Goal: Task Accomplishment & Management: Use online tool/utility

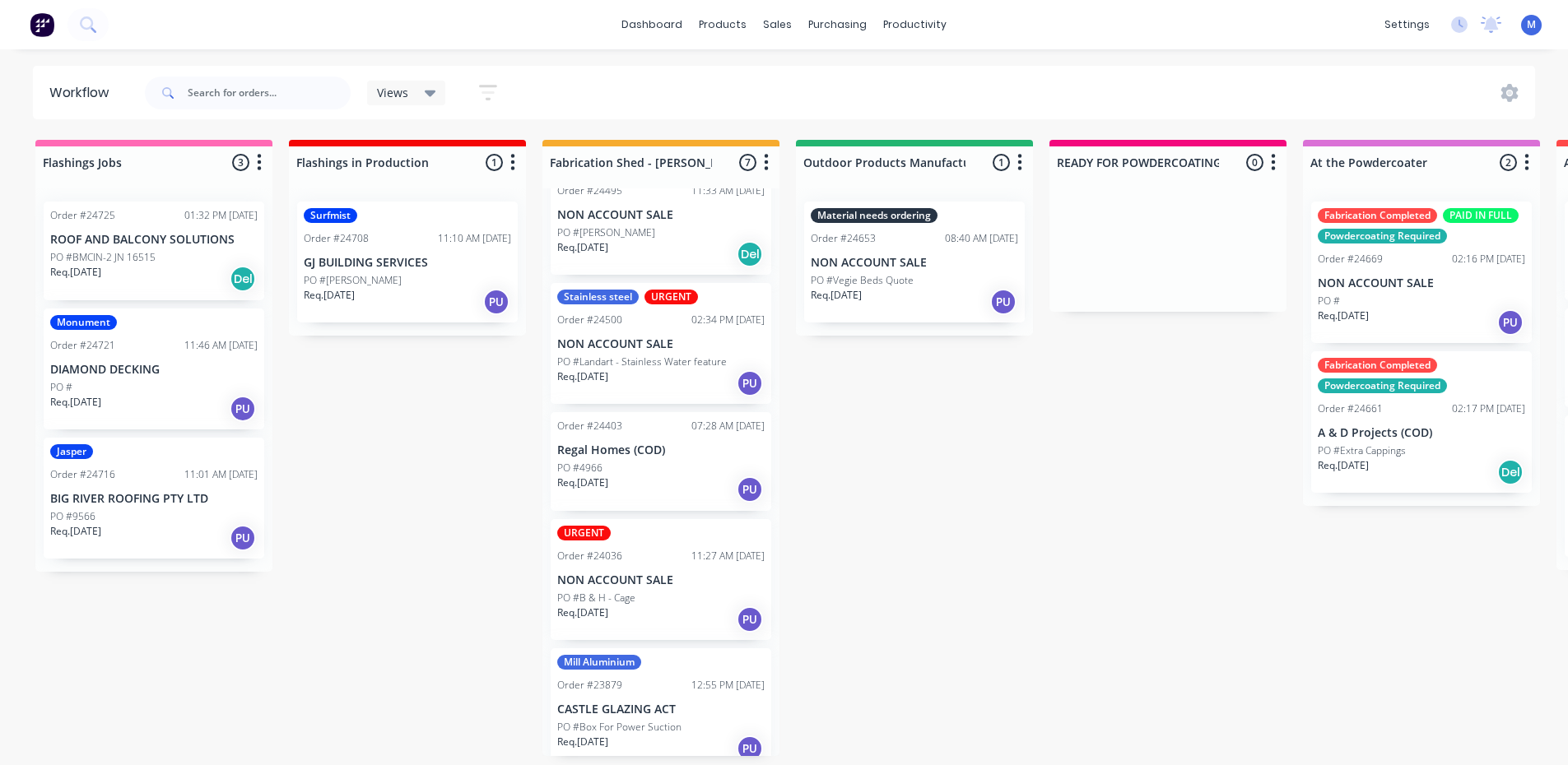
scroll to position [3, 0]
click at [683, 606] on div "Req. [DATE] PU" at bounding box center [661, 620] width 208 height 28
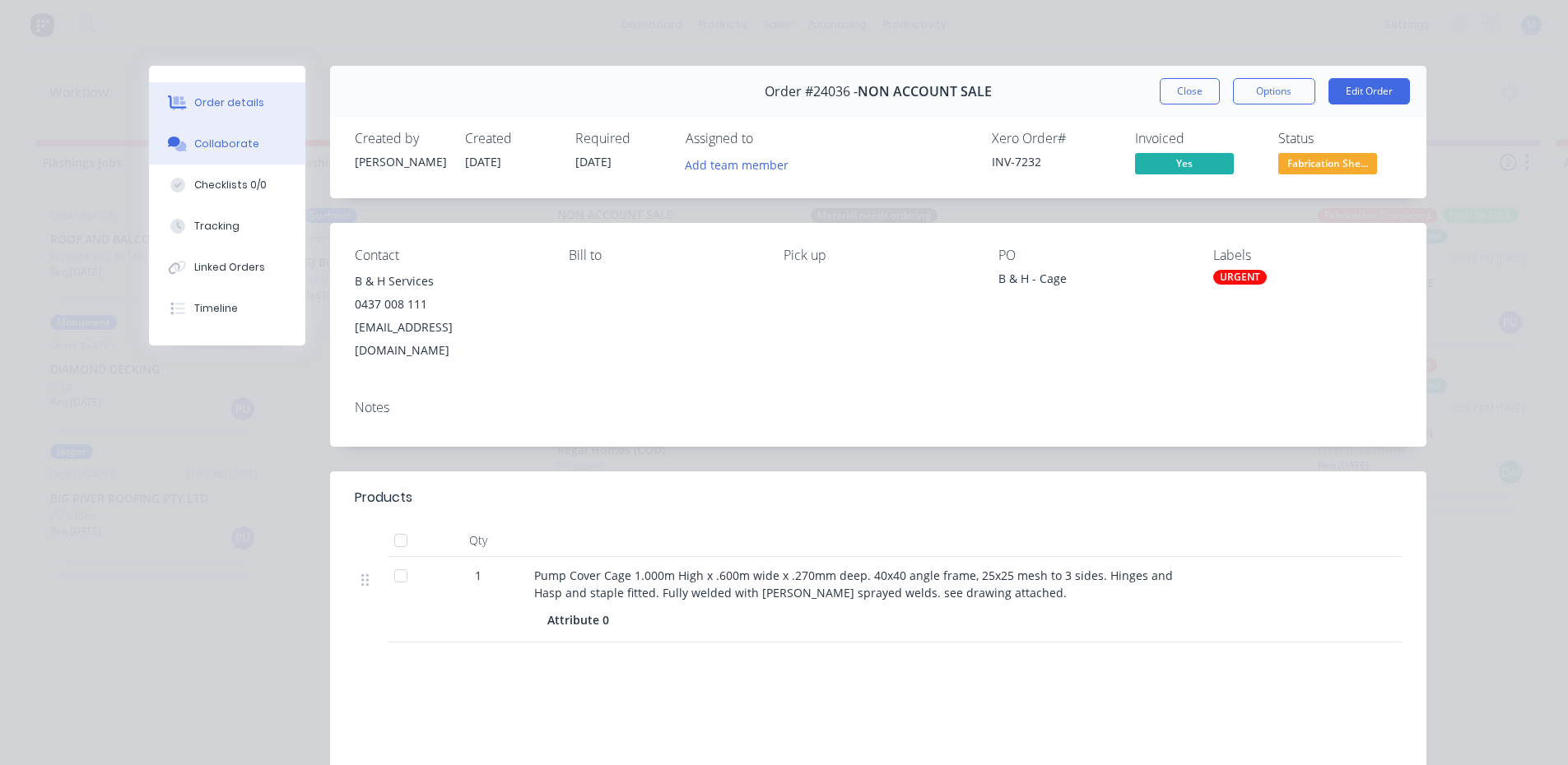
click at [237, 148] on div "Collaborate" at bounding box center [227, 144] width 65 height 15
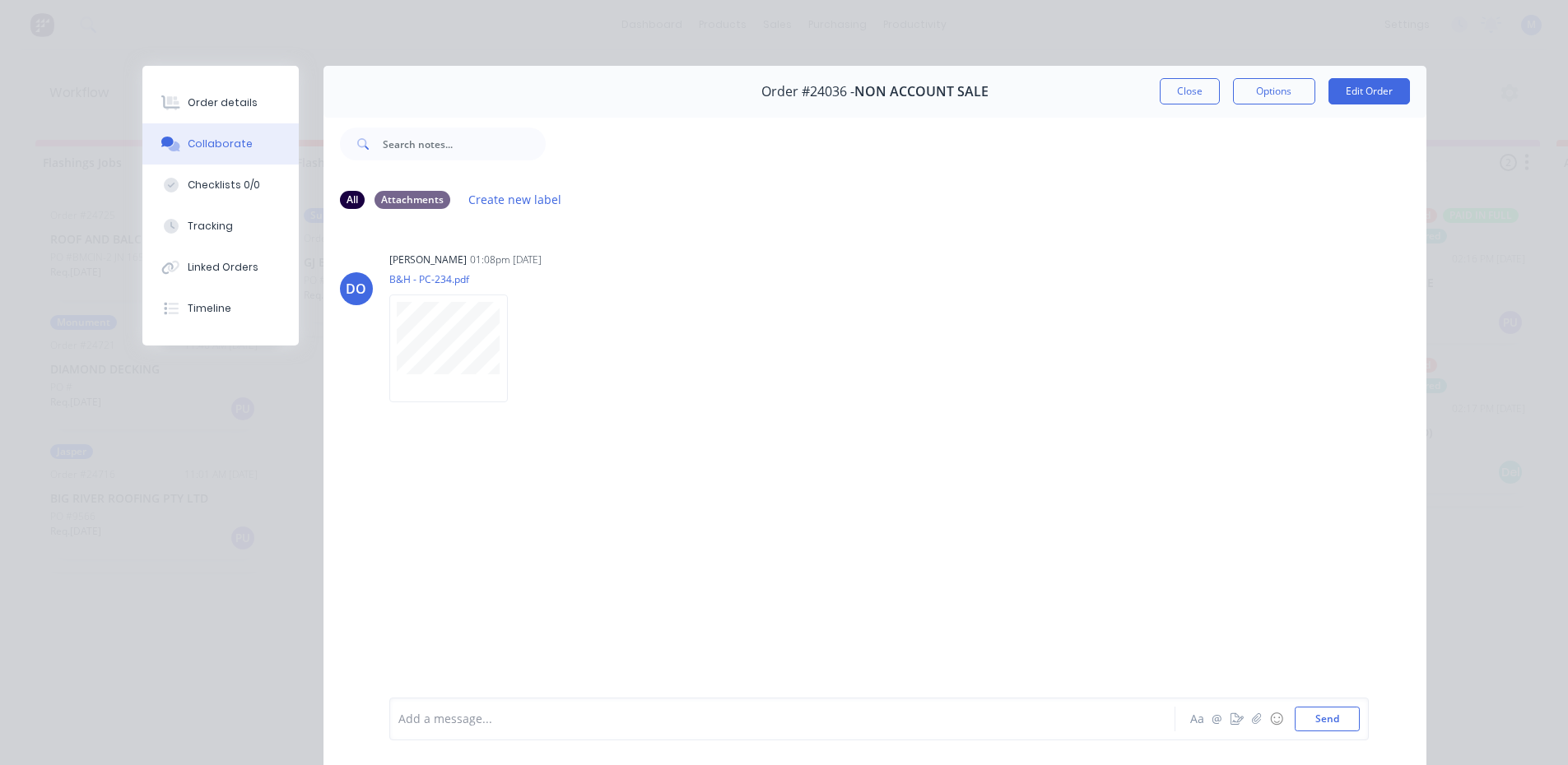
click at [1199, 86] on button "Close" at bounding box center [1190, 91] width 60 height 26
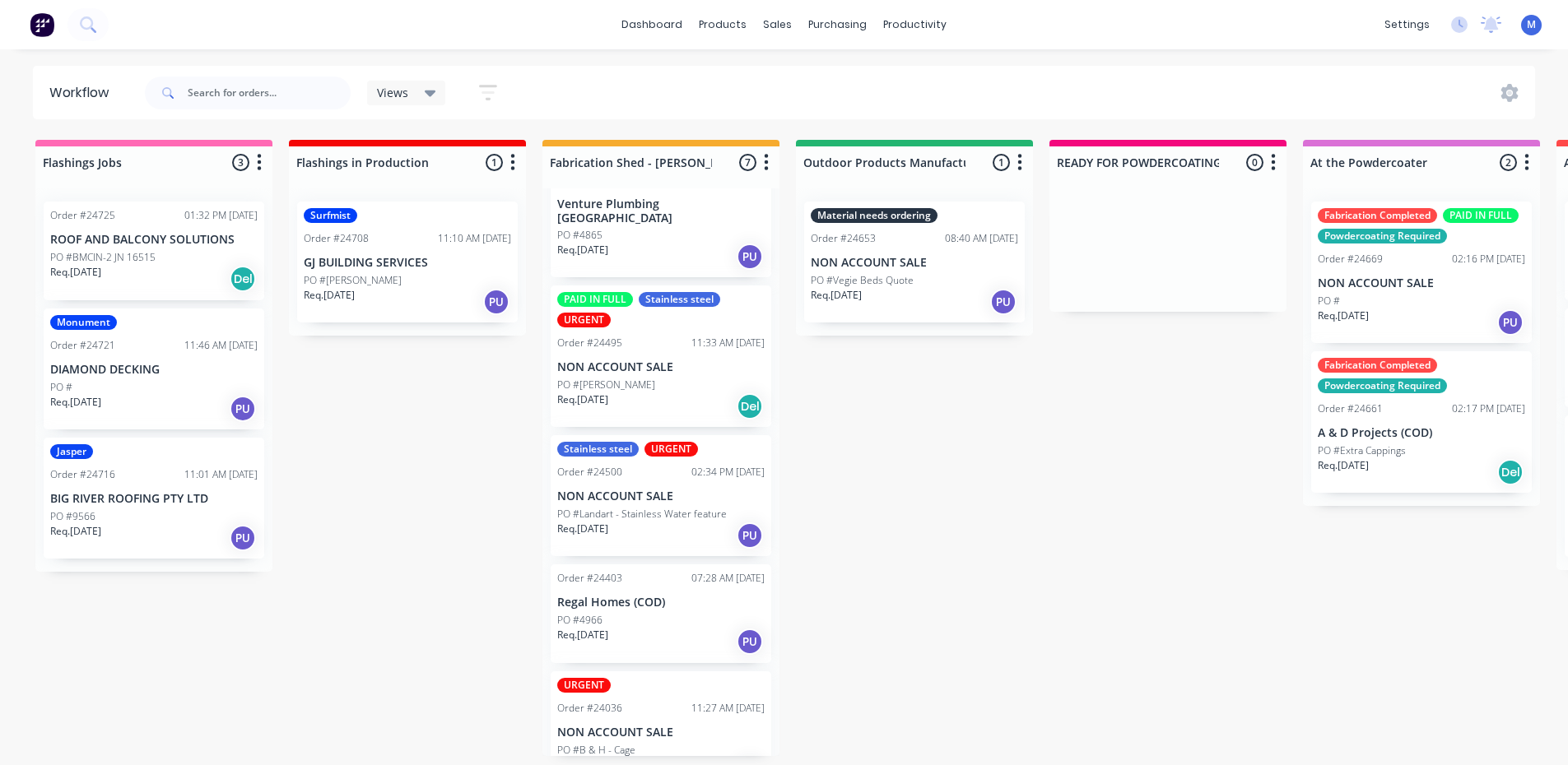
scroll to position [0, 0]
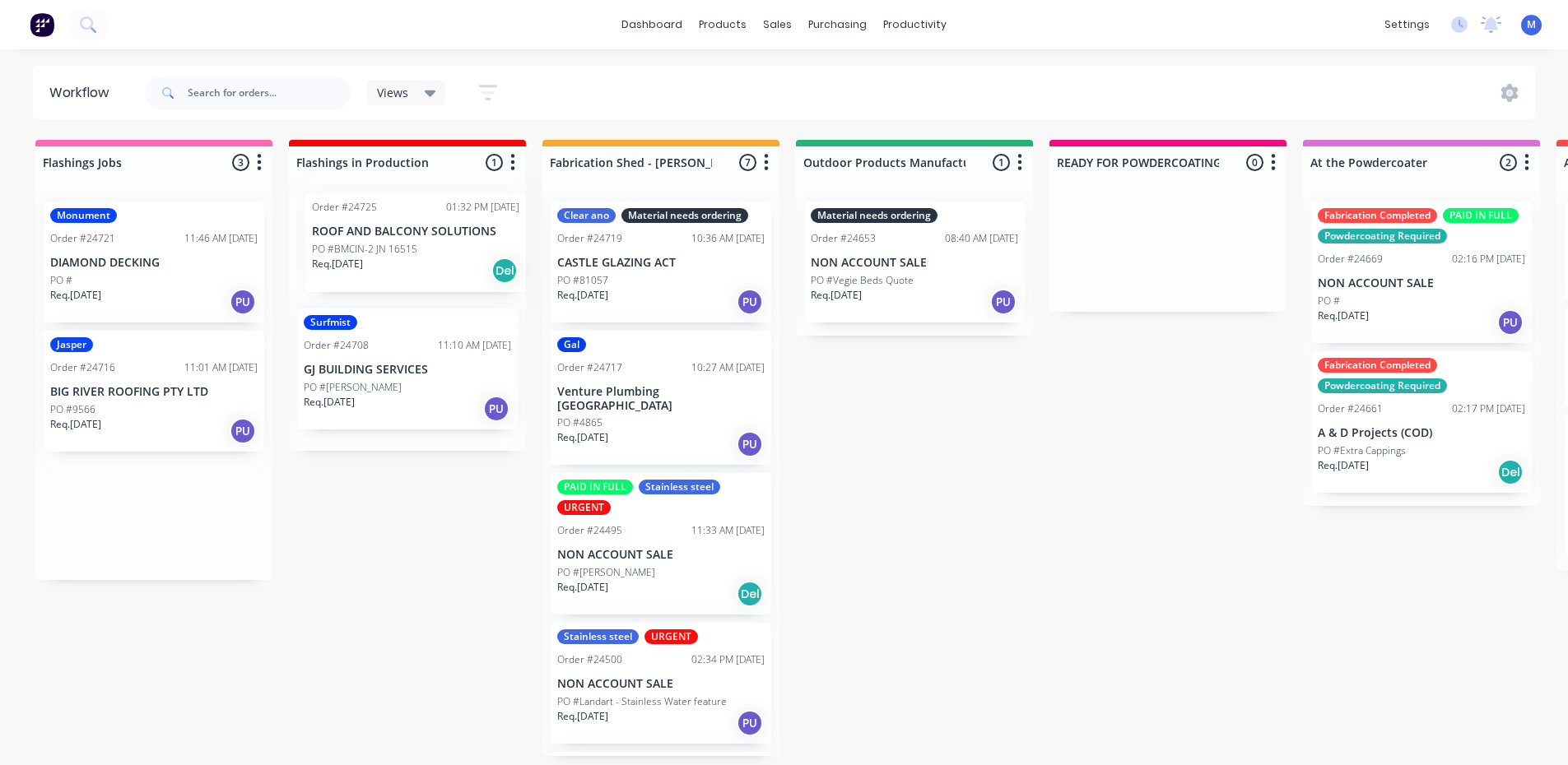
drag, startPoint x: 122, startPoint y: 259, endPoint x: 392, endPoint y: 251, distance: 270.1
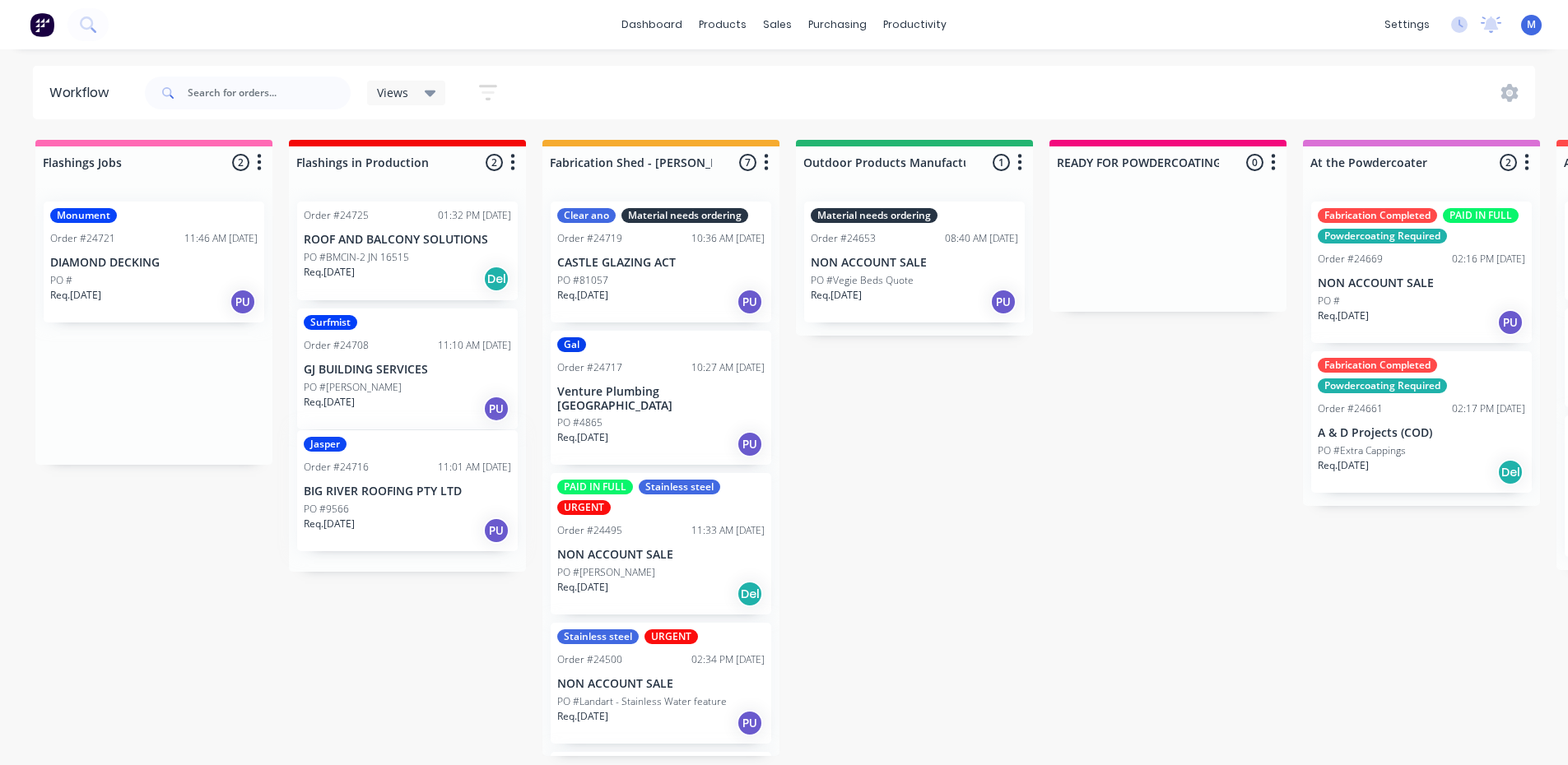
drag, startPoint x: 178, startPoint y: 417, endPoint x: 434, endPoint y: 527, distance: 278.6
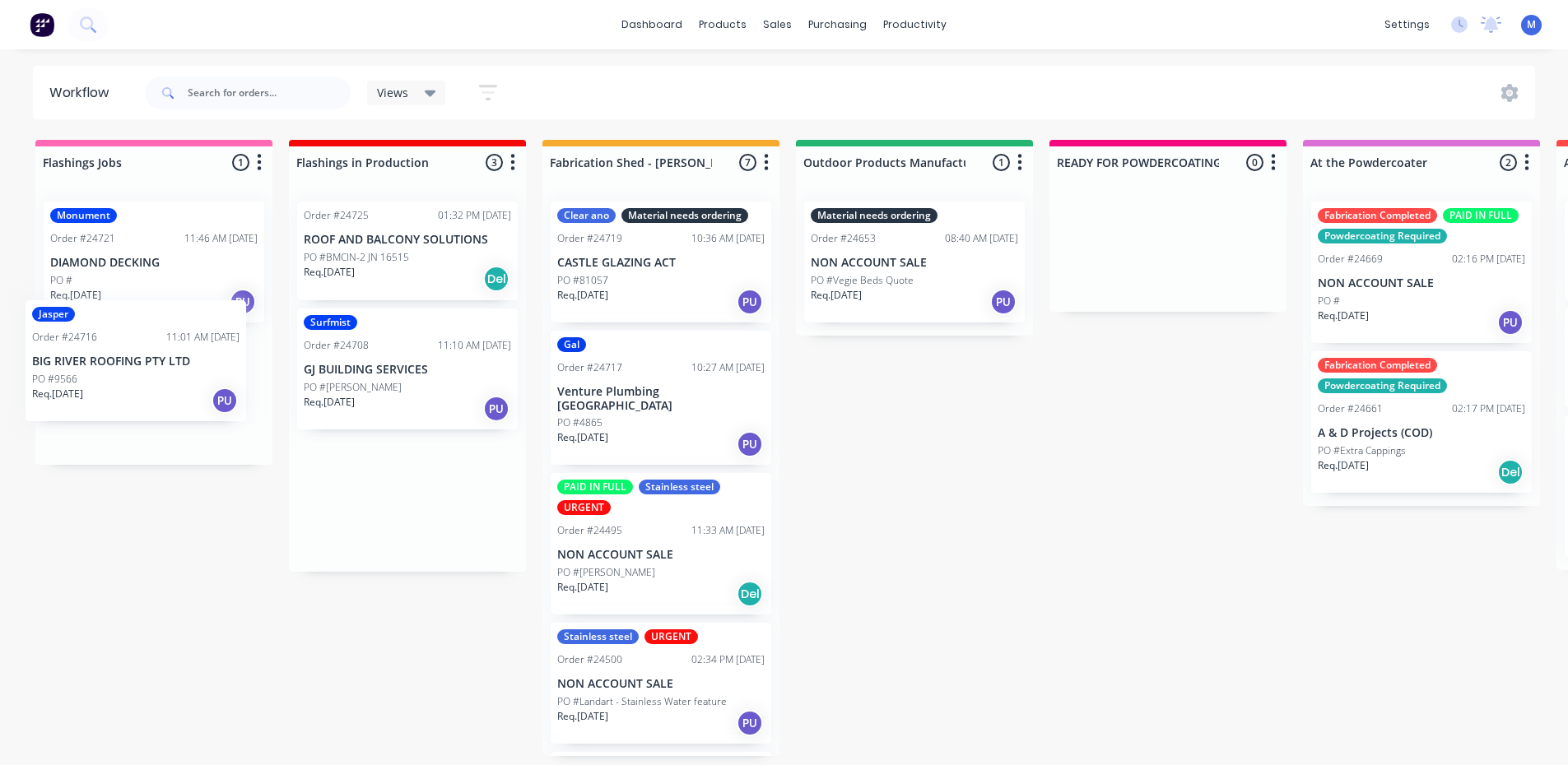
drag, startPoint x: 434, startPoint y: 527, endPoint x: 323, endPoint y: 302, distance: 250.9
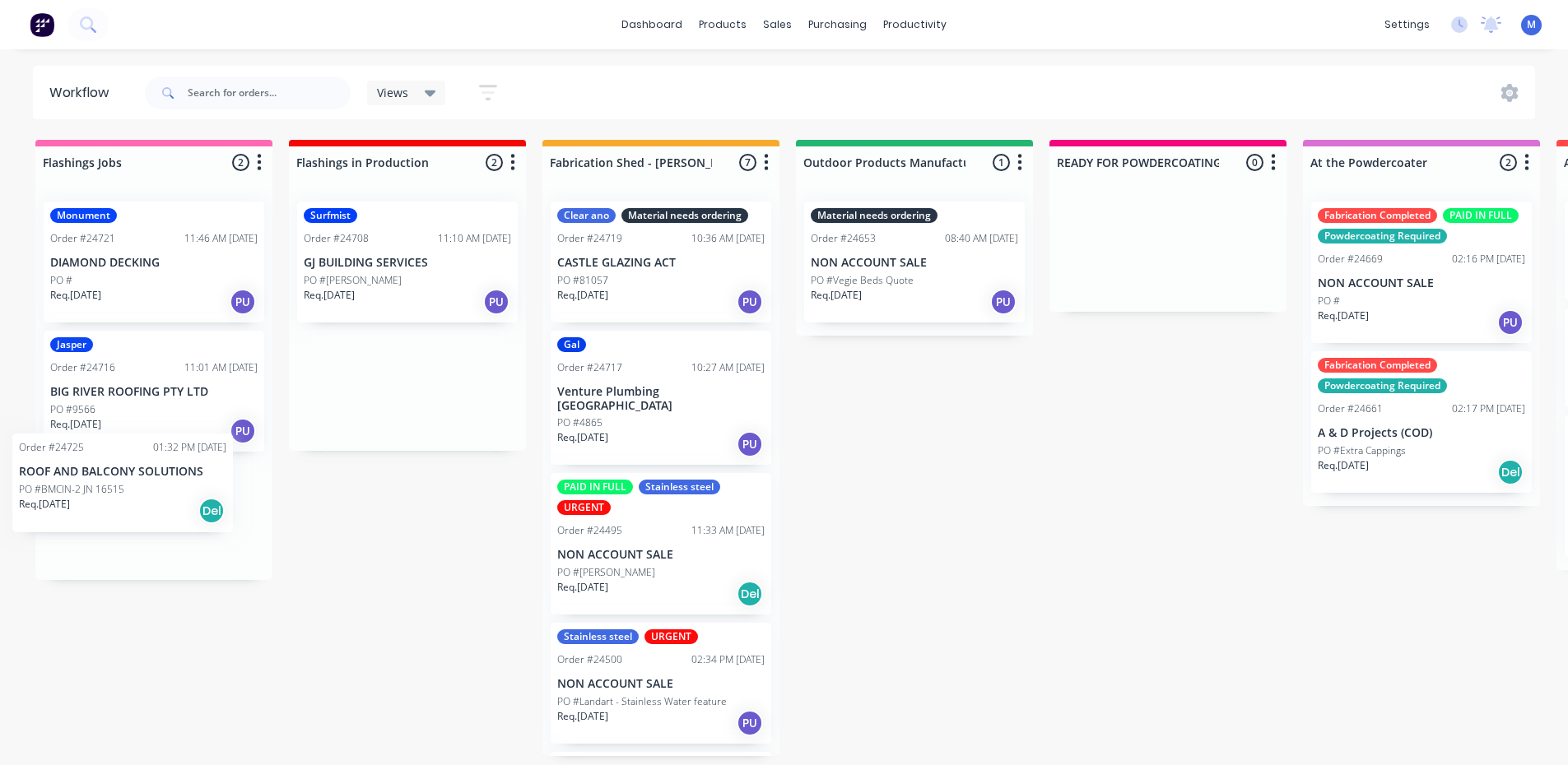
drag, startPoint x: 384, startPoint y: 255, endPoint x: 195, endPoint y: 495, distance: 305.5
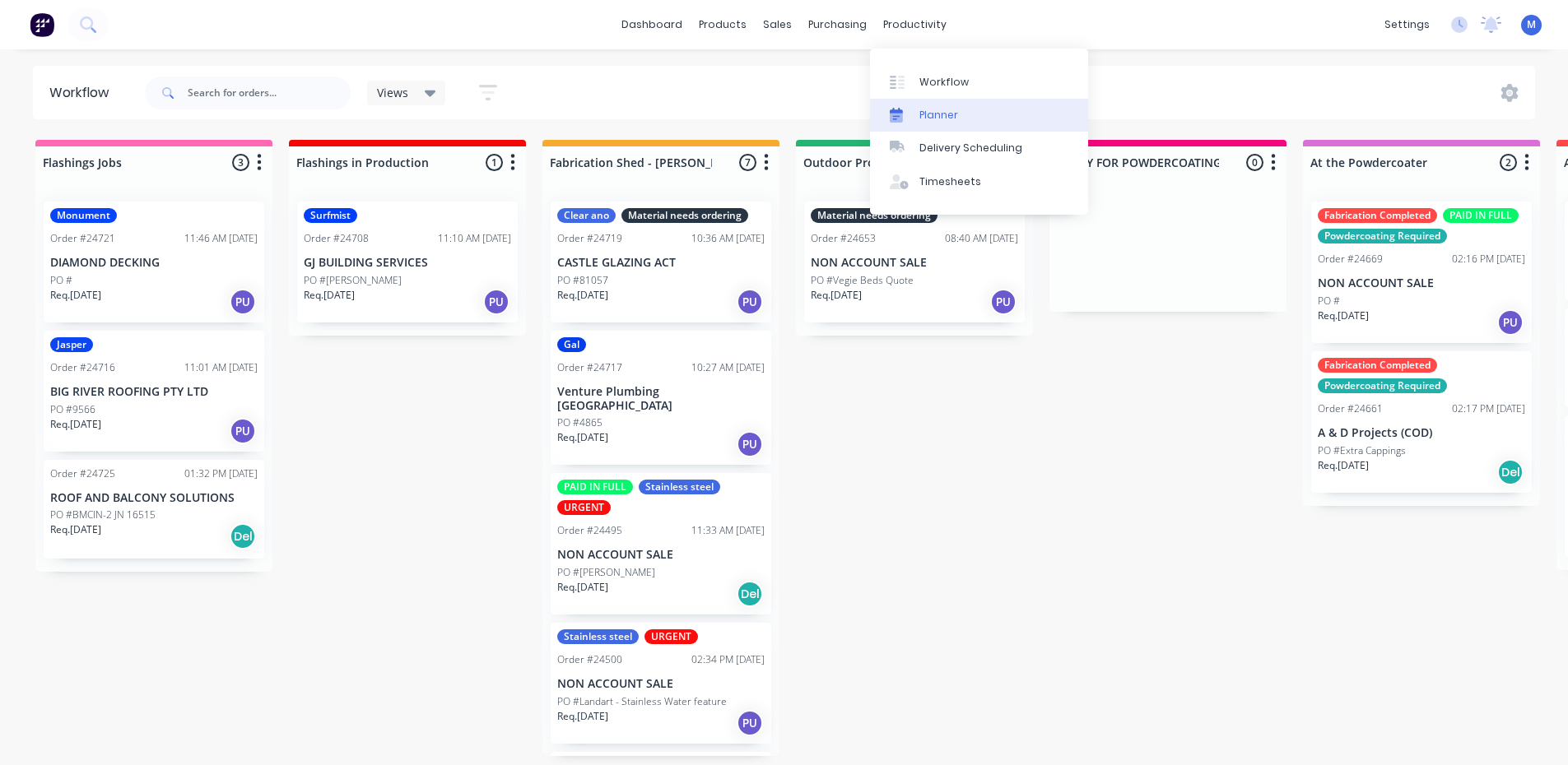
click at [979, 109] on link "Planner" at bounding box center [979, 115] width 218 height 33
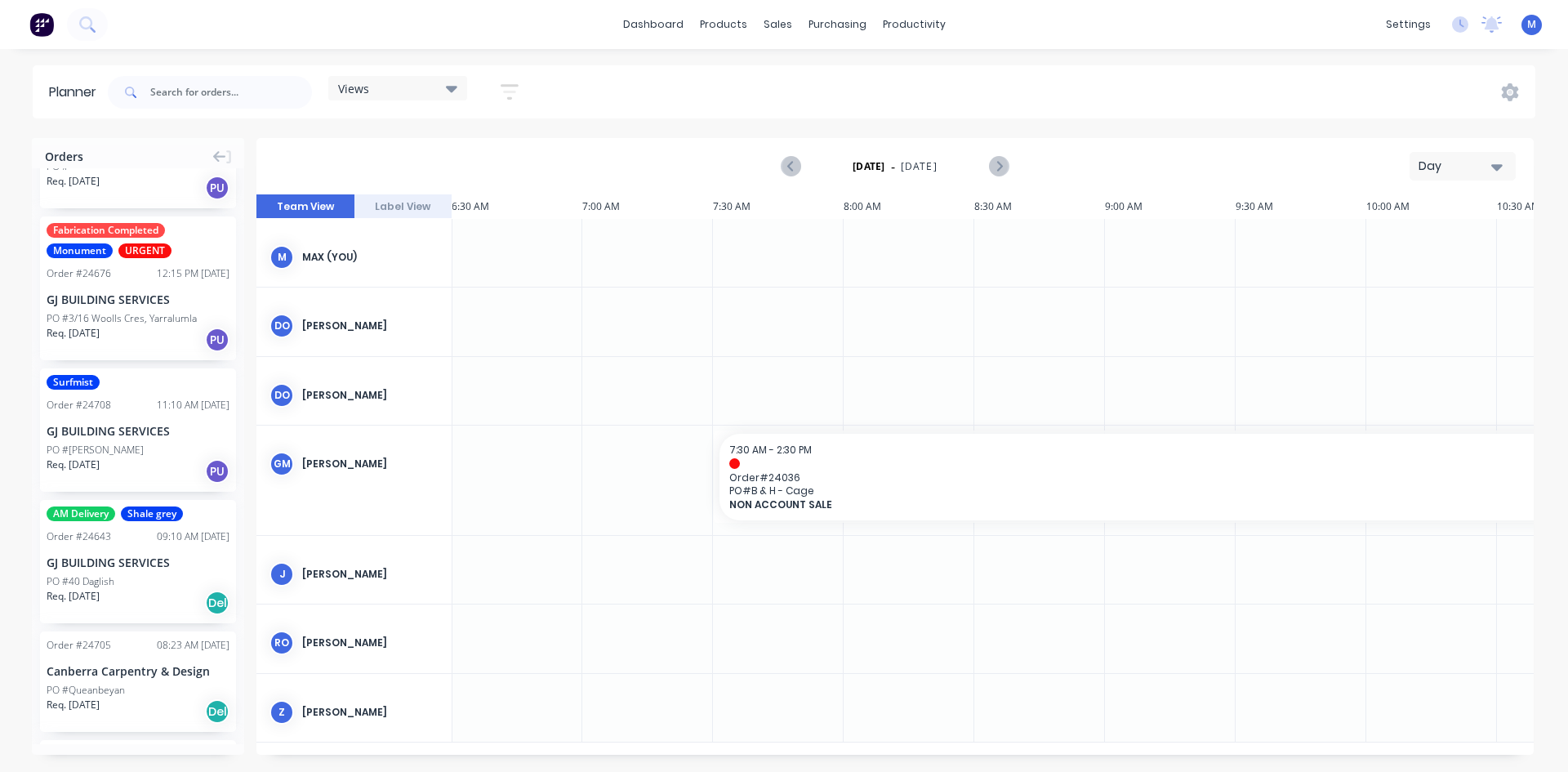
scroll to position [1470, 0]
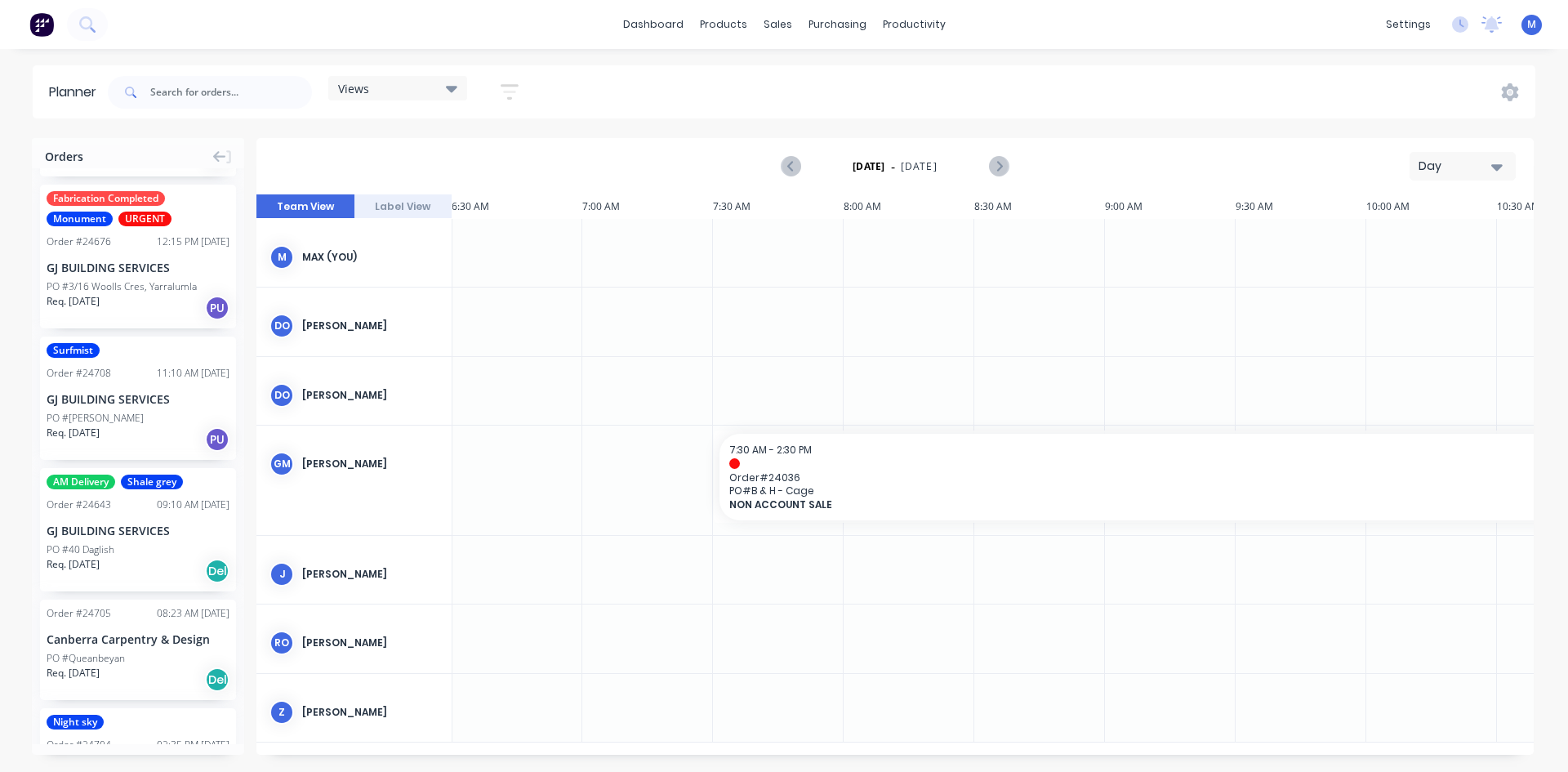
click at [150, 415] on div "PO #[PERSON_NAME]" at bounding box center [138, 417] width 183 height 14
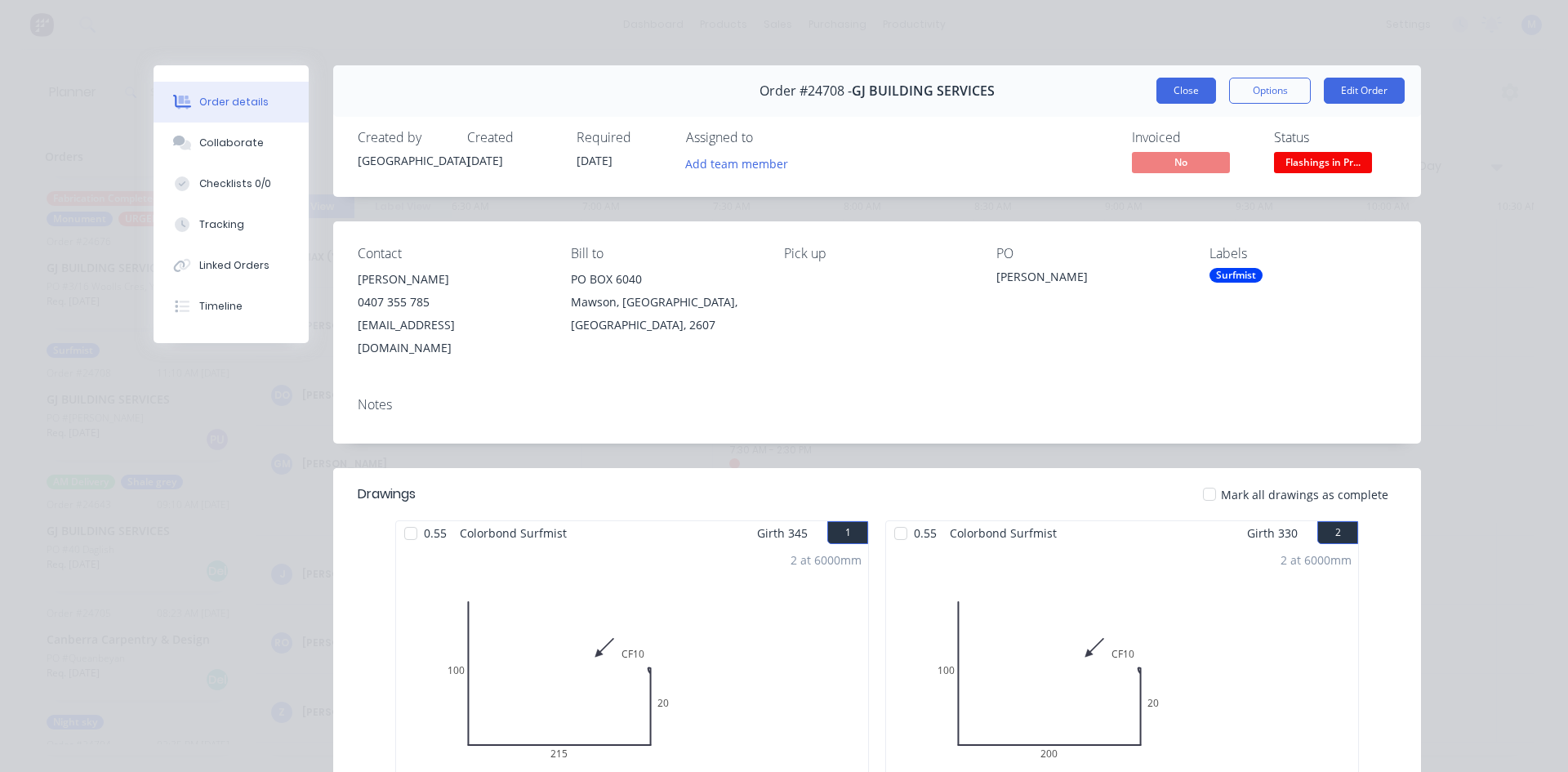
click at [1166, 92] on button "Close" at bounding box center [1186, 90] width 59 height 26
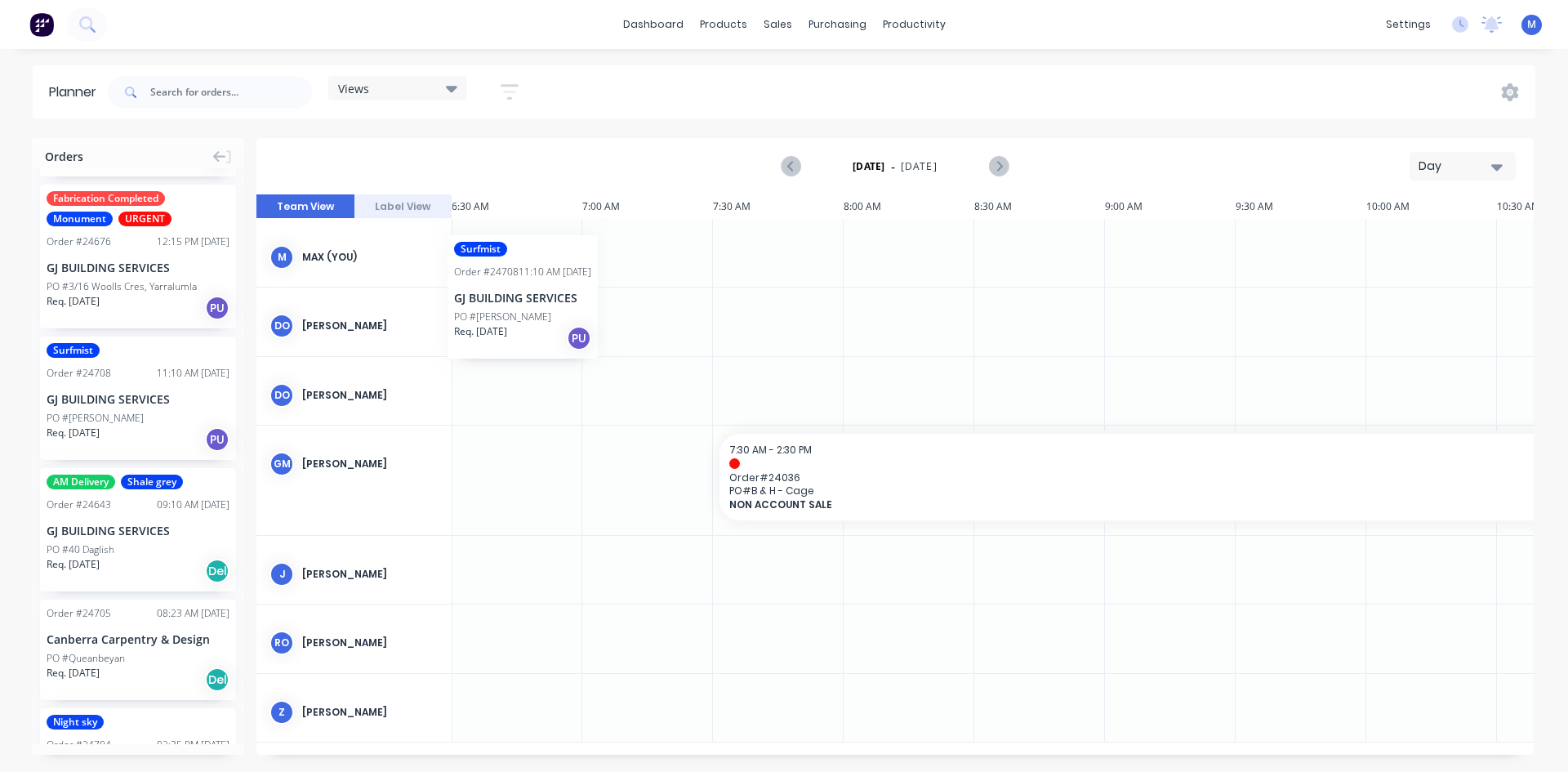
scroll to position [0, 0]
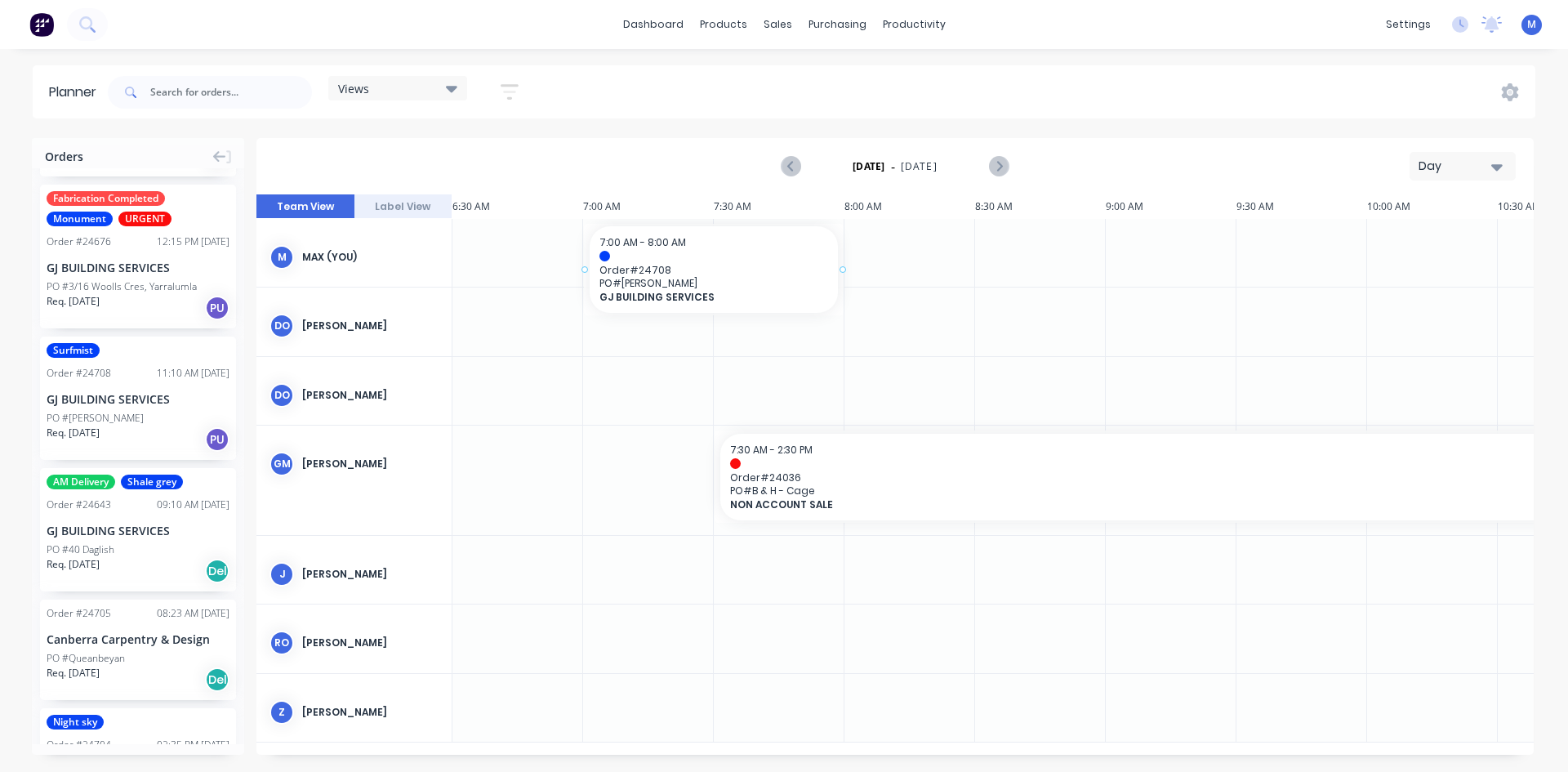
drag, startPoint x: 110, startPoint y: 421, endPoint x: 640, endPoint y: 232, distance: 562.7
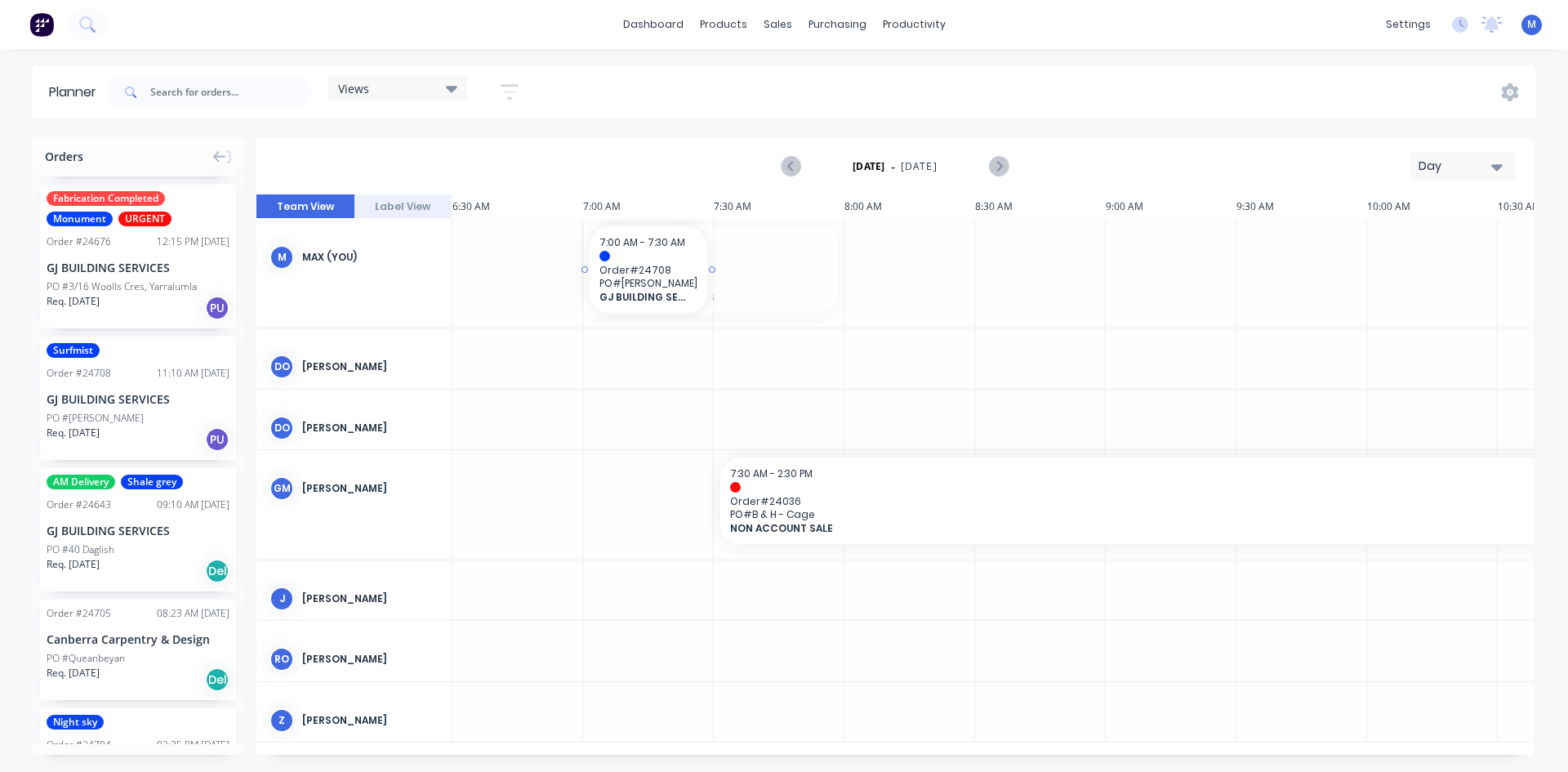
drag, startPoint x: 841, startPoint y: 271, endPoint x: 752, endPoint y: 271, distance: 89.0
drag, startPoint x: 709, startPoint y: 270, endPoint x: 812, endPoint y: 277, distance: 103.2
drag, startPoint x: 790, startPoint y: 276, endPoint x: 100, endPoint y: 405, distance: 702.0
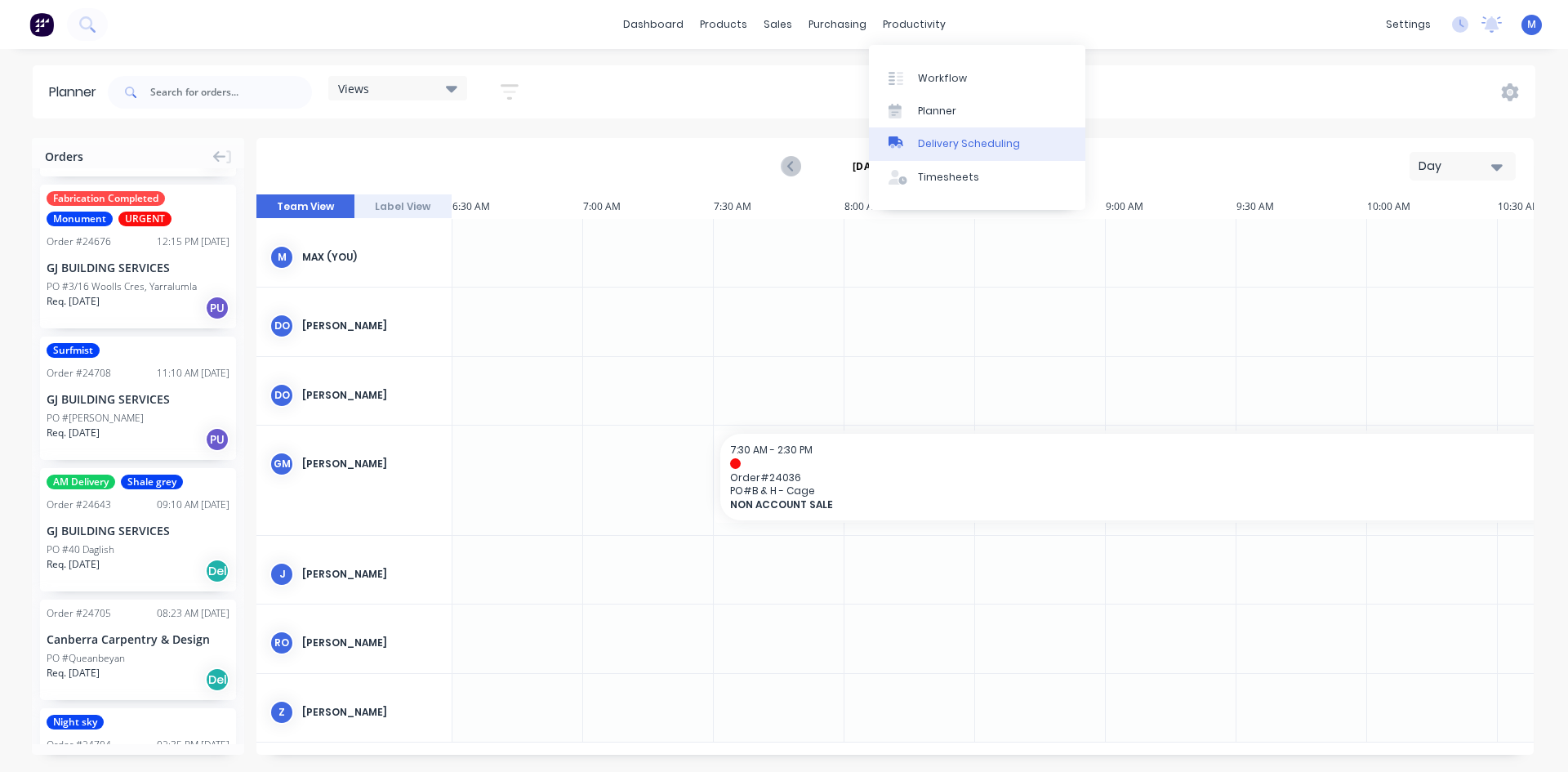
click at [990, 141] on div "Delivery Scheduling" at bounding box center [968, 143] width 102 height 14
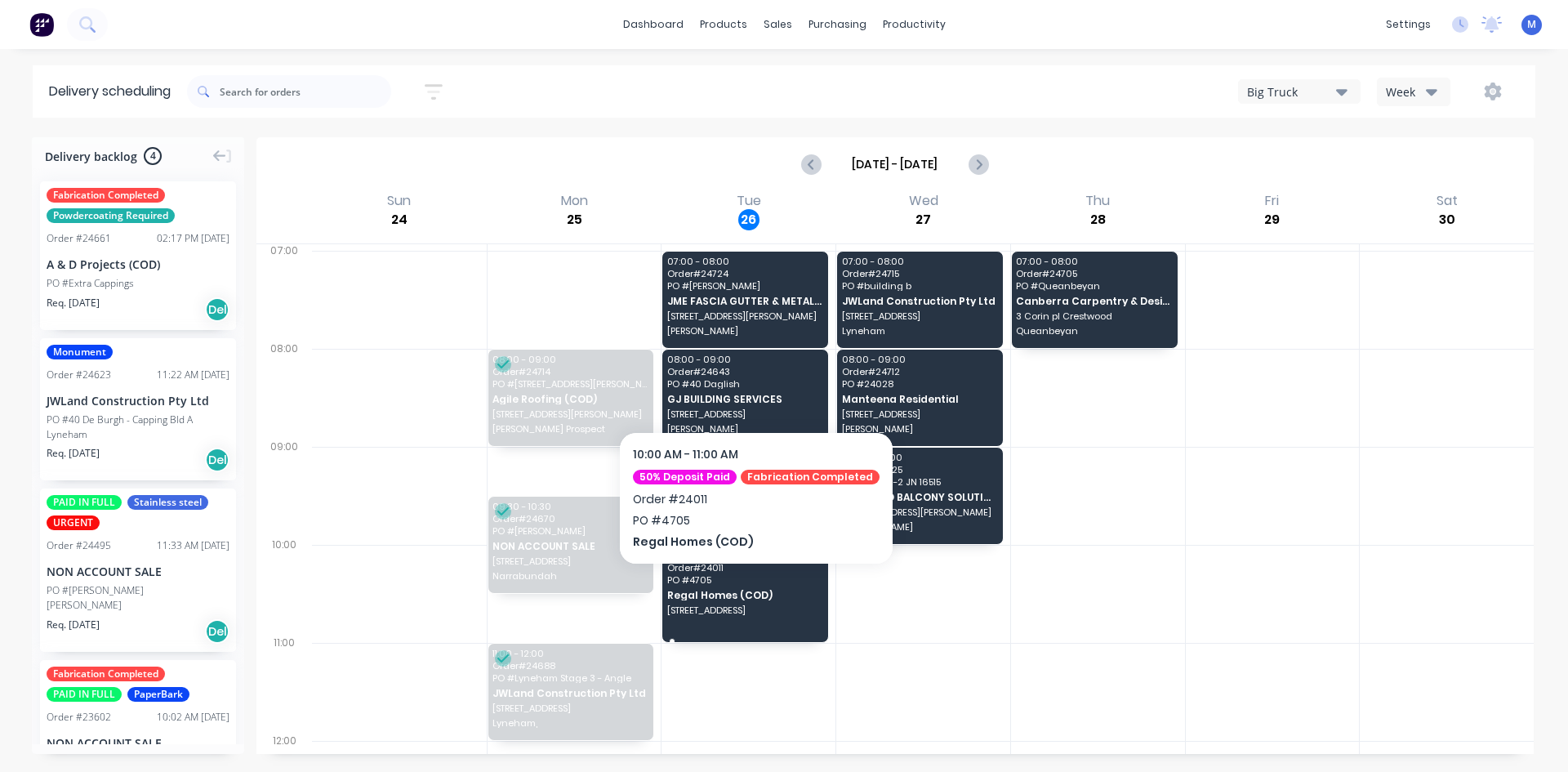
click at [748, 588] on div "10:00 - 11:00 Order # 24011 PO # 4705 Regal Homes (COD) [STREET_ADDRESS]" at bounding box center [745, 594] width 165 height 97
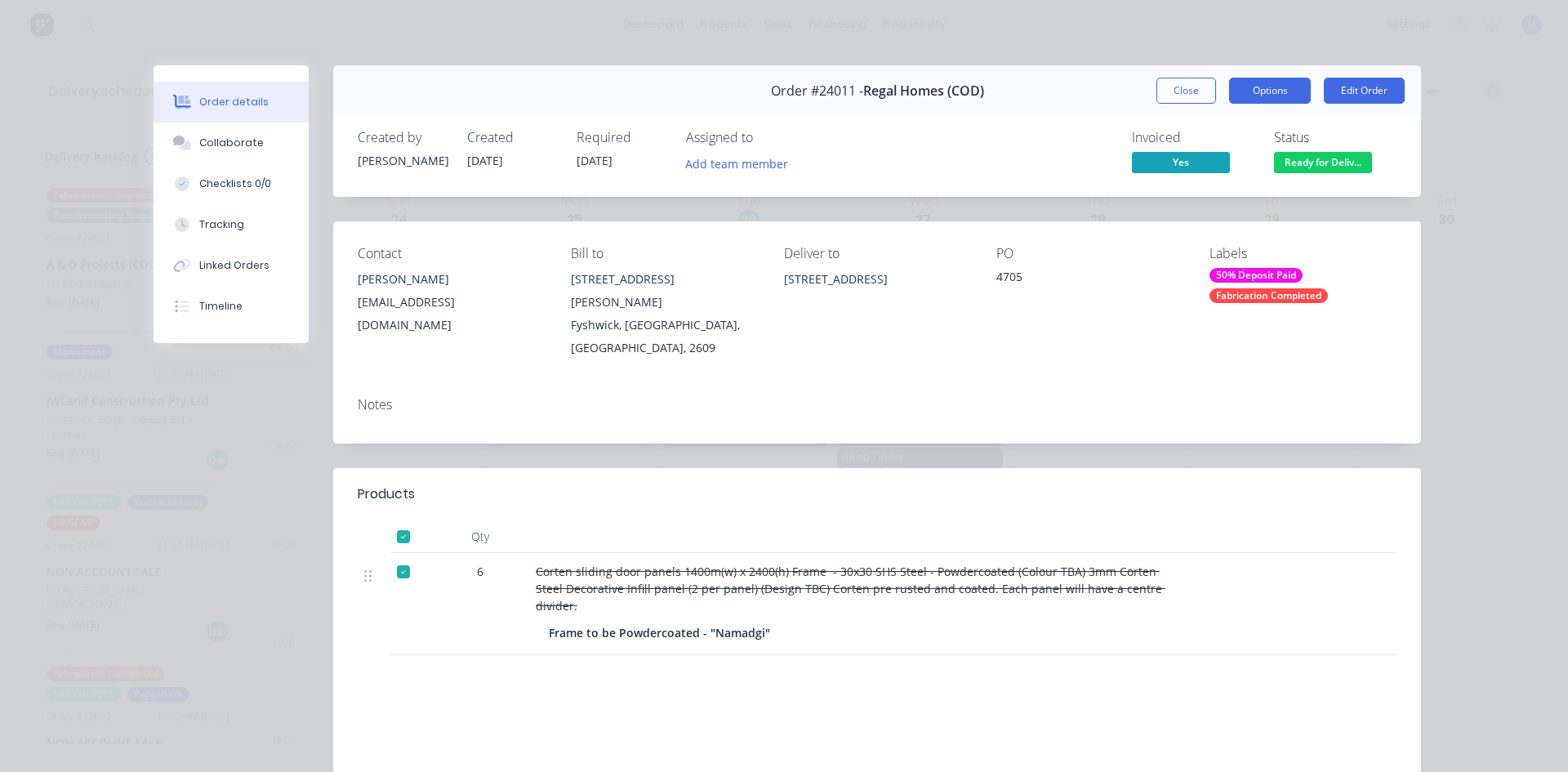
click at [1267, 87] on button "Options" at bounding box center [1269, 90] width 81 height 26
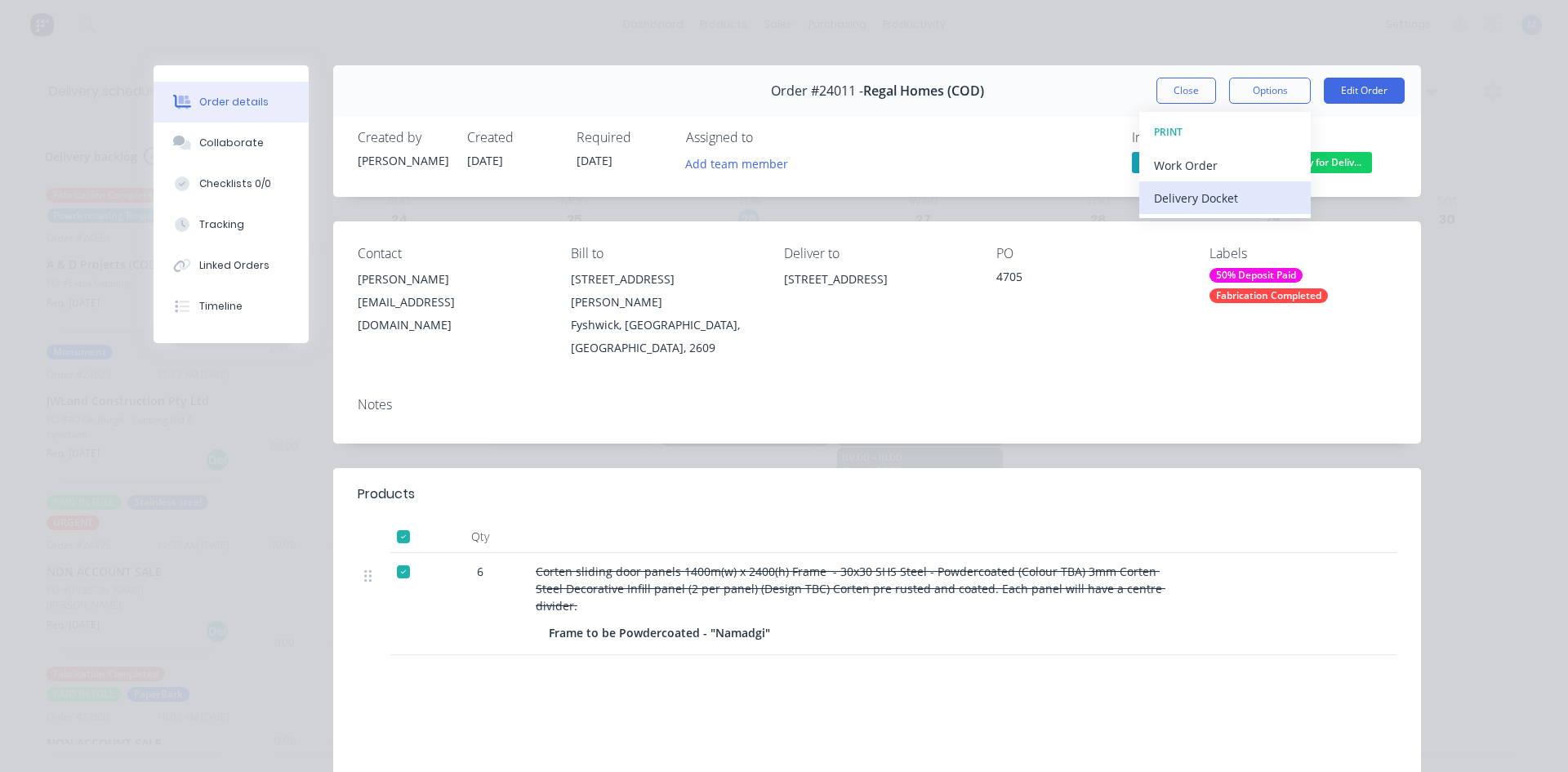
click at [1230, 190] on div "Delivery Docket" at bounding box center [1225, 199] width 142 height 24
click at [1235, 194] on div "Standard" at bounding box center [1225, 199] width 142 height 24
click at [1178, 91] on button "Close" at bounding box center [1186, 90] width 59 height 26
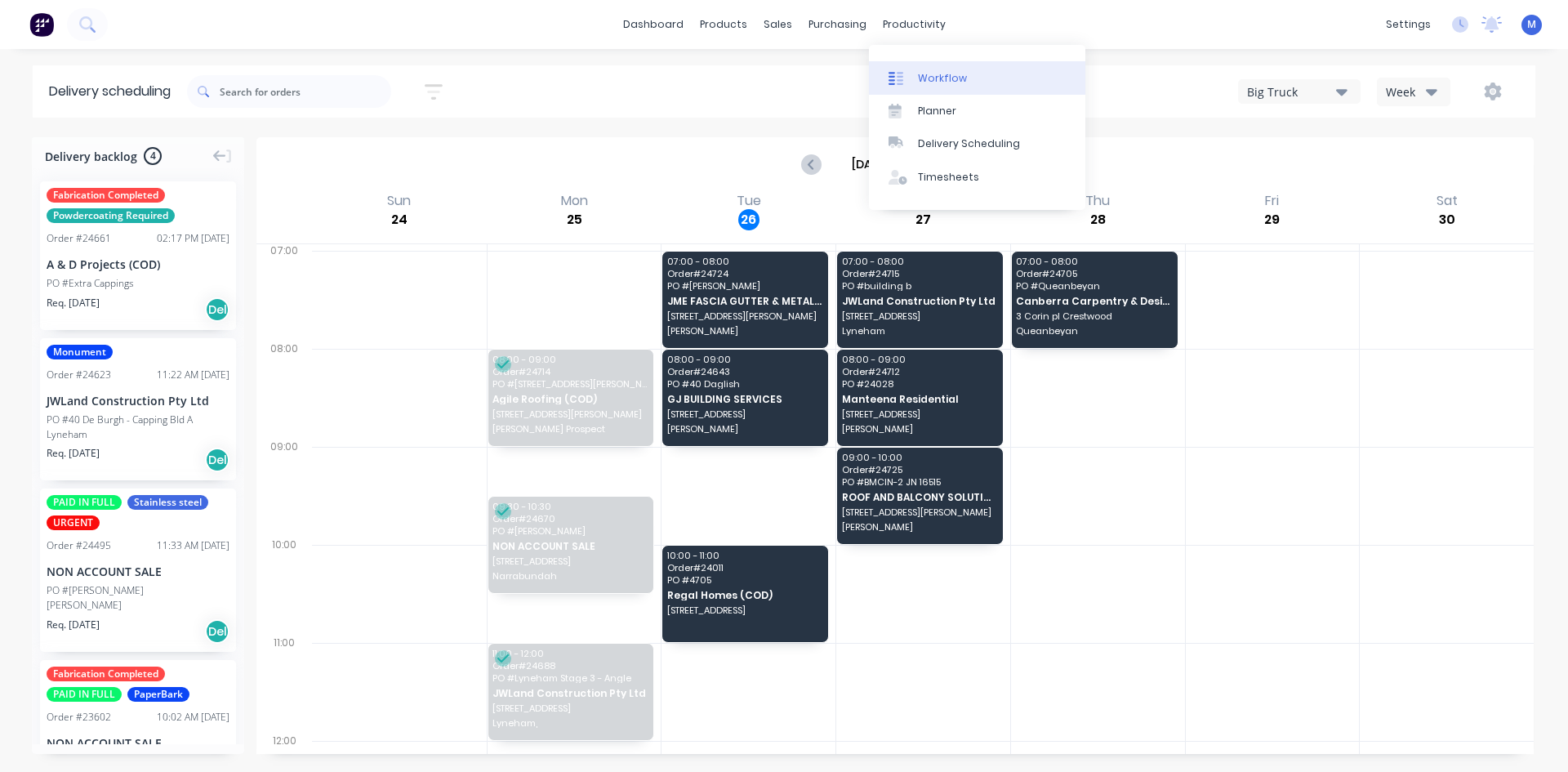
click at [964, 81] on link "Workflow" at bounding box center [976, 77] width 216 height 33
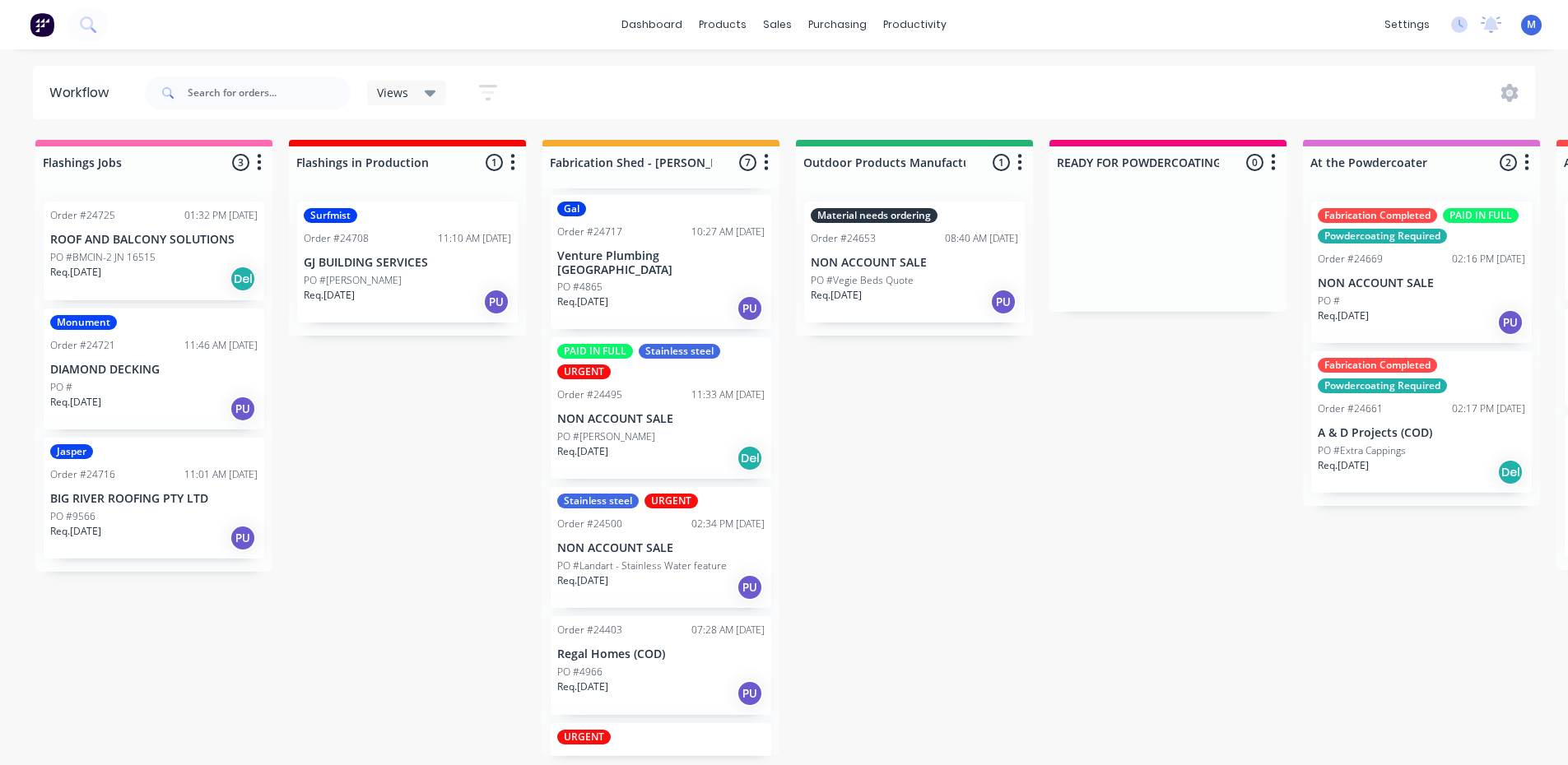
scroll to position [165, 0]
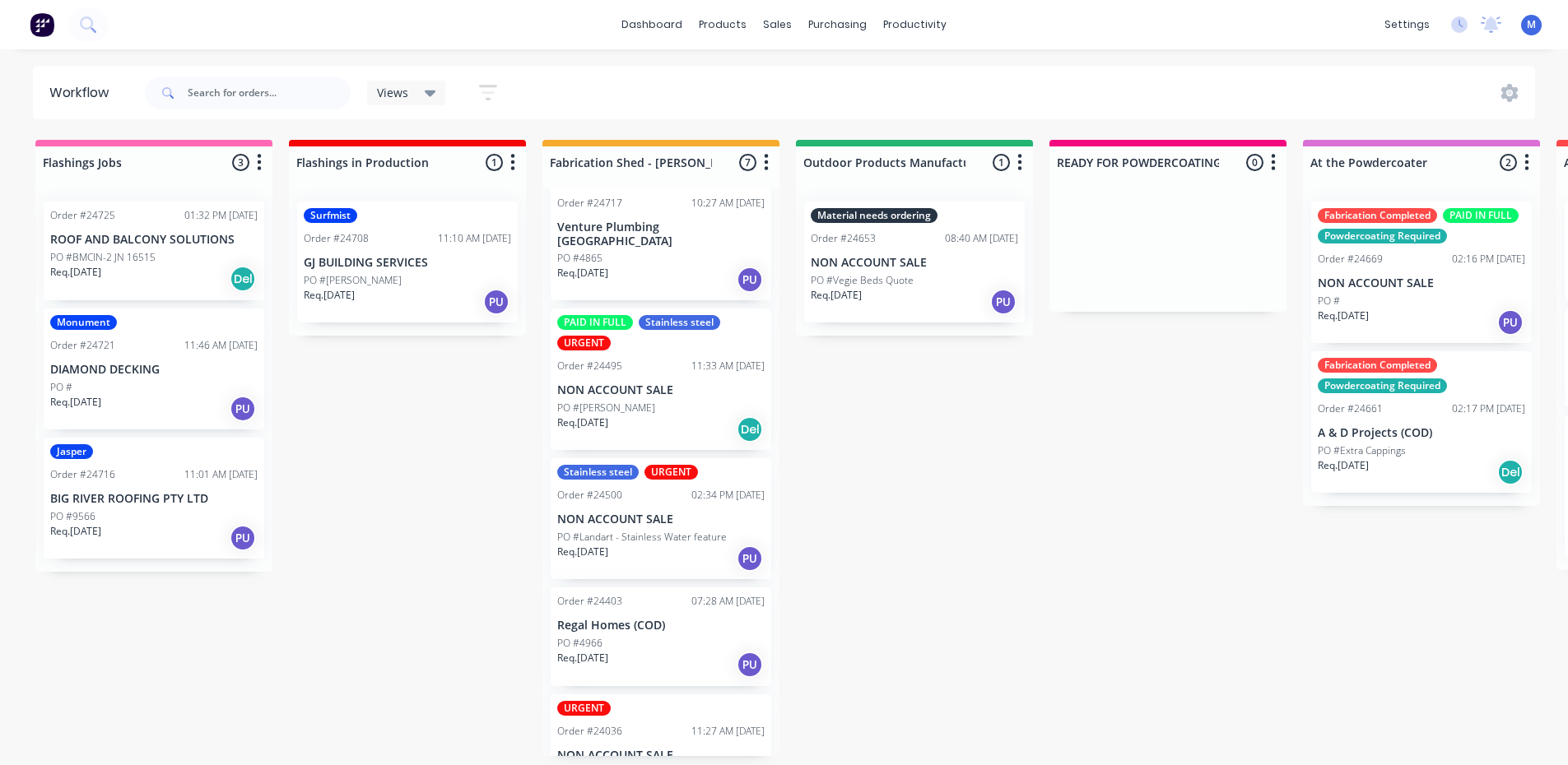
click at [656, 661] on div "Req. [DATE] PU" at bounding box center [661, 665] width 208 height 28
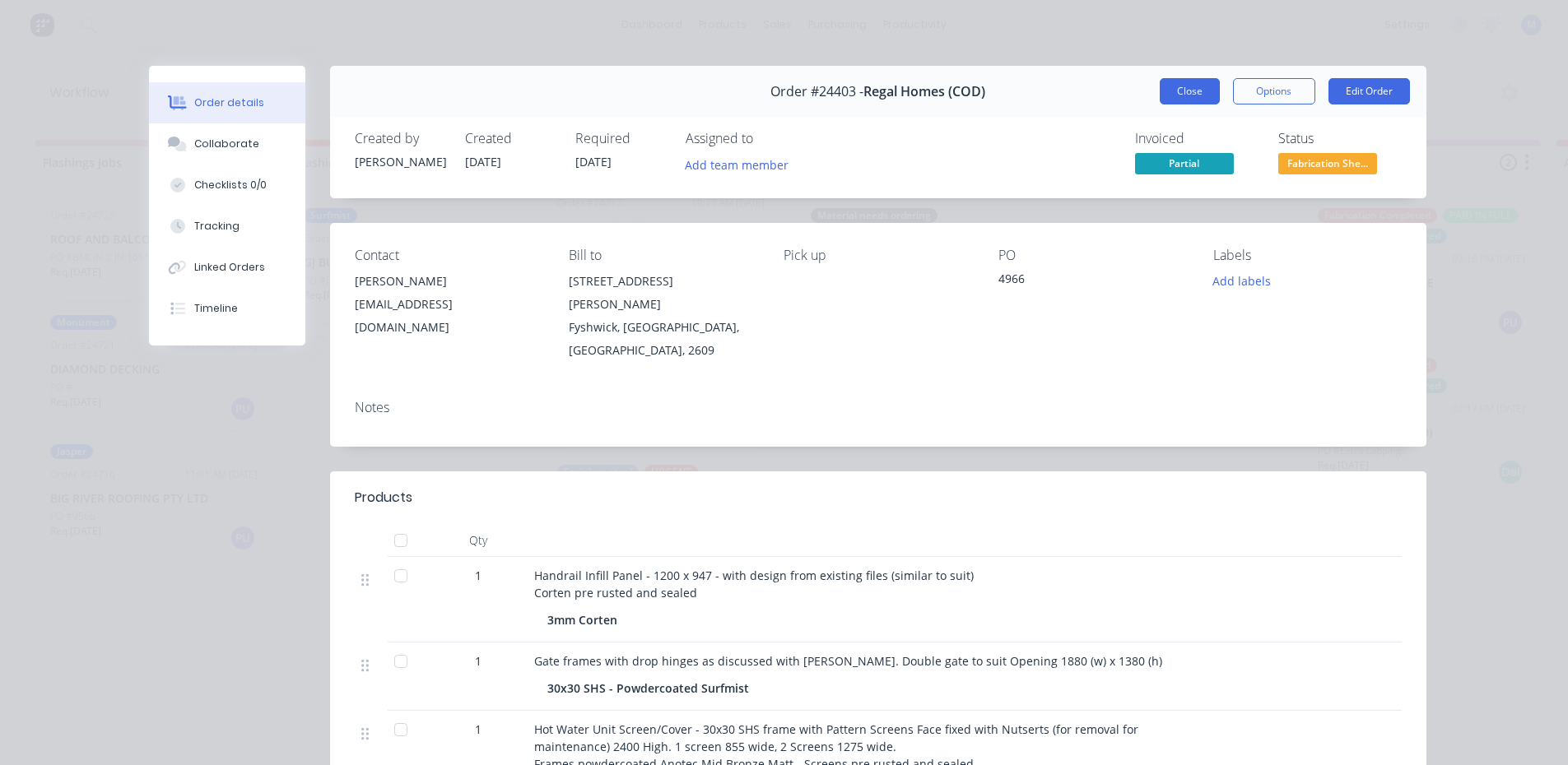
click at [1184, 87] on button "Close" at bounding box center [1190, 91] width 60 height 26
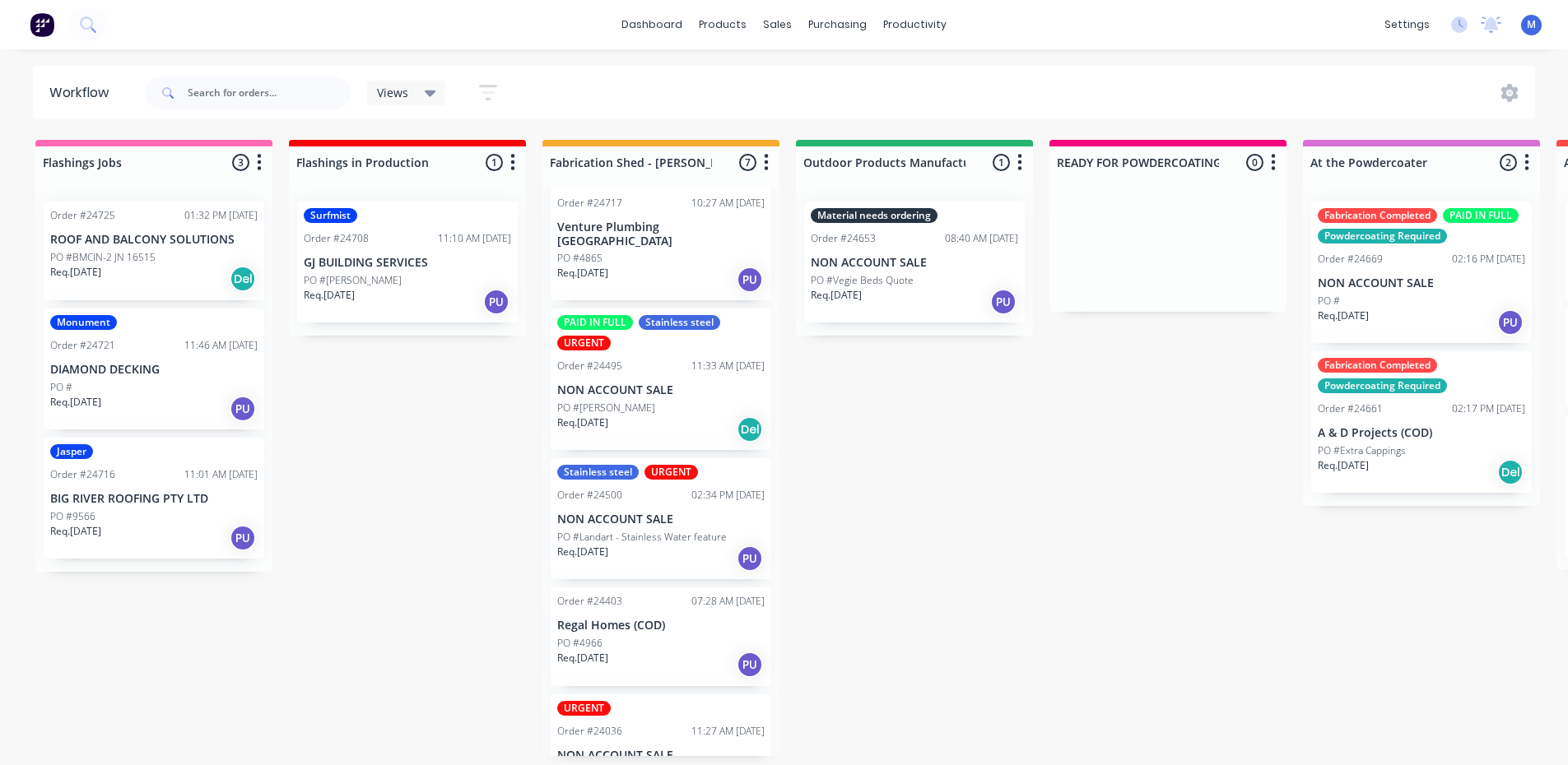
click at [133, 514] on div "PO #9566" at bounding box center [154, 516] width 208 height 15
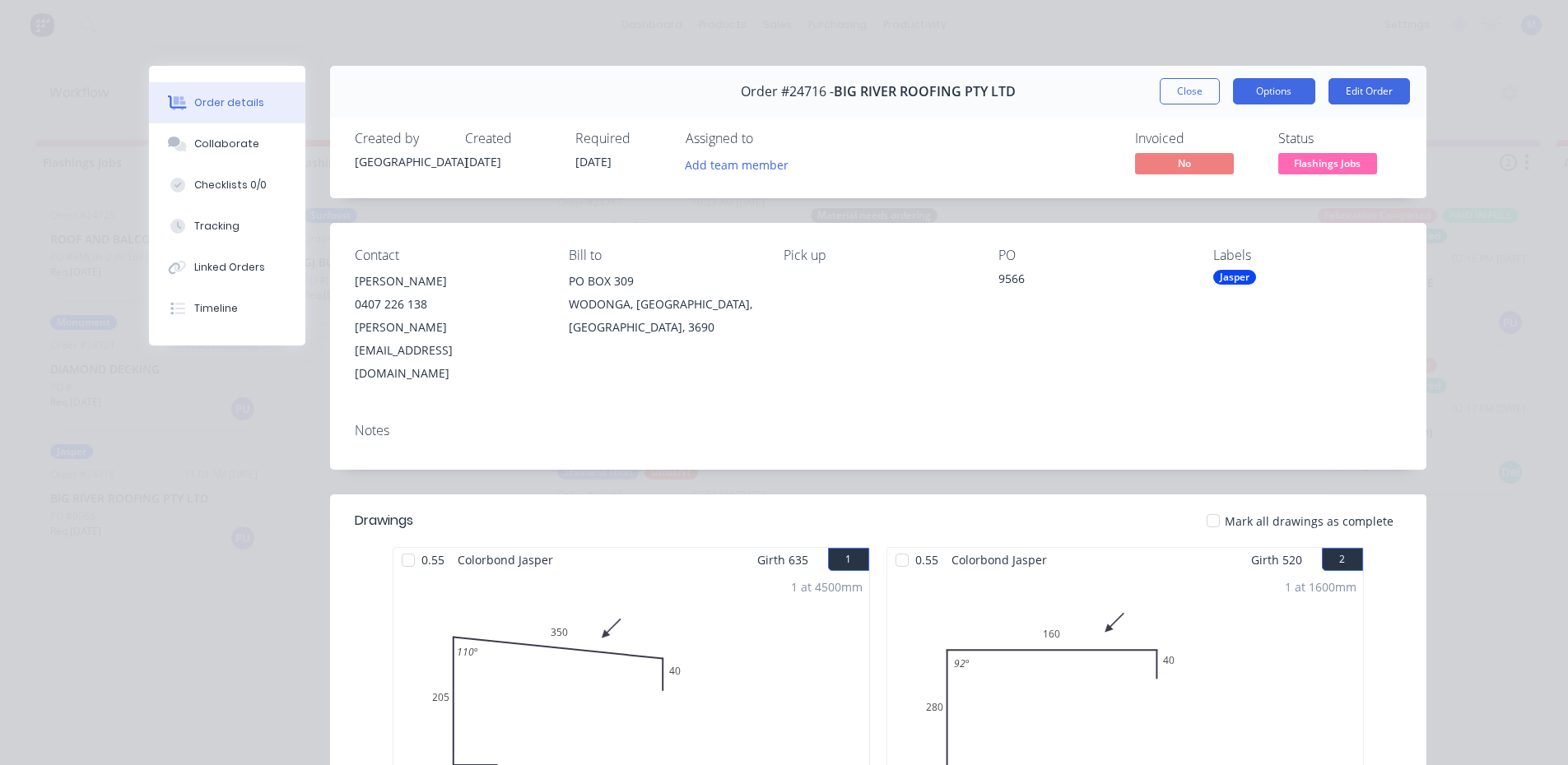
click at [1259, 91] on button "Options" at bounding box center [1274, 91] width 82 height 26
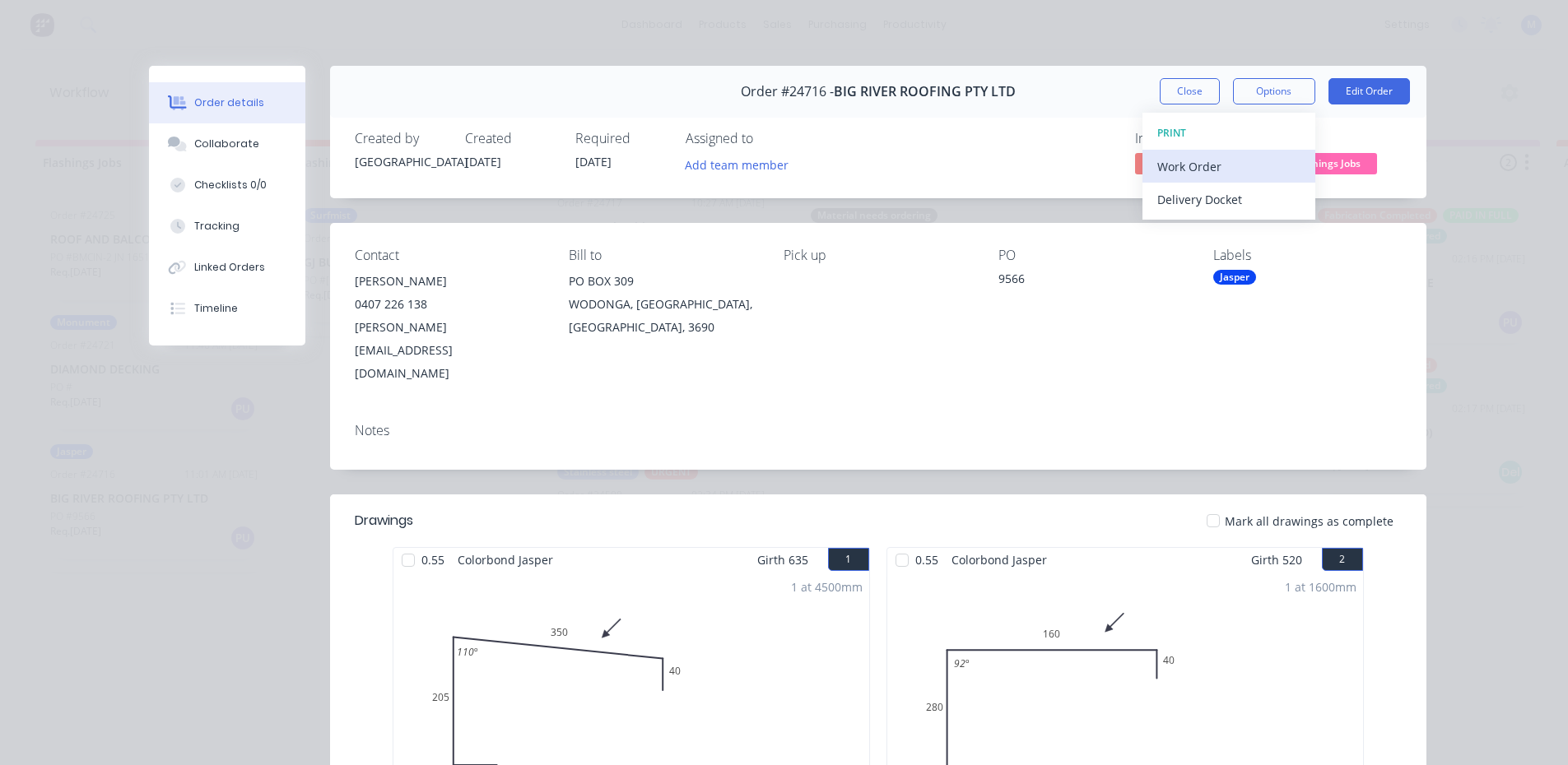
click at [1211, 157] on div "Work Order" at bounding box center [1229, 167] width 144 height 24
click at [1217, 203] on div "Standard" at bounding box center [1229, 200] width 144 height 24
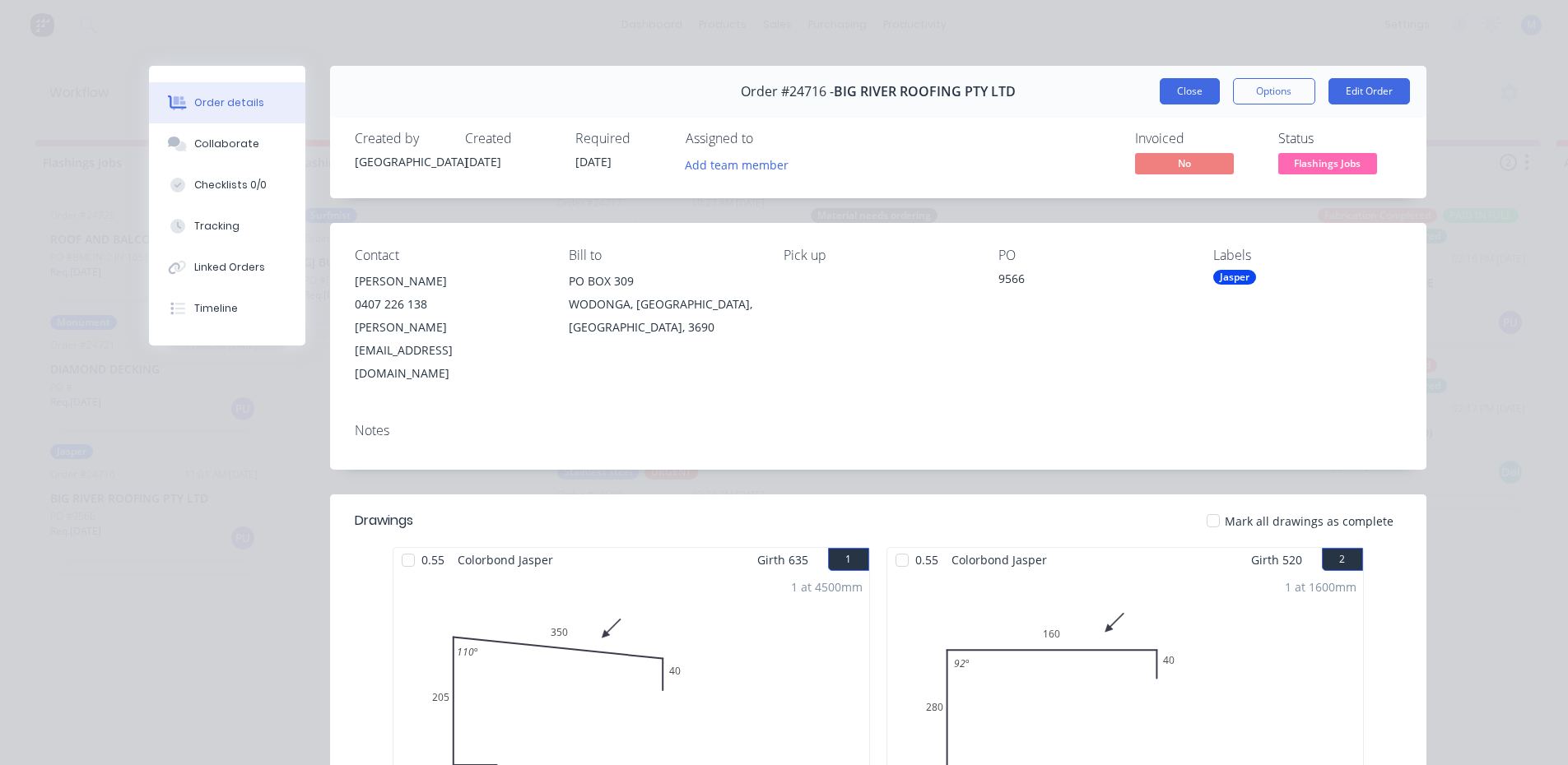
click at [1169, 89] on button "Close" at bounding box center [1190, 91] width 60 height 26
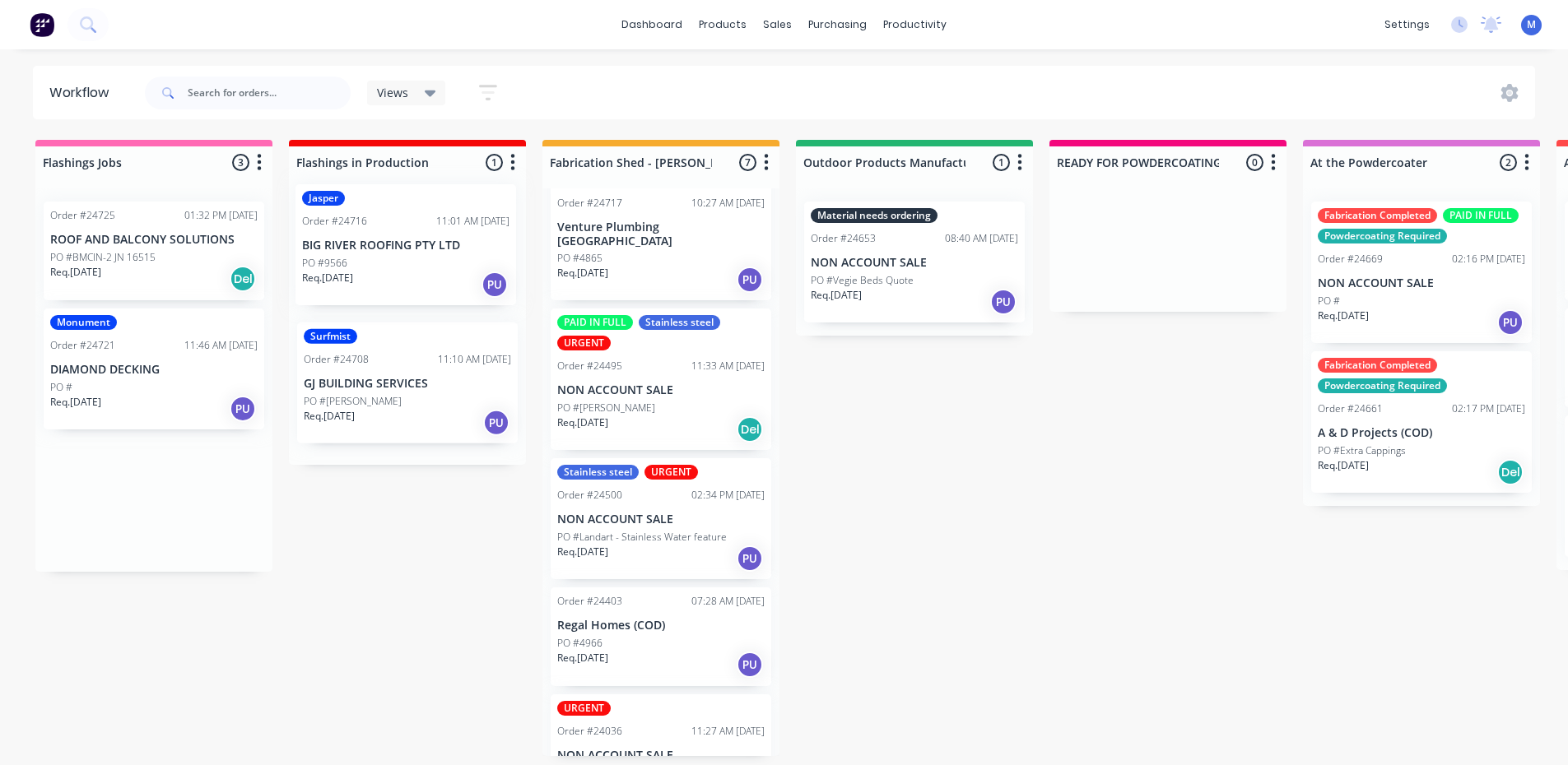
drag, startPoint x: 119, startPoint y: 509, endPoint x: 376, endPoint y: 252, distance: 363.5
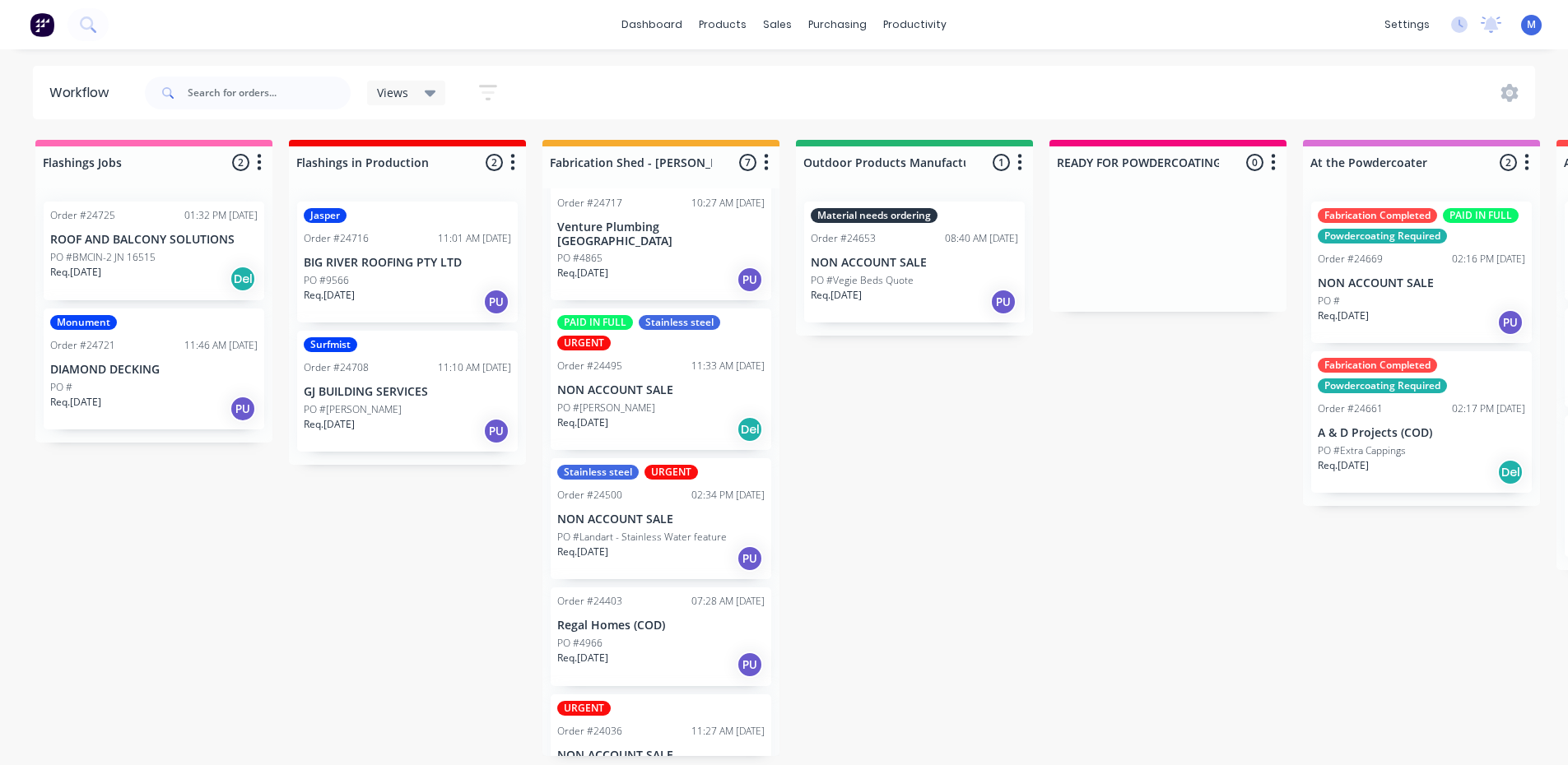
click at [132, 390] on div "PO #" at bounding box center [154, 387] width 208 height 15
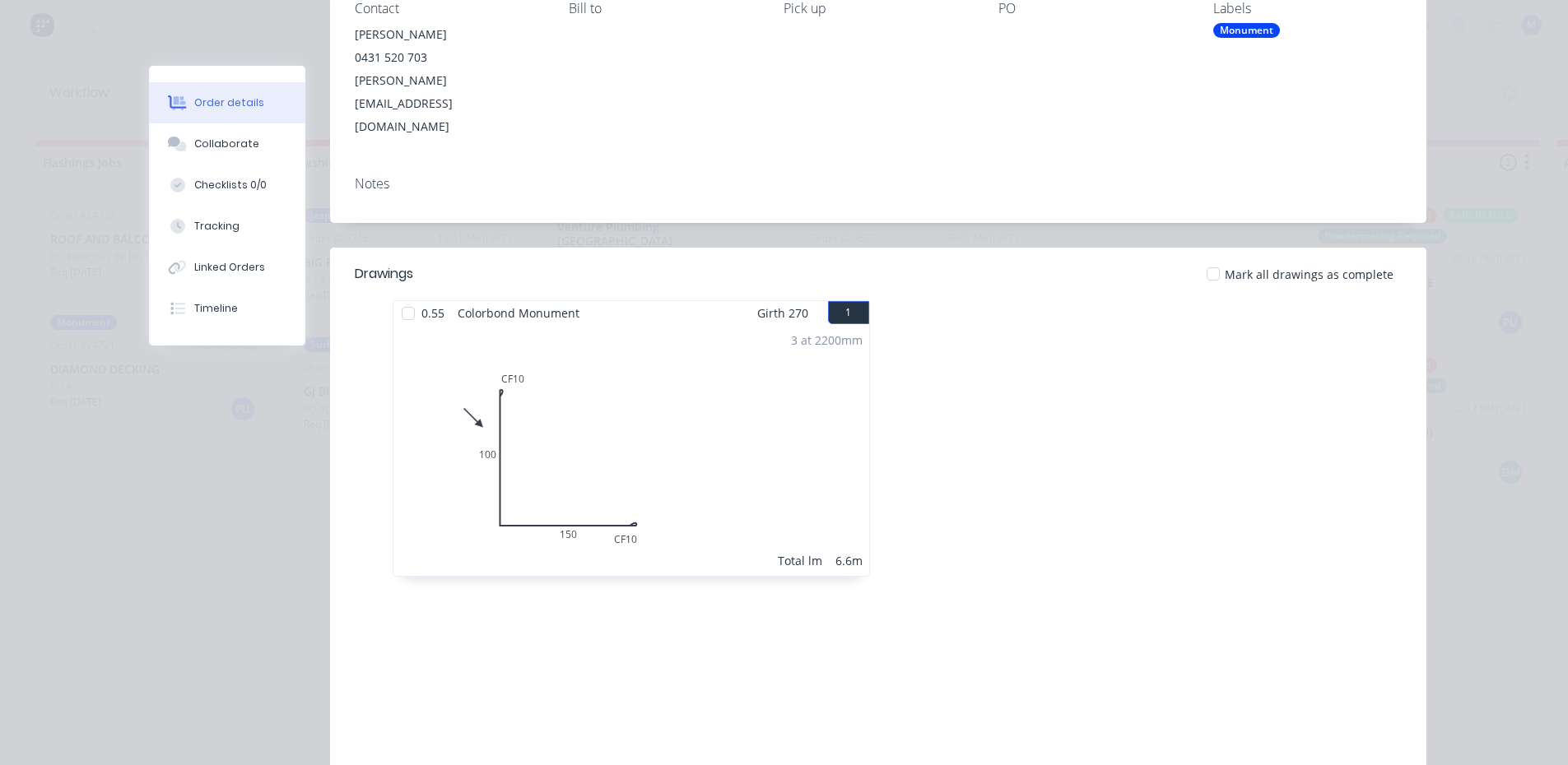
scroll to position [0, 0]
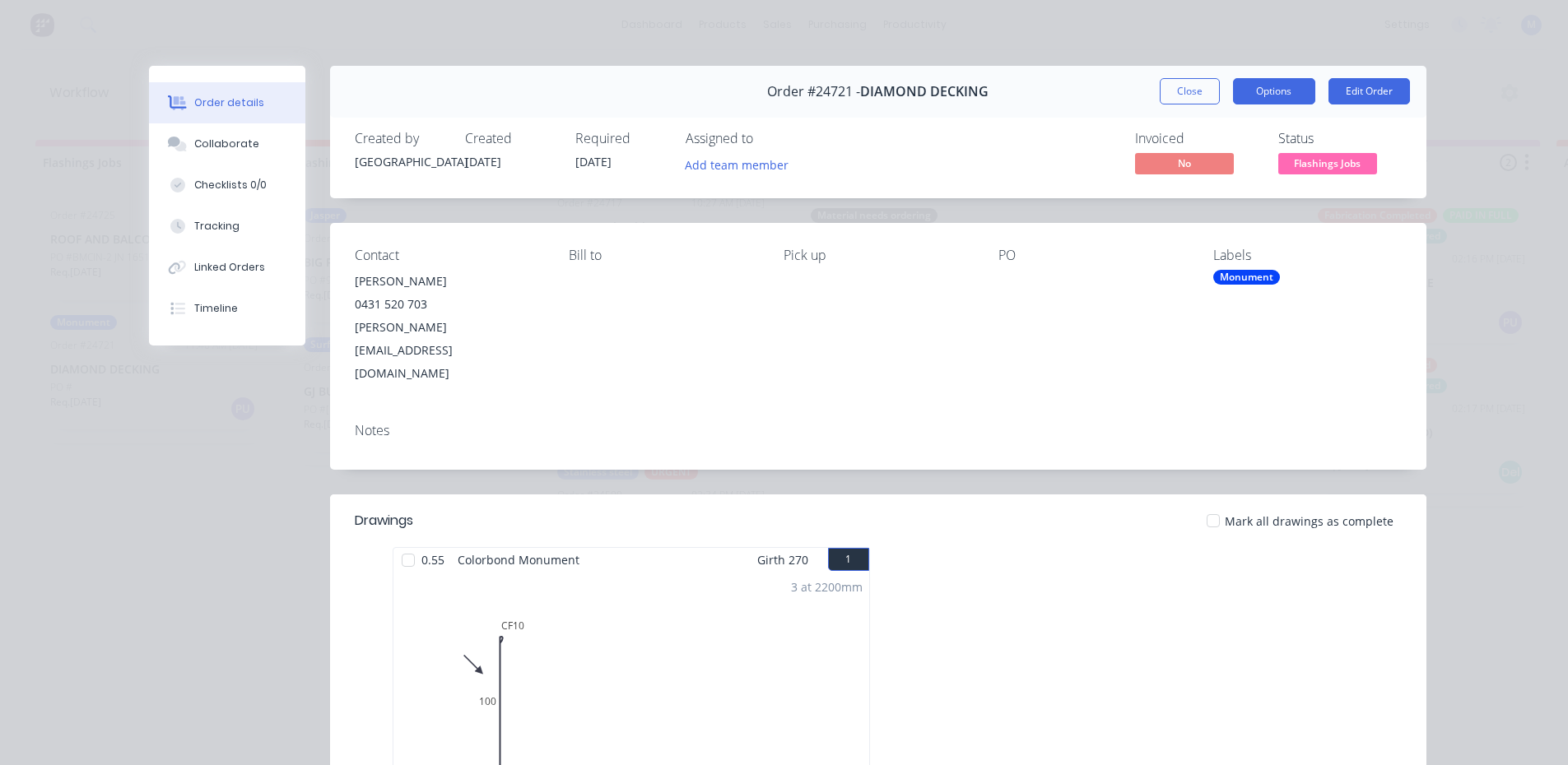
click at [1280, 82] on button "Options" at bounding box center [1274, 91] width 82 height 26
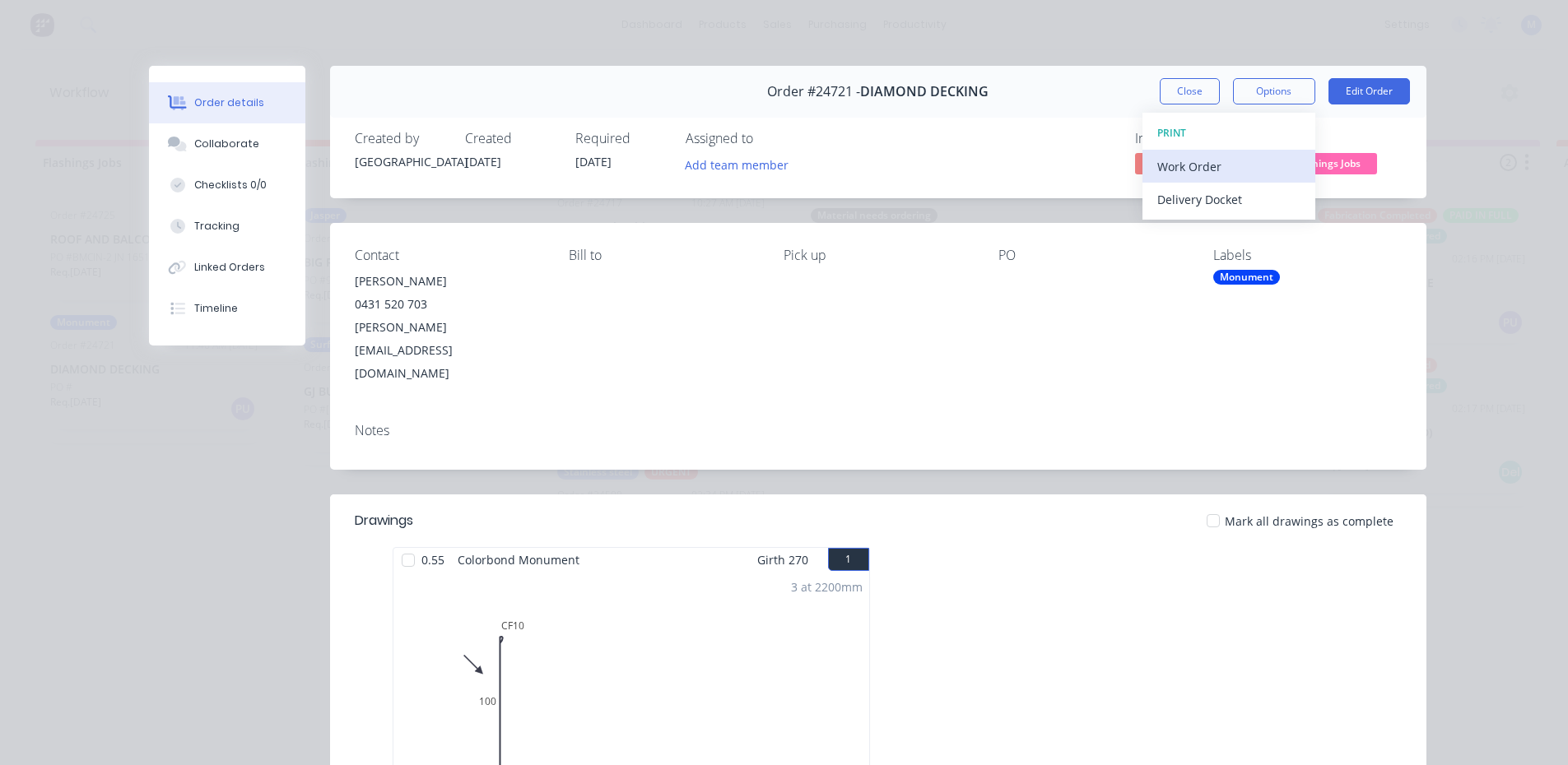
click at [1214, 162] on div "Work Order" at bounding box center [1229, 167] width 144 height 24
click at [1211, 197] on div "Standard" at bounding box center [1229, 200] width 144 height 24
click at [1188, 76] on div "Order #24721 - DIAMOND DECKING Close Options Edit Order" at bounding box center [878, 91] width 1096 height 52
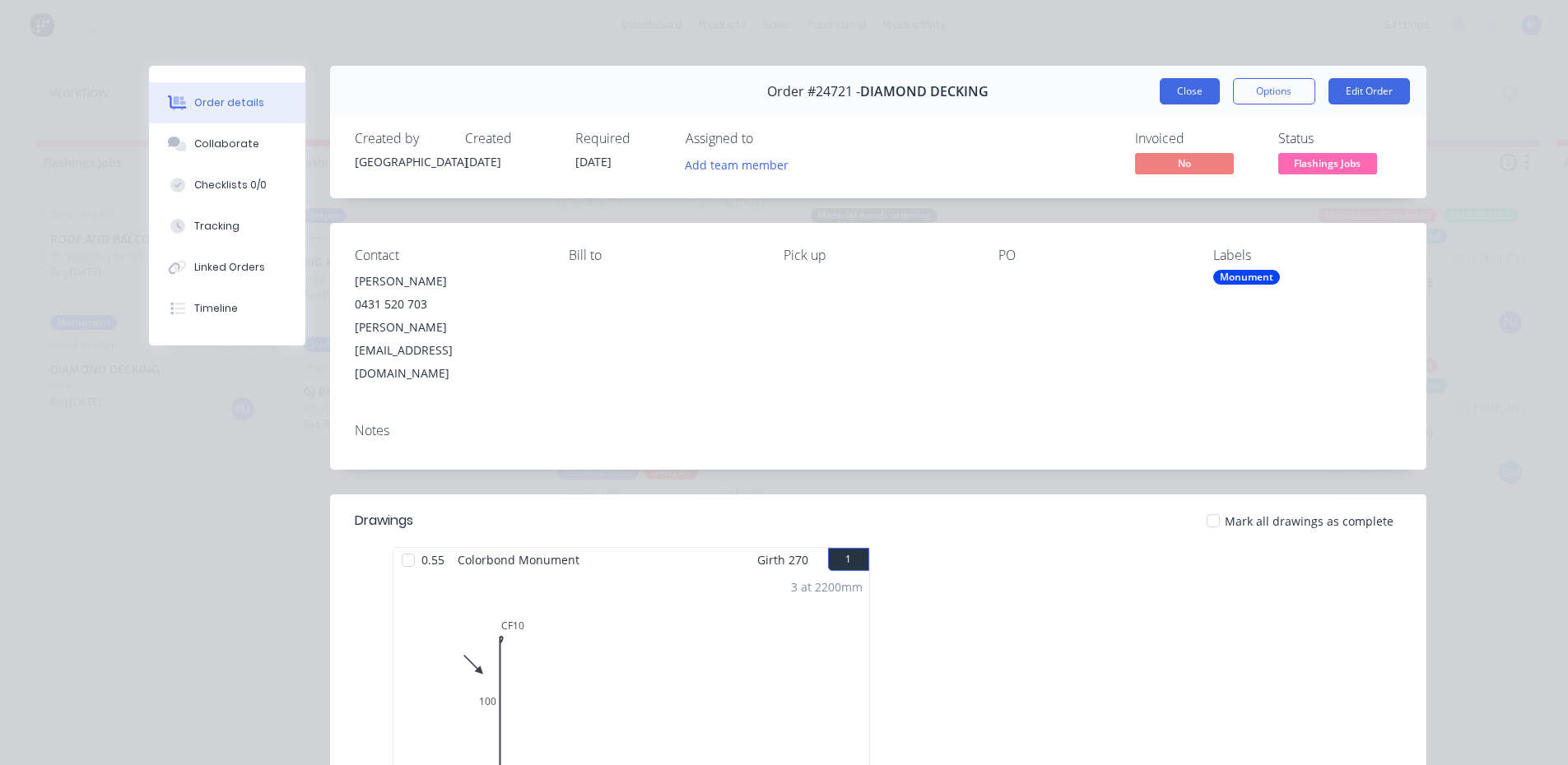
click at [1179, 87] on button "Close" at bounding box center [1190, 91] width 60 height 26
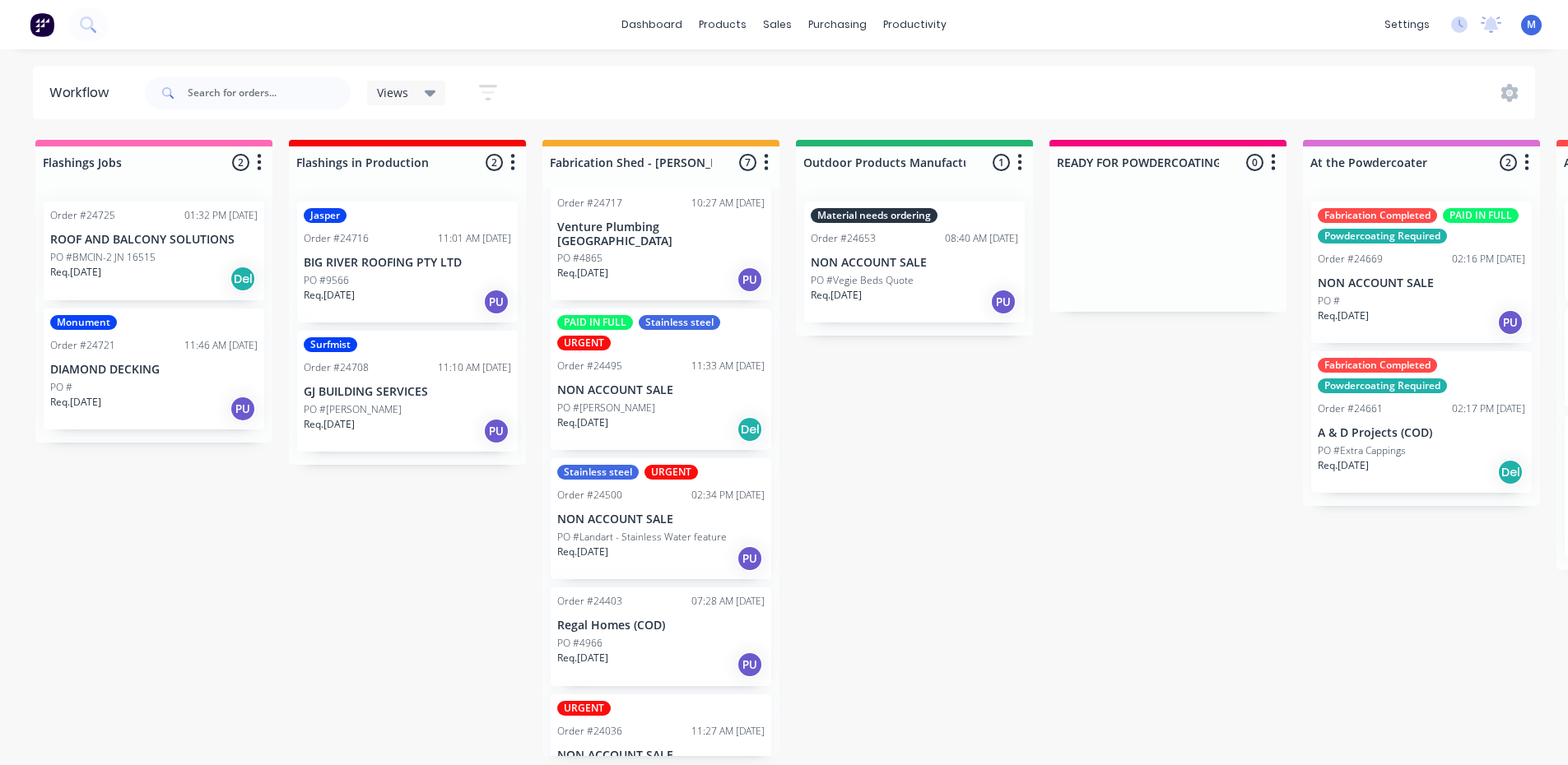
click at [387, 262] on p "BIG RIVER ROOFING PTY LTD" at bounding box center [407, 262] width 208 height 14
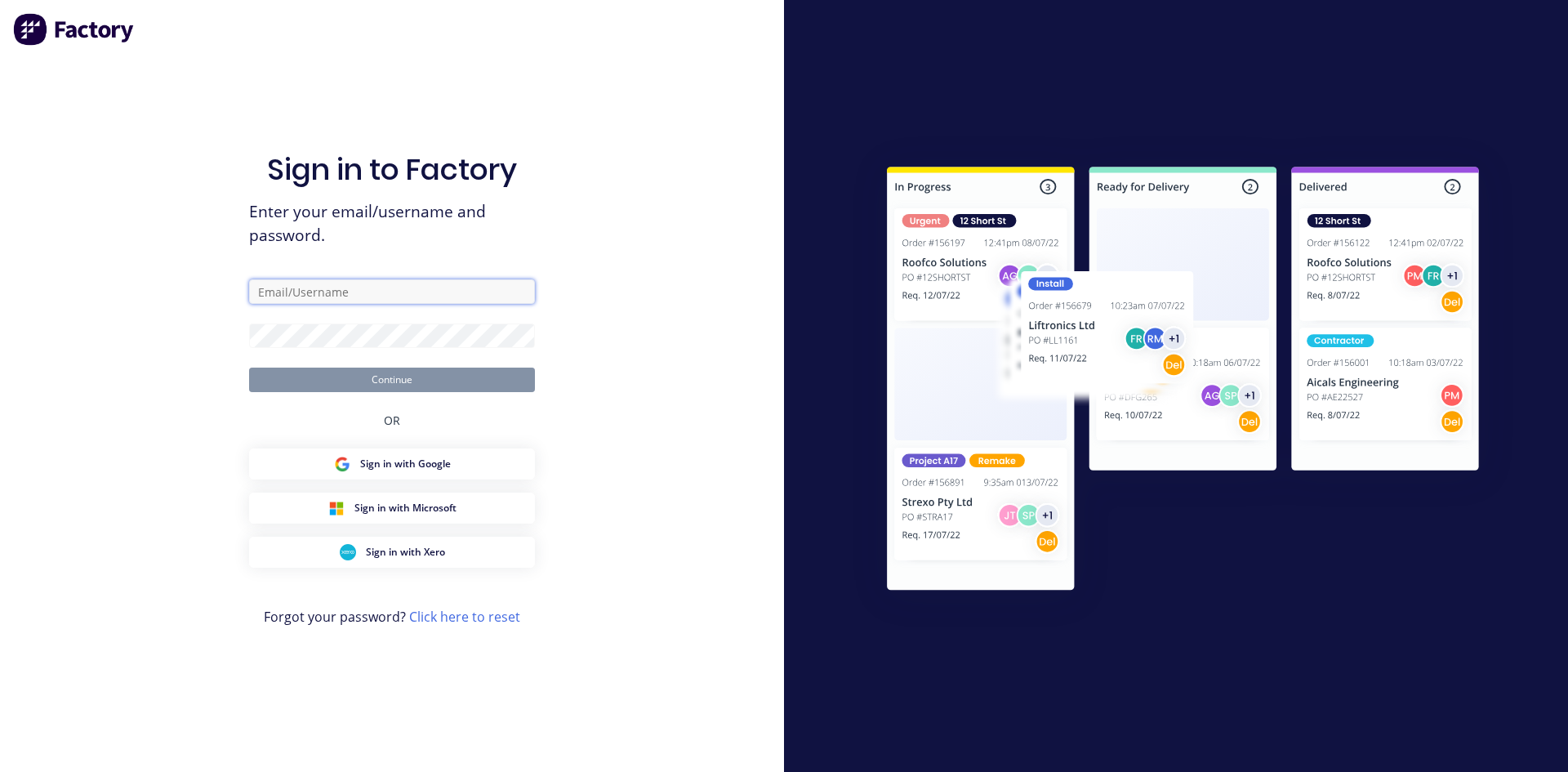
type input "[EMAIL_ADDRESS][DOMAIN_NAME]"
click at [371, 287] on input "[EMAIL_ADDRESS][DOMAIN_NAME]" at bounding box center [392, 291] width 286 height 25
click at [522, 381] on button "Continue" at bounding box center [392, 379] width 286 height 25
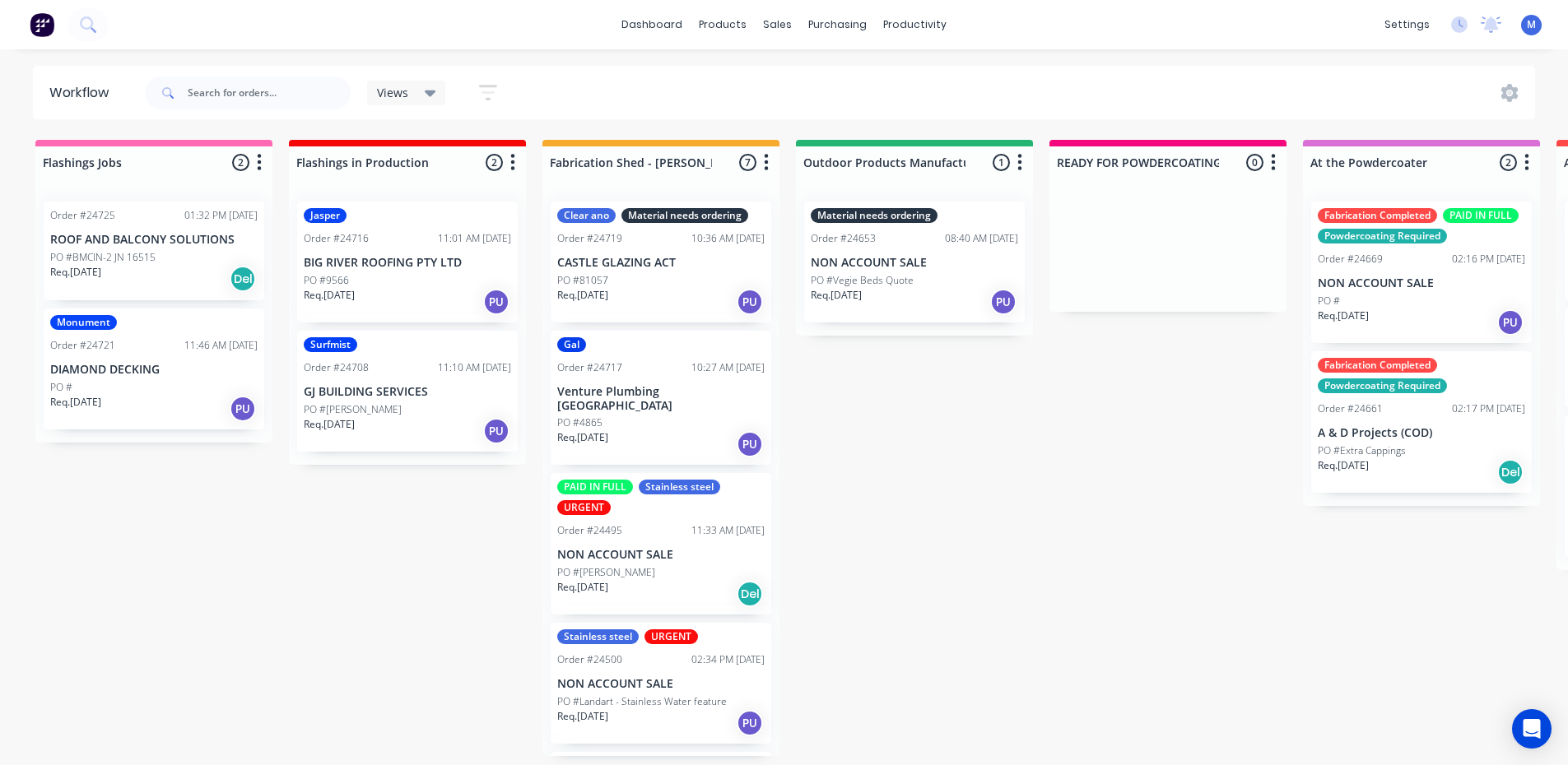
click at [404, 298] on div "Req. [DATE] PU" at bounding box center [407, 302] width 208 height 28
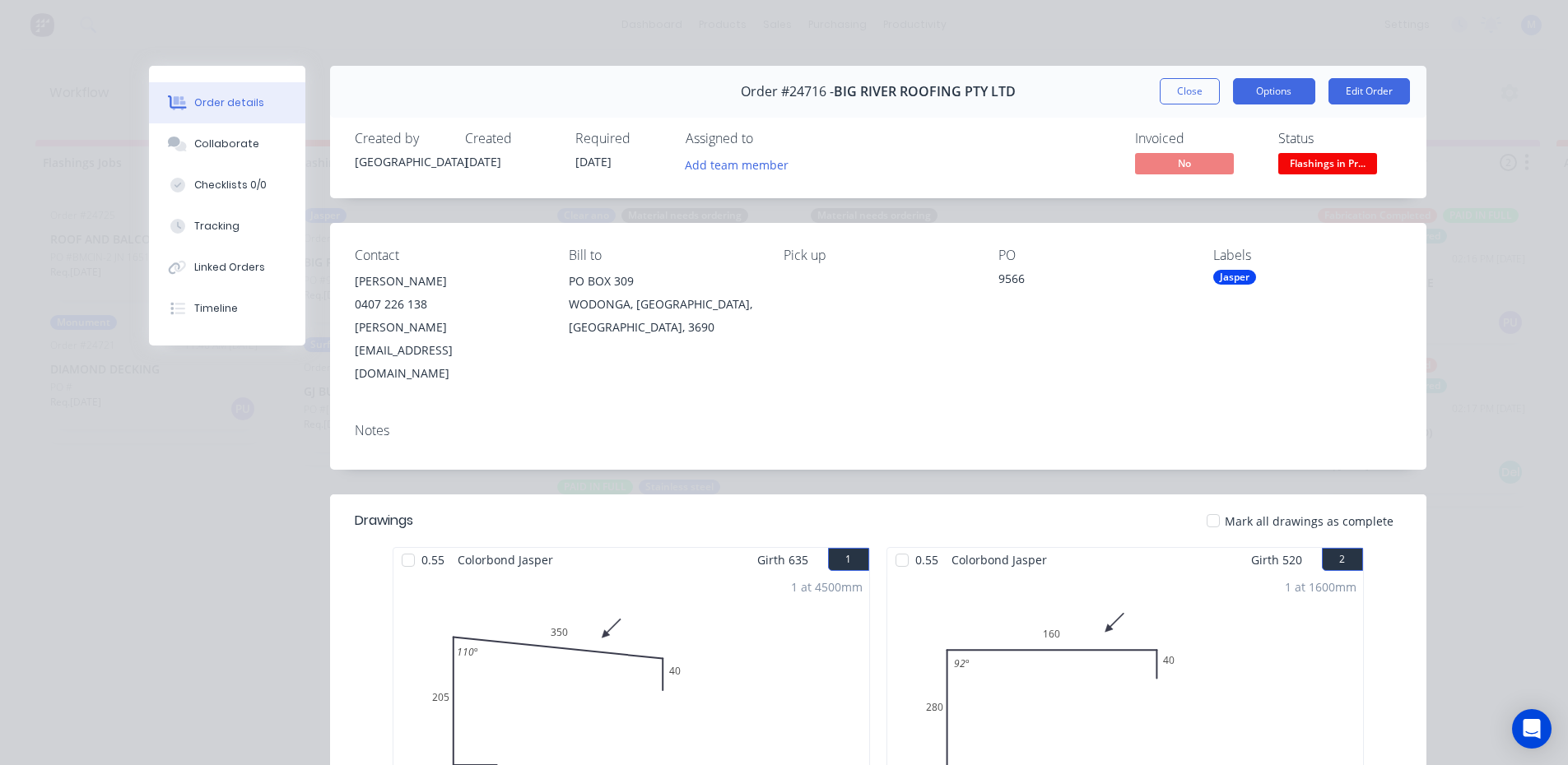
click at [1253, 98] on button "Options" at bounding box center [1274, 91] width 82 height 26
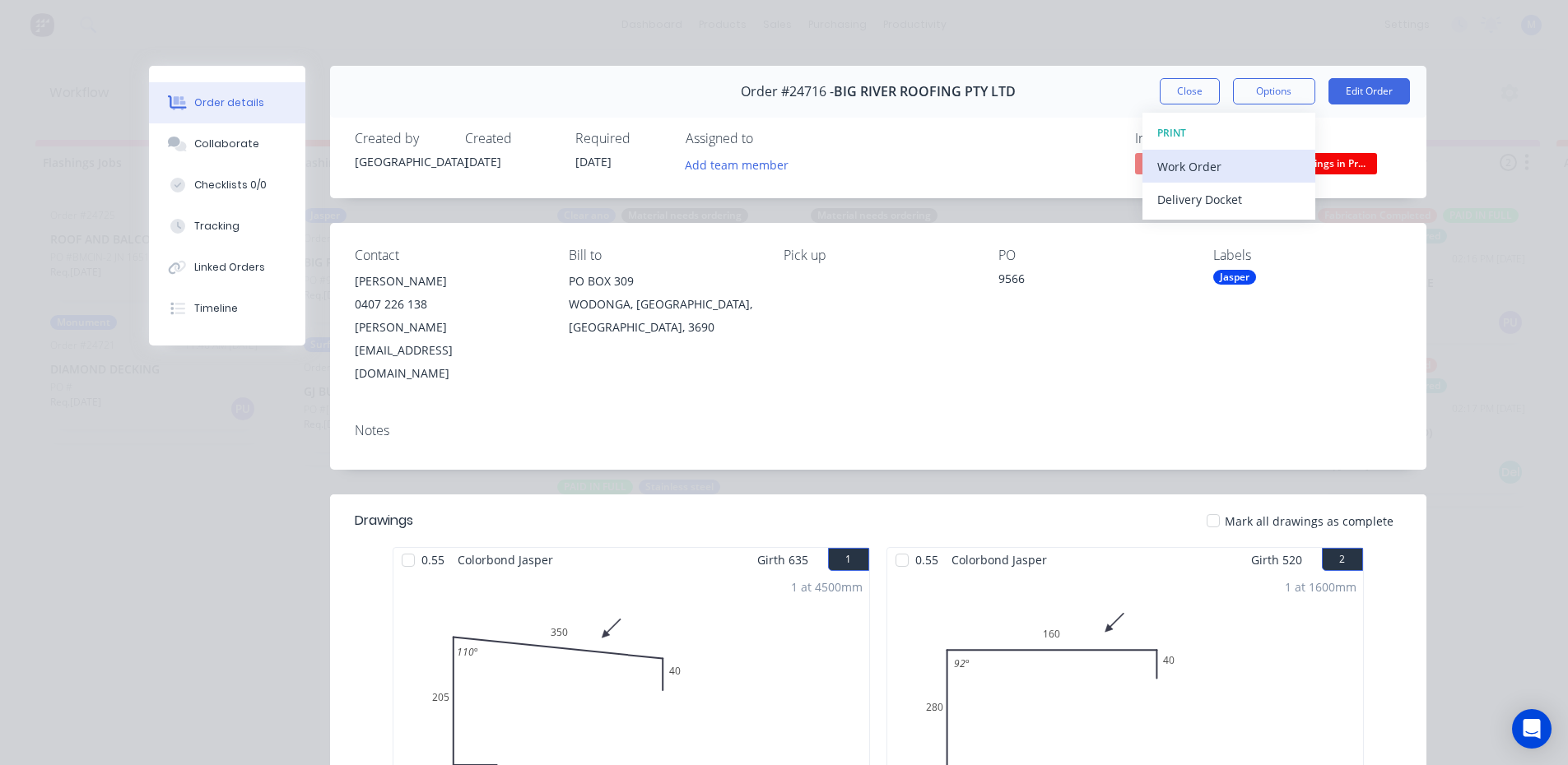
click at [1228, 163] on div "Work Order" at bounding box center [1229, 167] width 144 height 24
click at [1221, 190] on div "Standard" at bounding box center [1229, 200] width 144 height 24
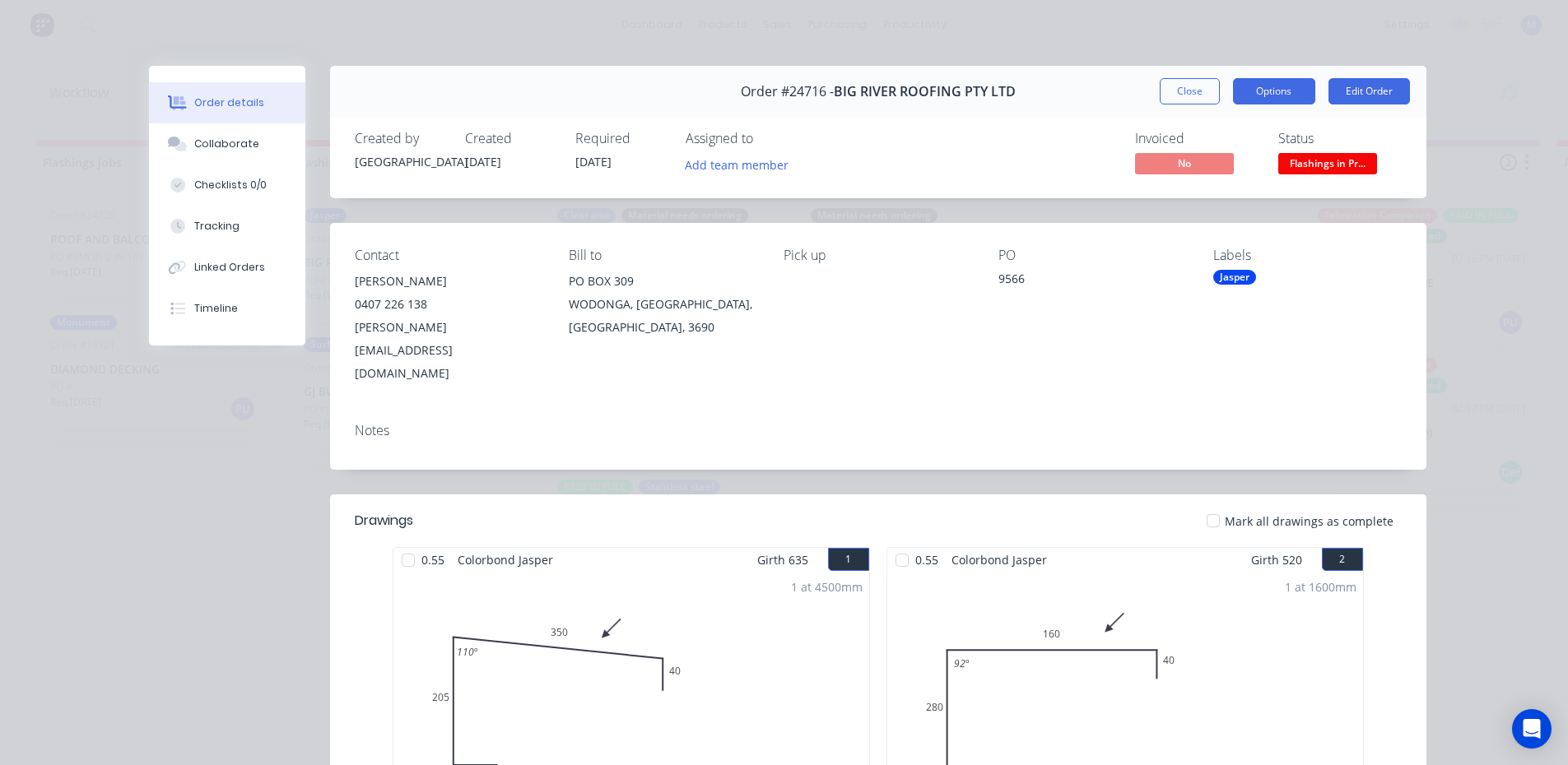
click at [1289, 95] on button "Options" at bounding box center [1274, 91] width 82 height 26
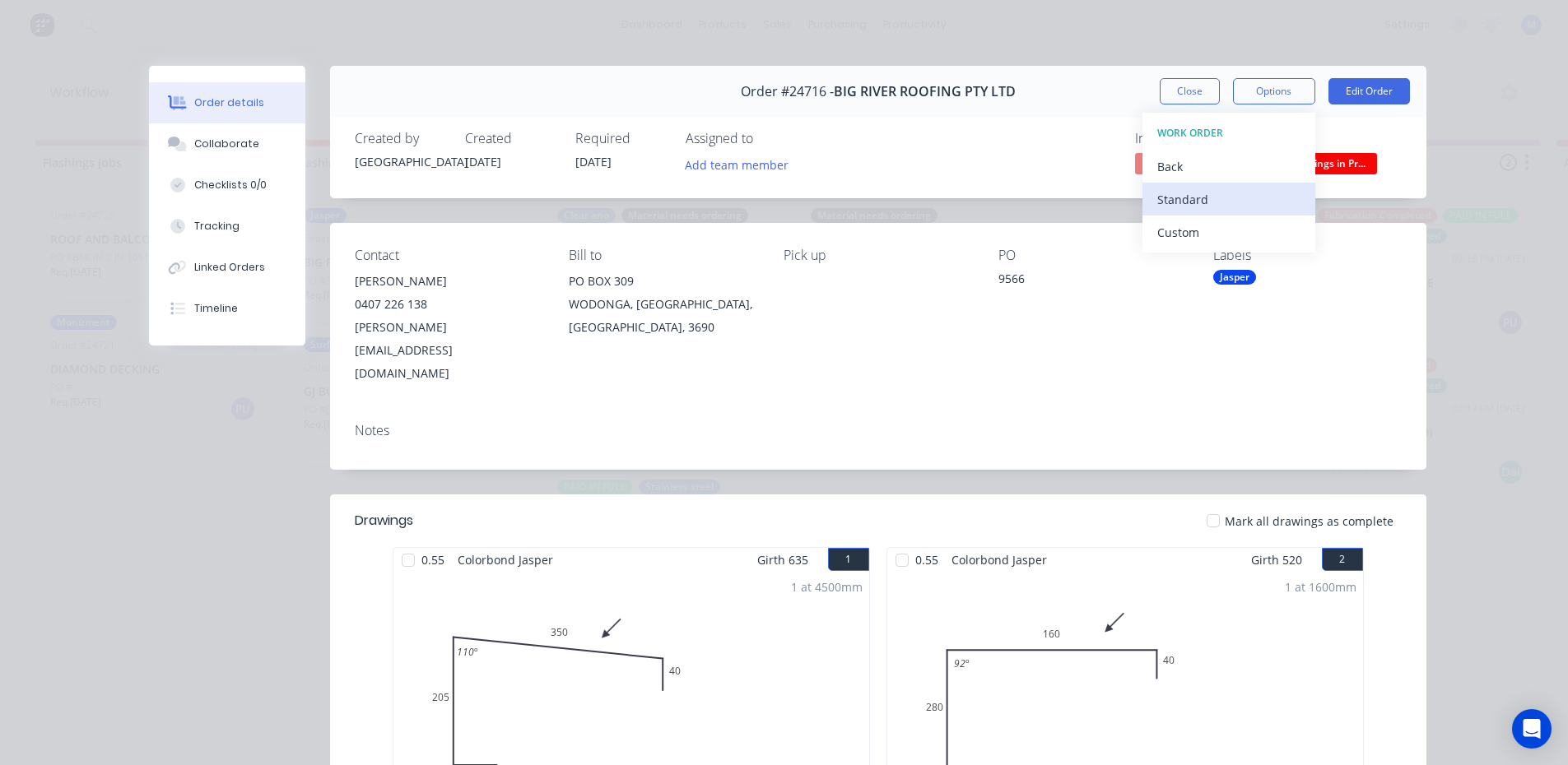
click at [1223, 203] on div "Standard" at bounding box center [1229, 200] width 144 height 24
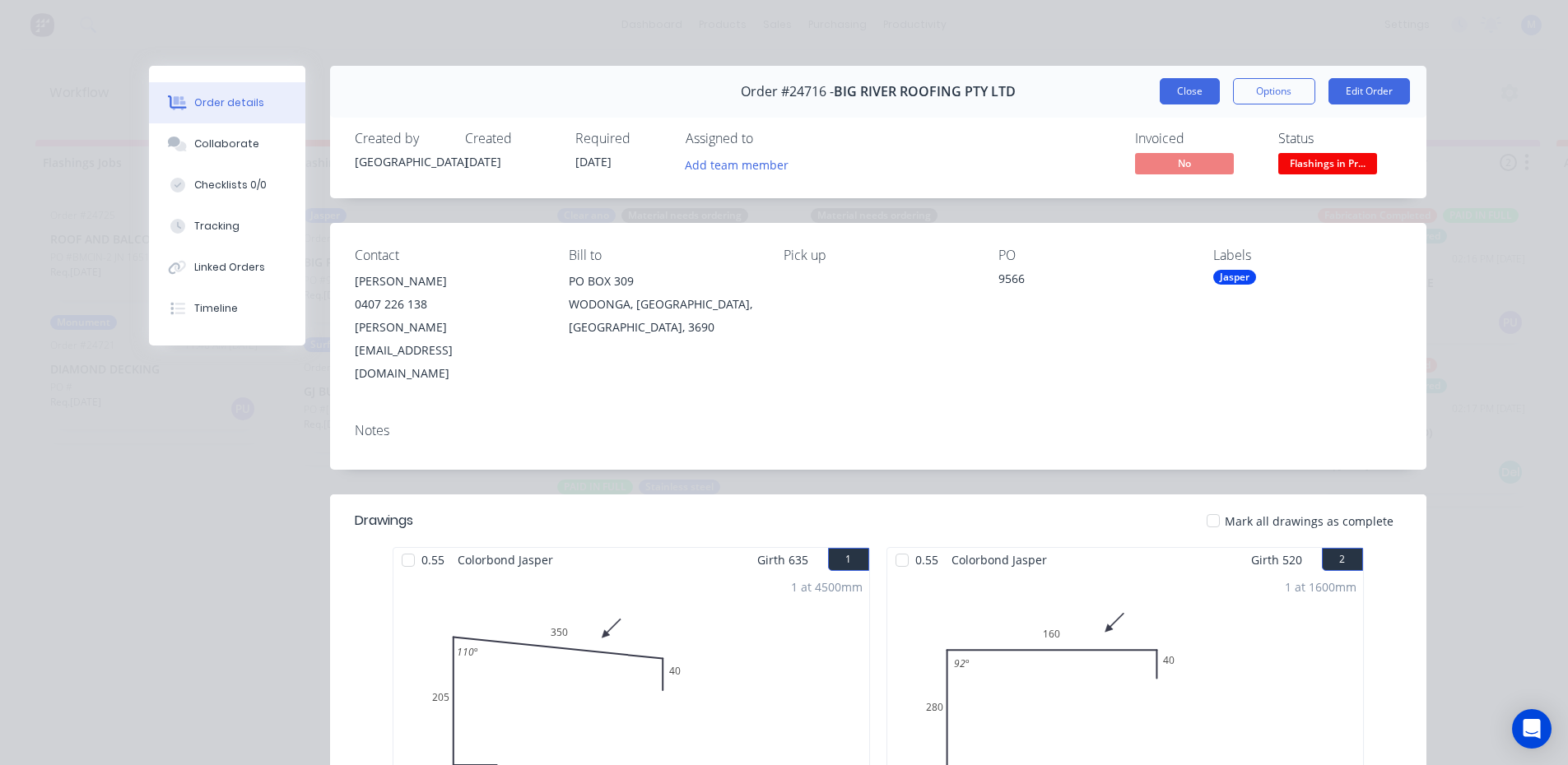
click at [1168, 88] on button "Close" at bounding box center [1190, 91] width 60 height 26
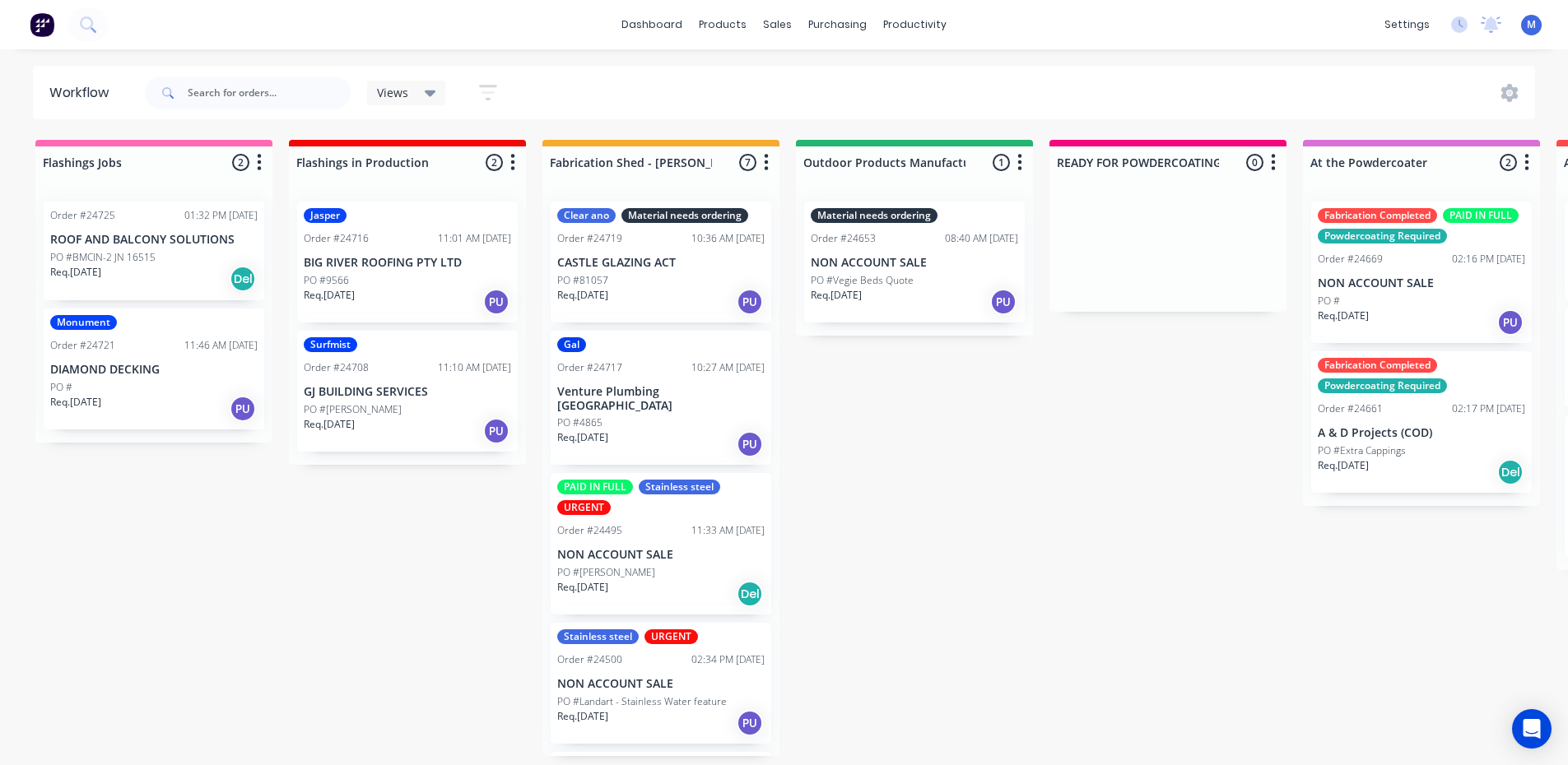
click at [371, 415] on div "PO #[PERSON_NAME]" at bounding box center [407, 409] width 208 height 15
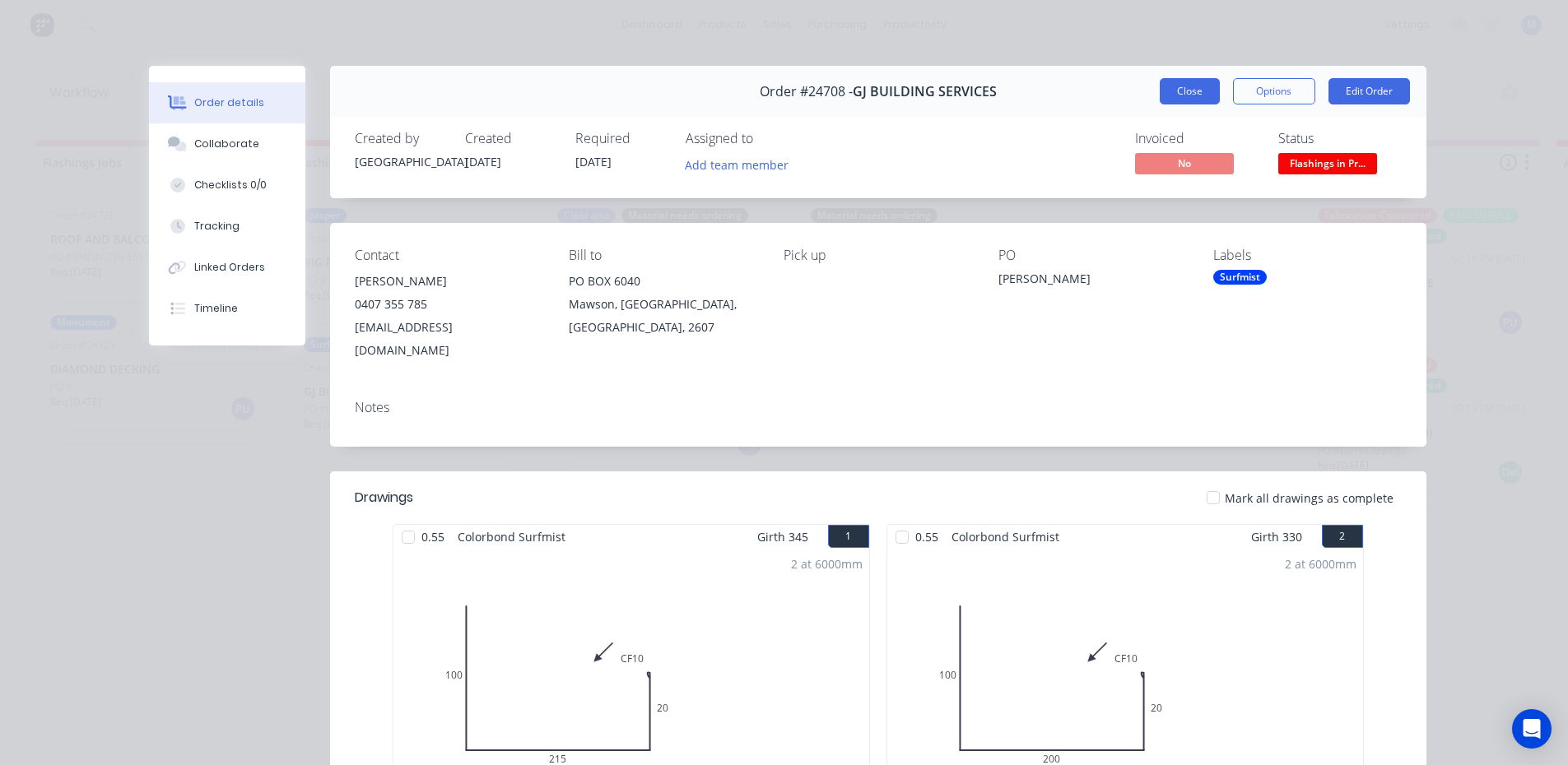
click at [1175, 85] on button "Close" at bounding box center [1190, 91] width 60 height 26
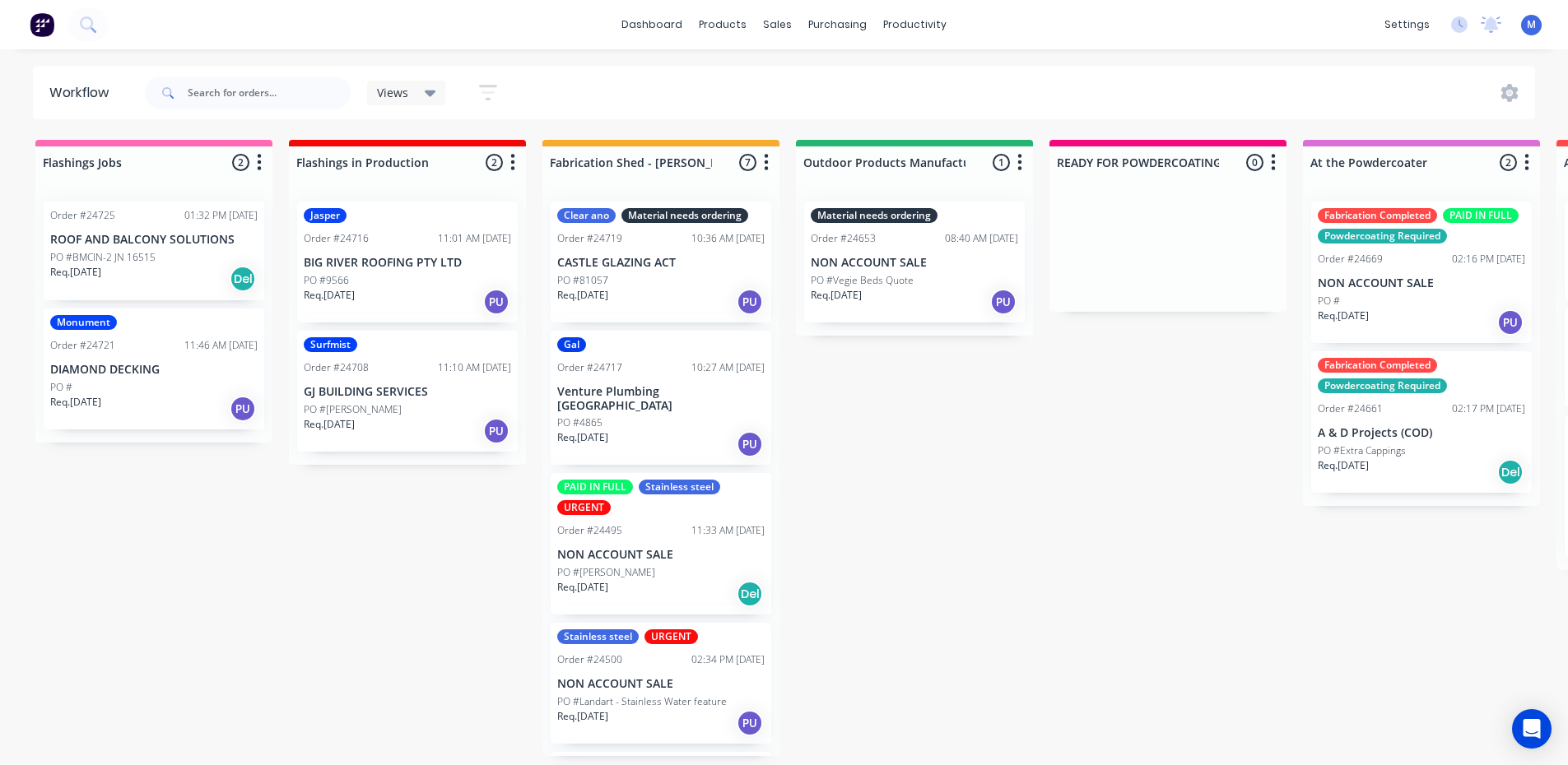
click at [359, 251] on div "Jasper Order #24716 11:01 AM [DATE] BIG RIVER ROOFING PTY LTD PO #9566 Req. [DA…" at bounding box center [408, 262] width 221 height 121
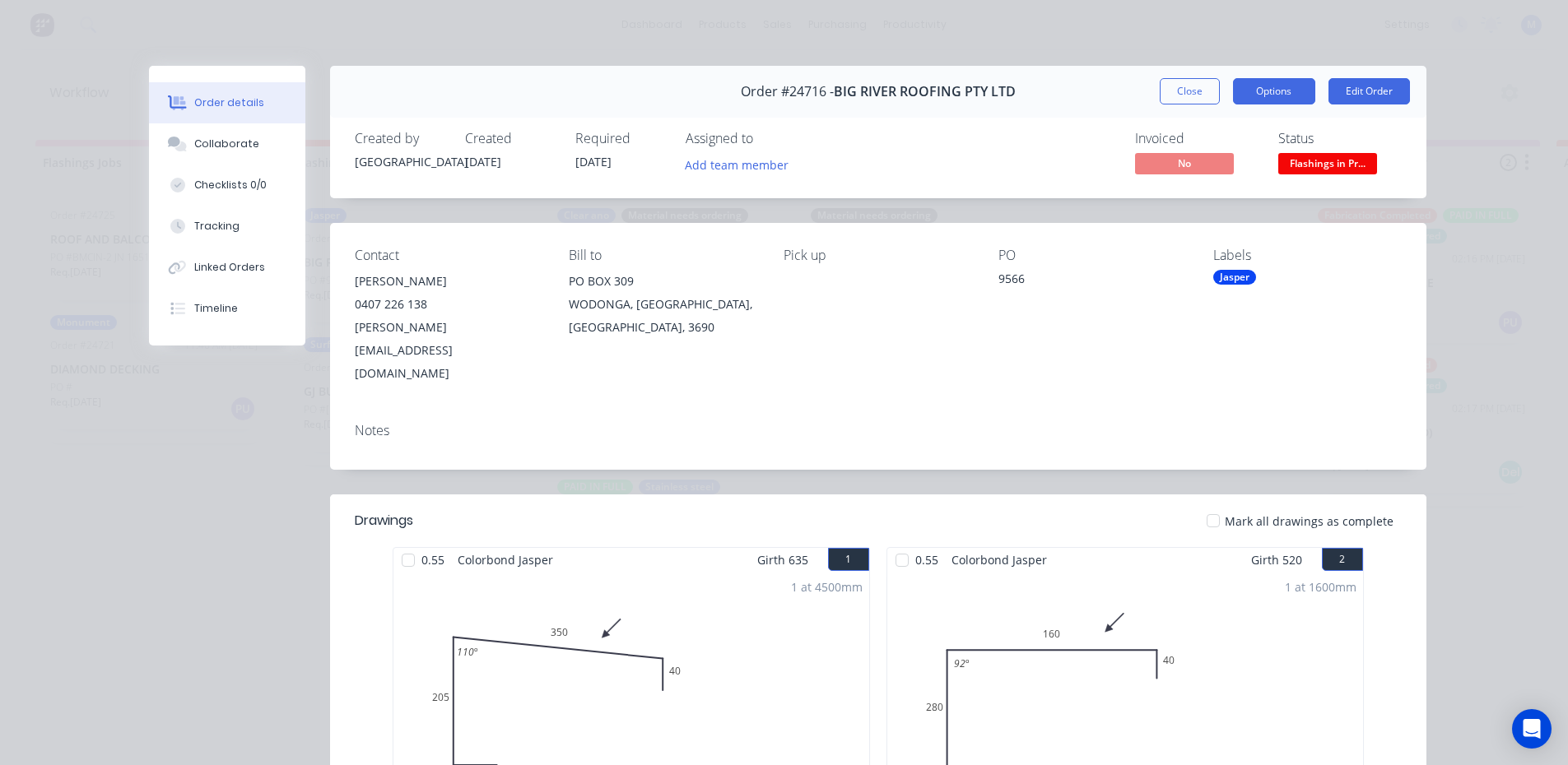
click at [1282, 94] on button "Options" at bounding box center [1274, 91] width 82 height 26
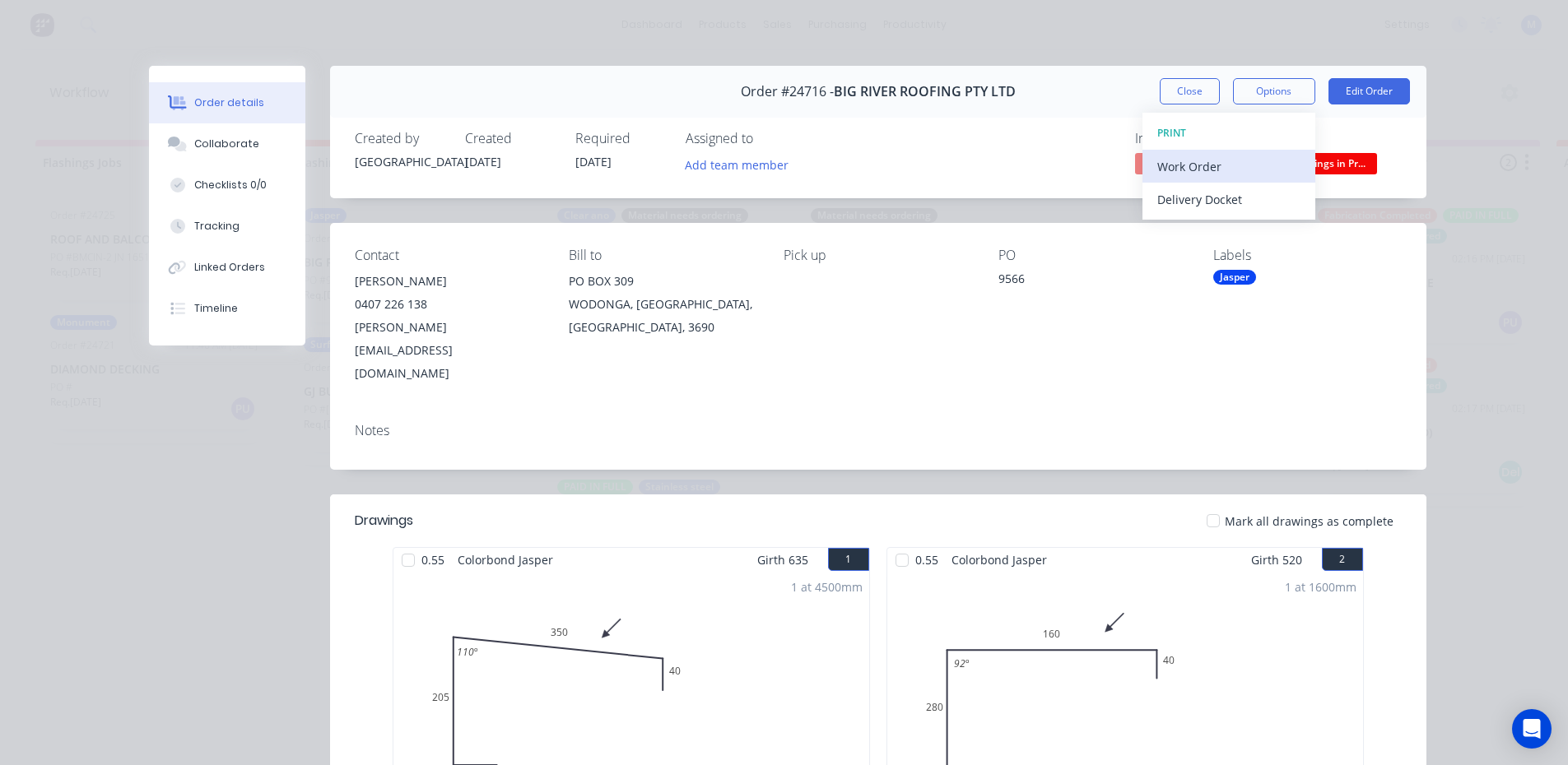
click at [1214, 173] on div "Work Order" at bounding box center [1229, 167] width 144 height 24
click at [1213, 200] on div "Standard" at bounding box center [1229, 200] width 144 height 24
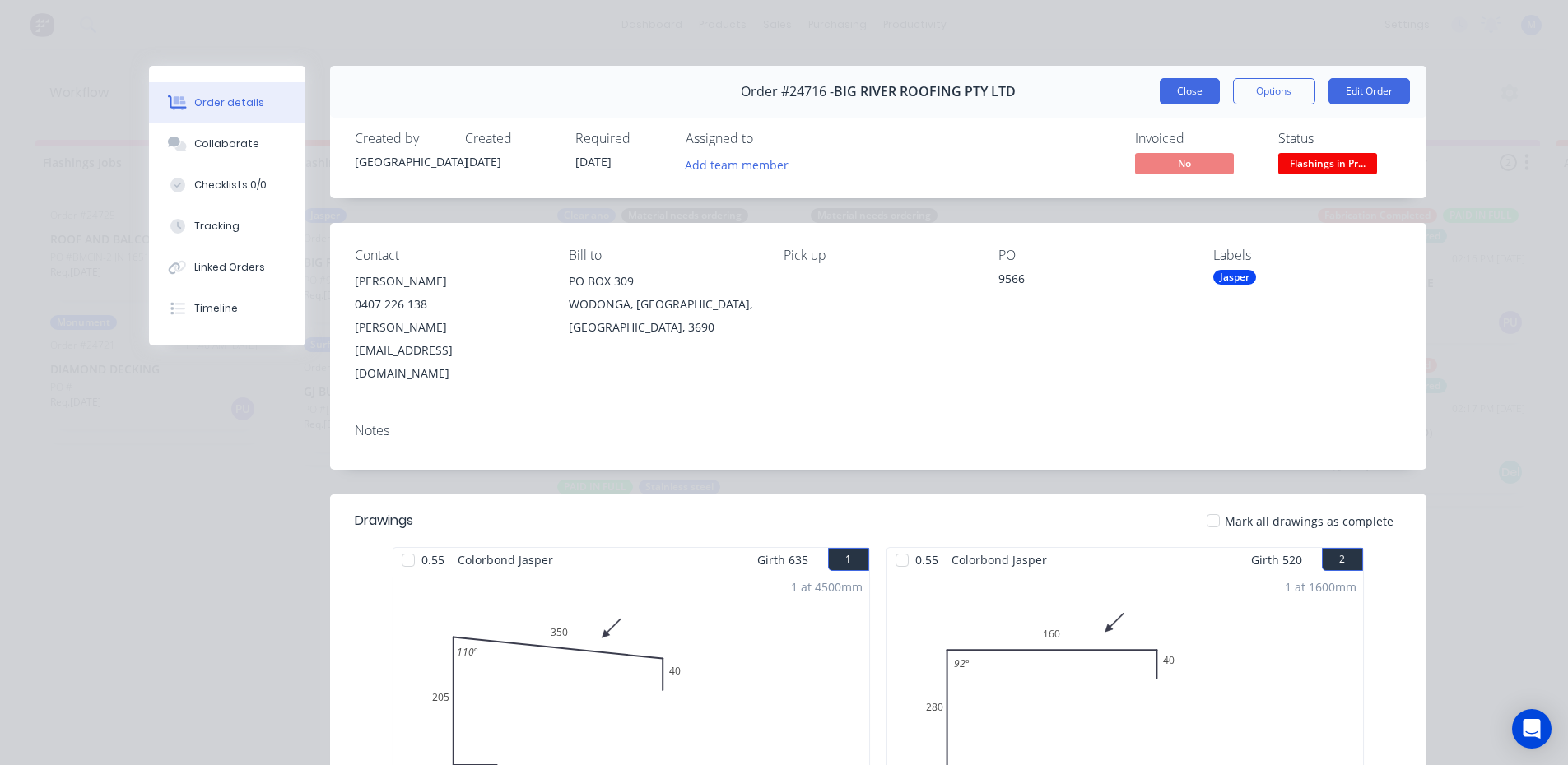
click at [1186, 84] on button "Close" at bounding box center [1190, 91] width 60 height 26
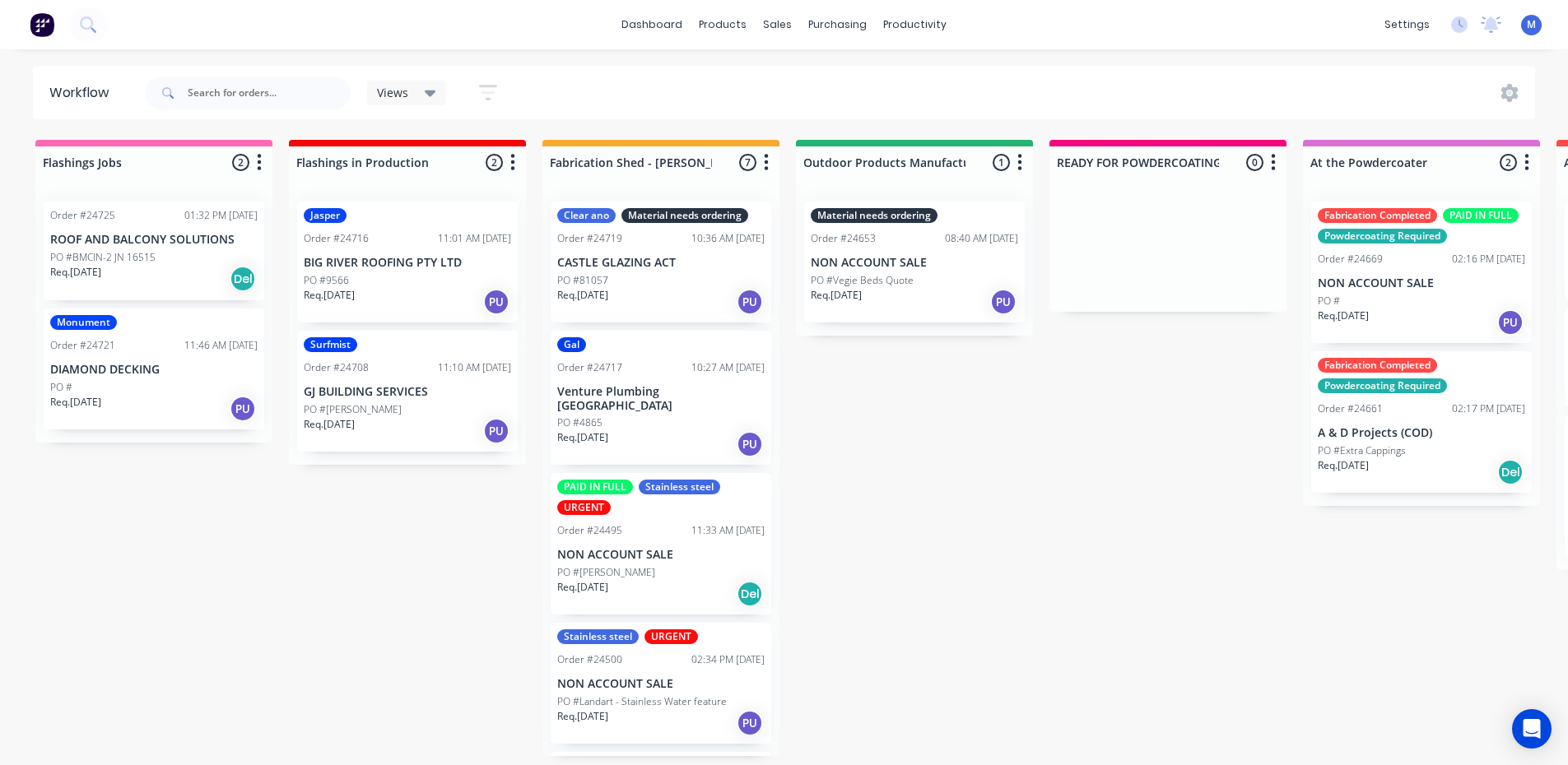
click at [433, 397] on p "GJ BUILDING SERVICES" at bounding box center [407, 392] width 208 height 14
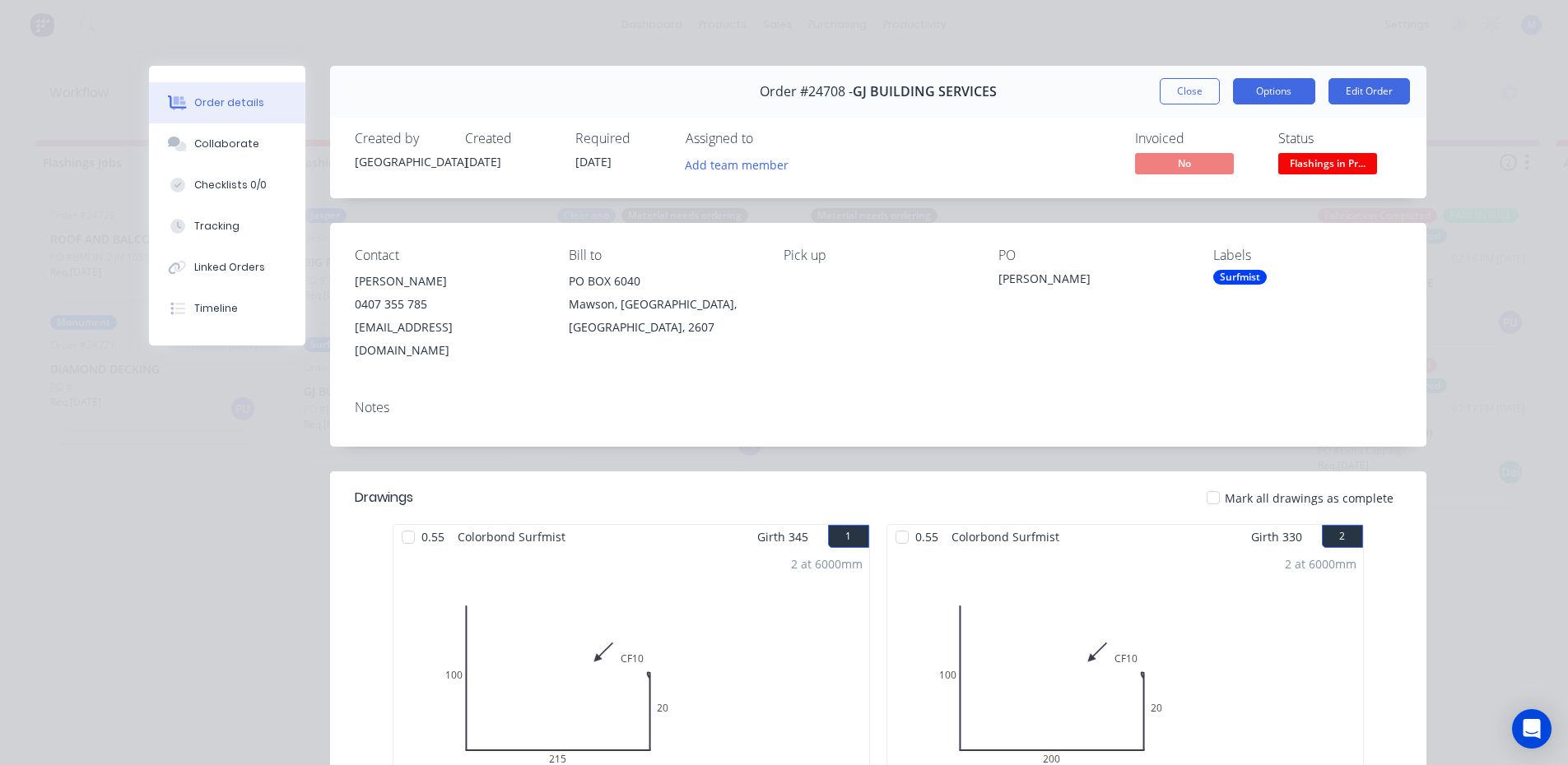
click at [1268, 91] on button "Options" at bounding box center [1274, 91] width 82 height 26
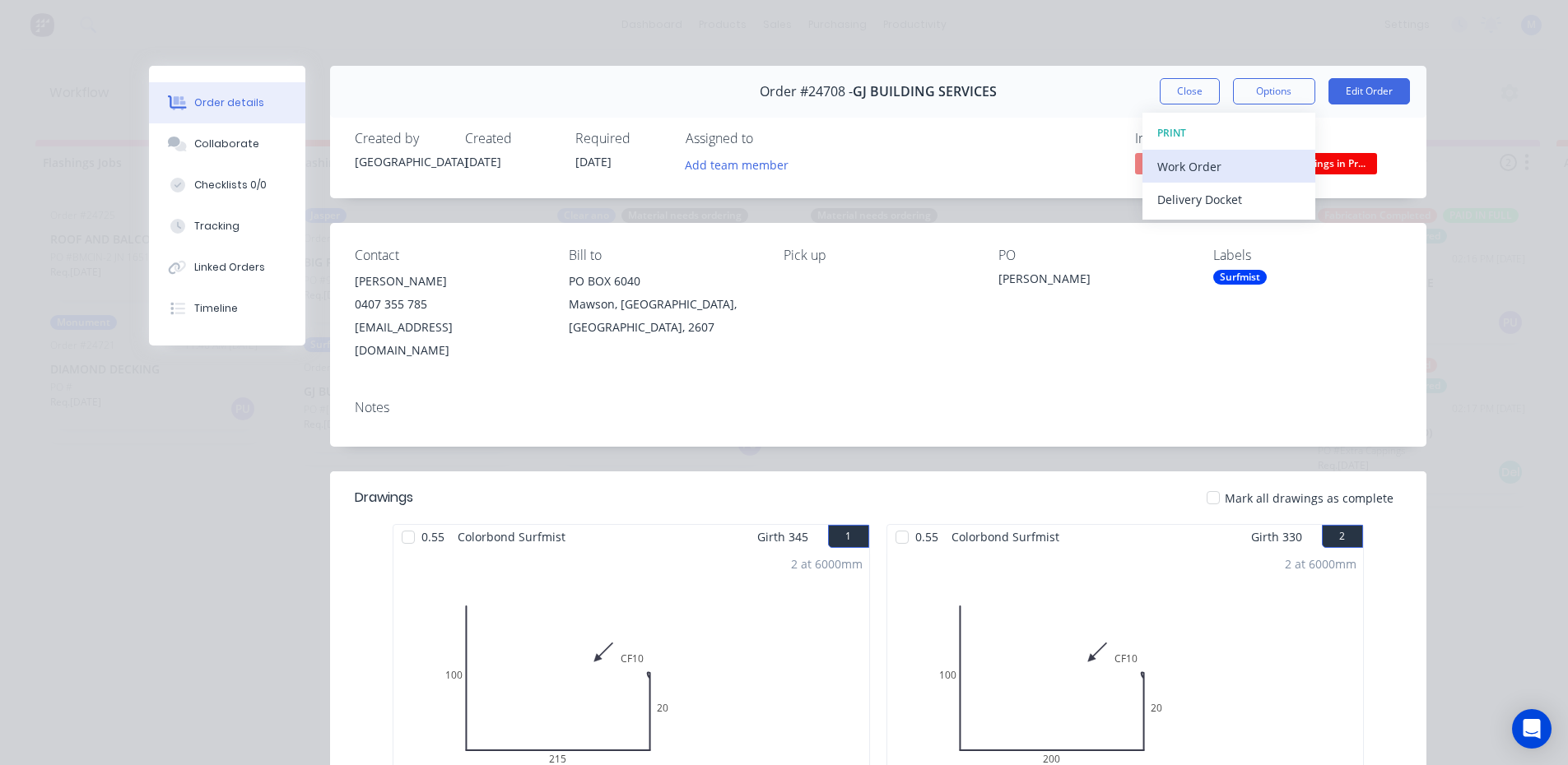
click at [1217, 162] on div "Work Order" at bounding box center [1229, 167] width 144 height 24
click at [1208, 201] on div "Standard" at bounding box center [1229, 200] width 144 height 24
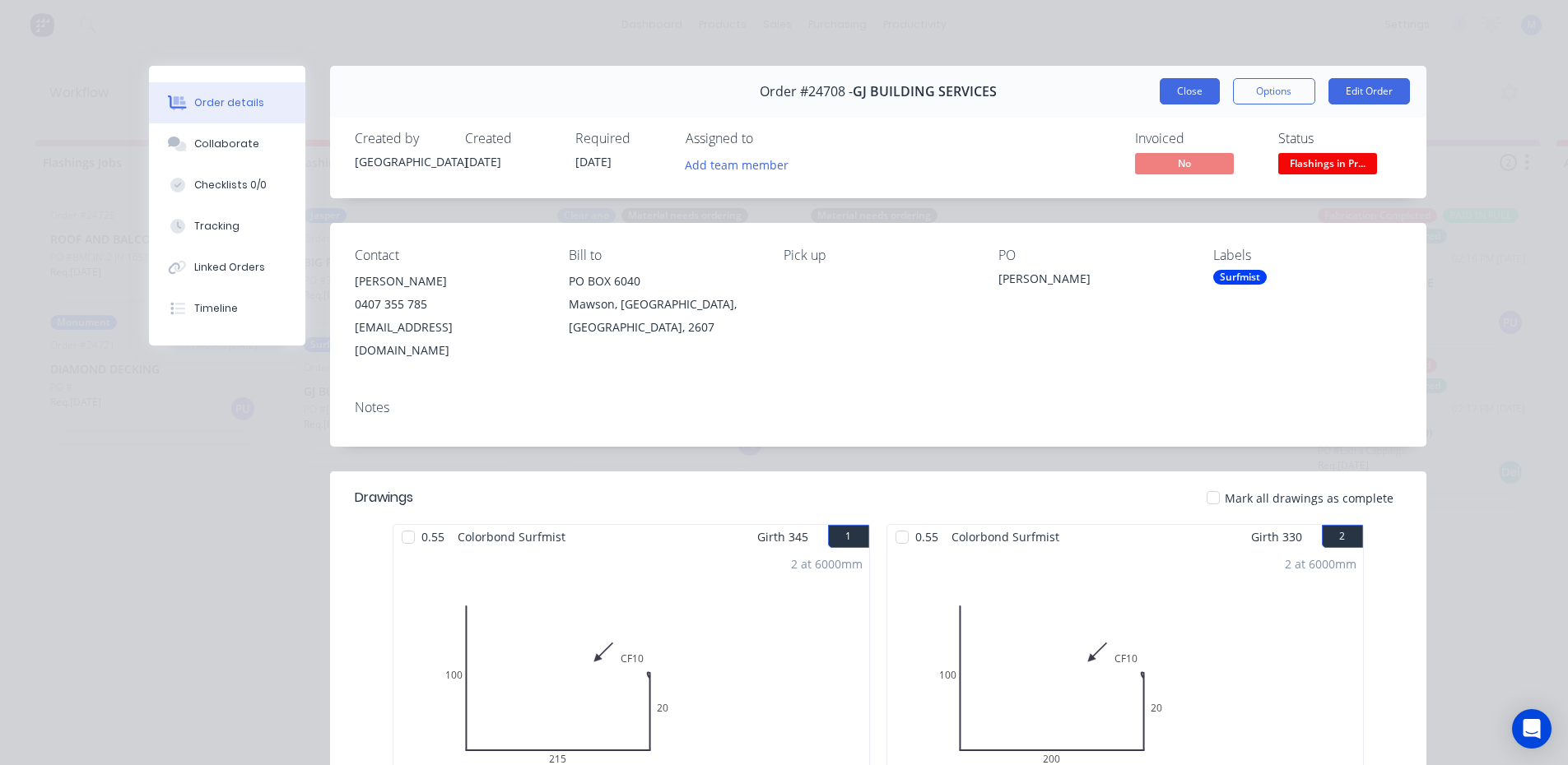
click at [1181, 97] on button "Close" at bounding box center [1190, 91] width 60 height 26
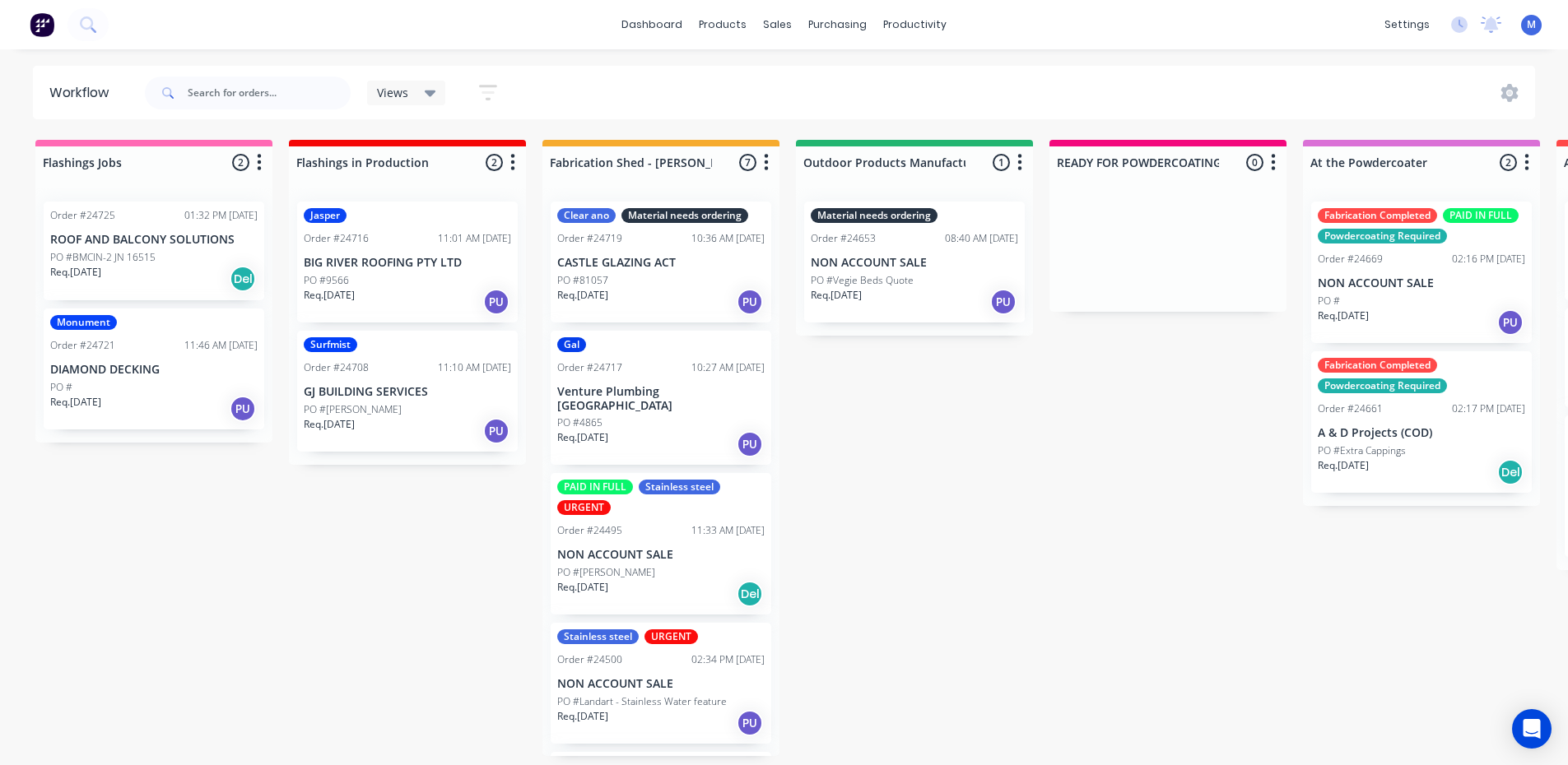
click at [130, 400] on div "Req. [DATE] PU" at bounding box center [154, 409] width 208 height 28
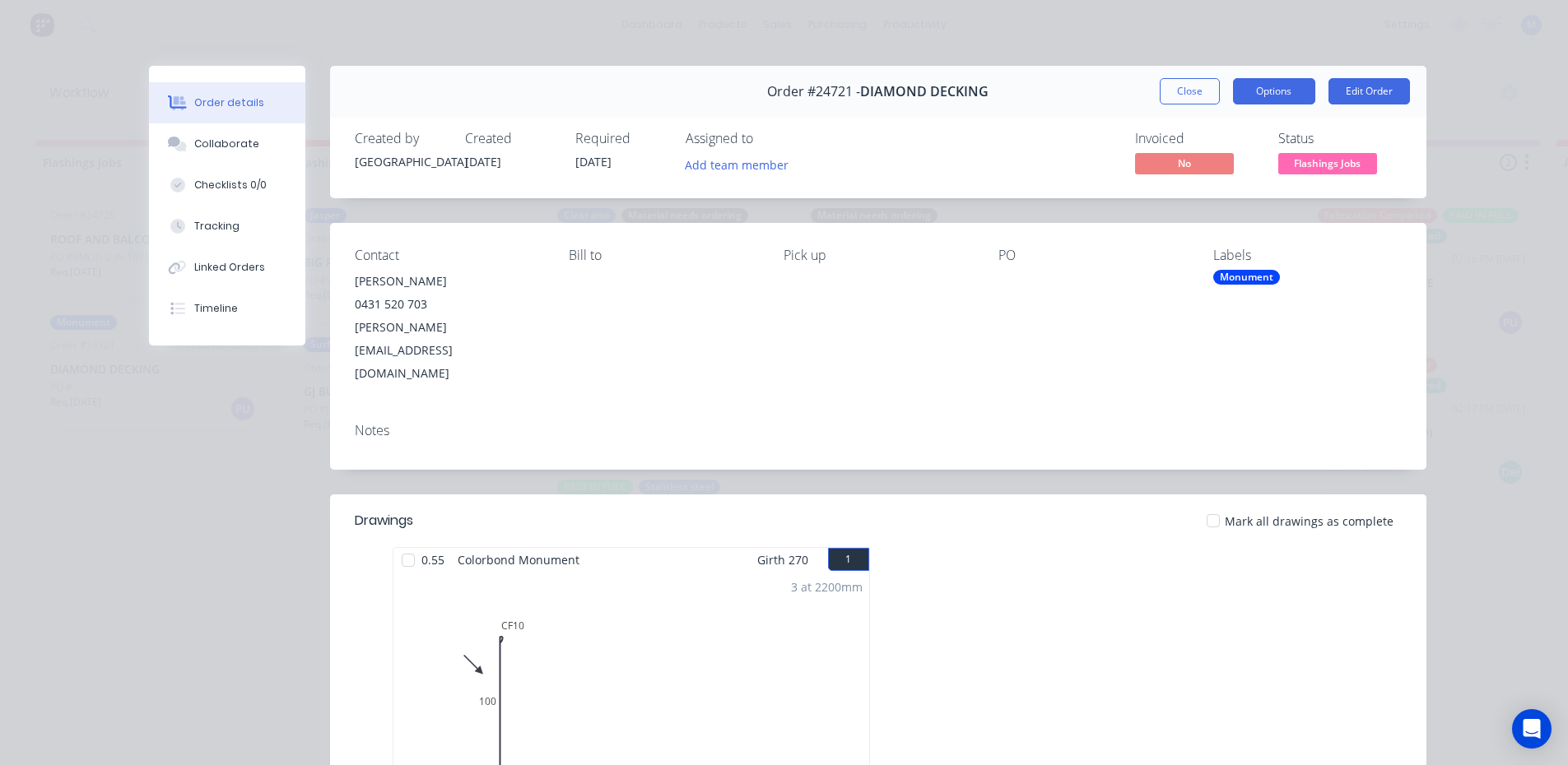
click at [1264, 100] on button "Options" at bounding box center [1274, 91] width 82 height 26
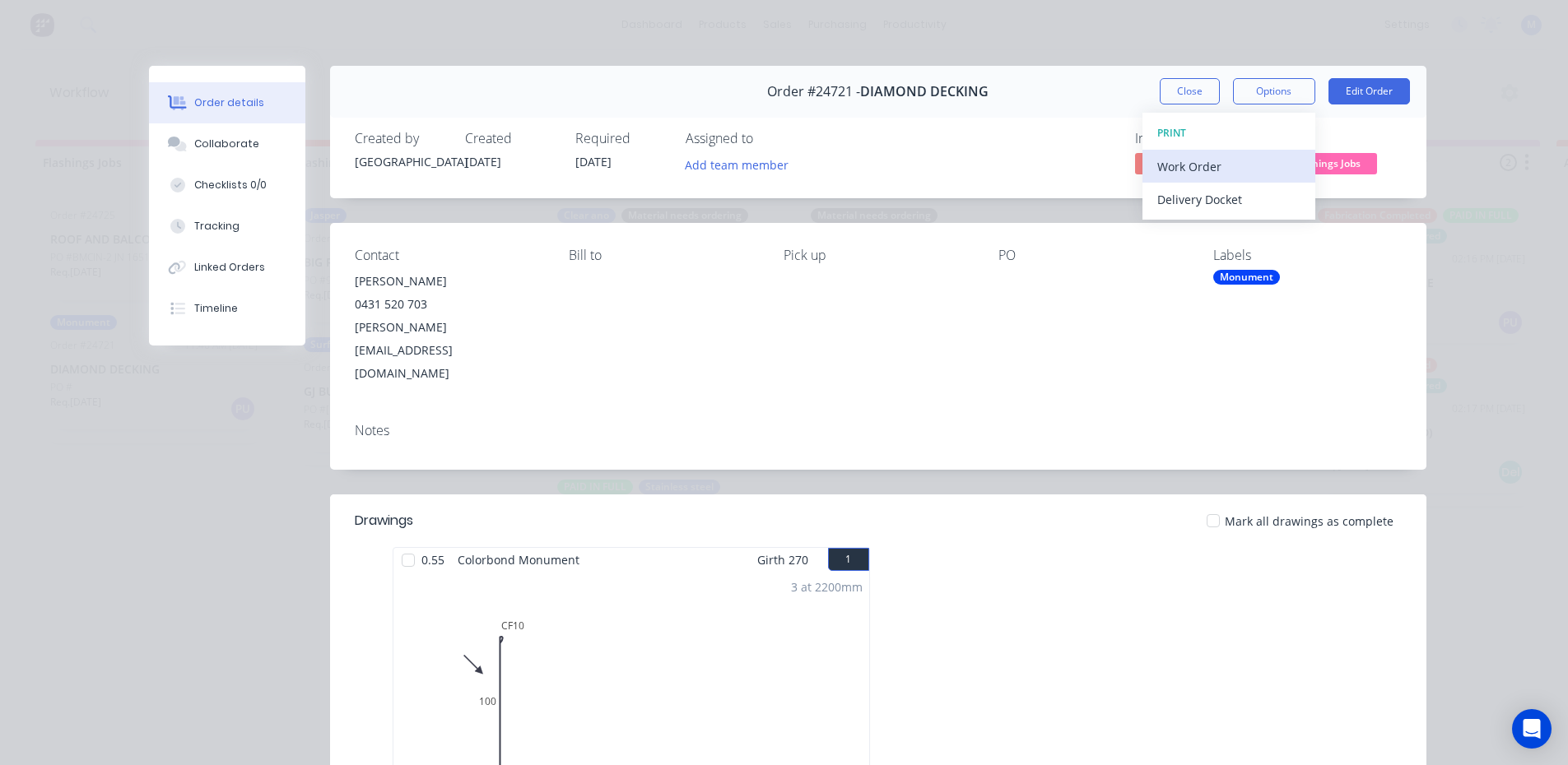
click at [1229, 162] on div "Work Order" at bounding box center [1229, 167] width 144 height 24
click at [1235, 198] on div "Standard" at bounding box center [1229, 200] width 144 height 24
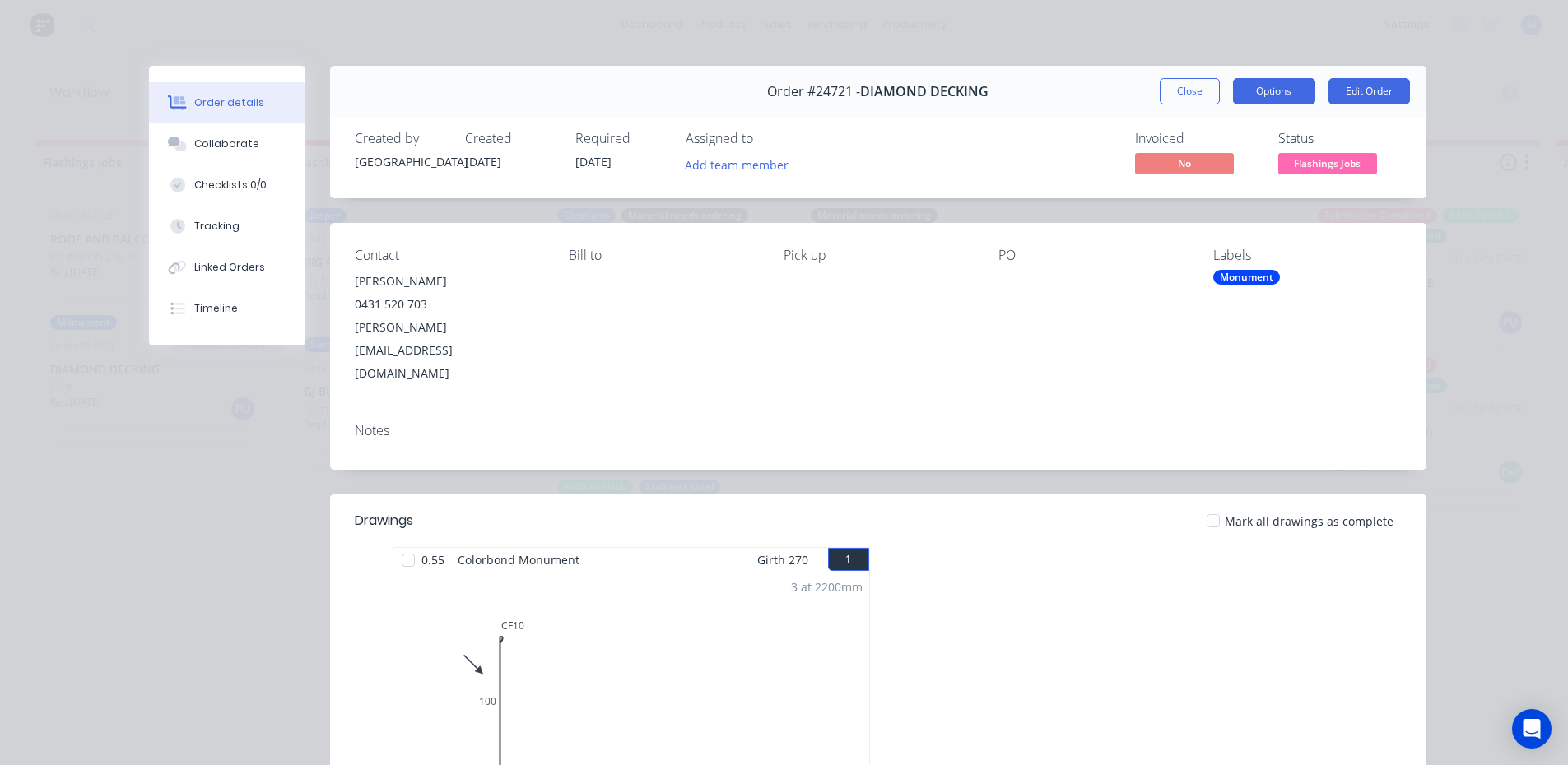
click at [1259, 95] on button "Options" at bounding box center [1274, 91] width 82 height 26
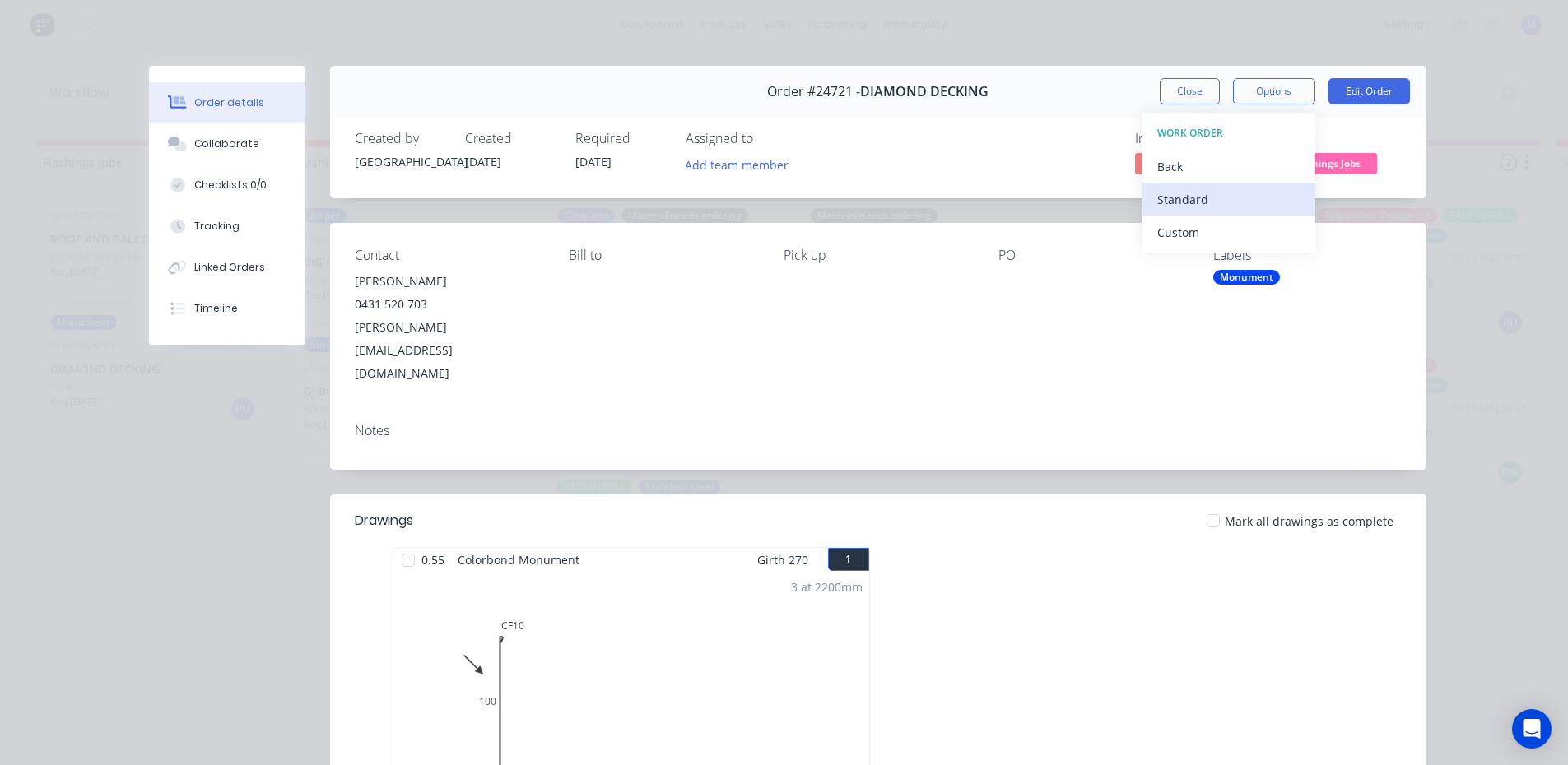
click at [1194, 202] on div "Standard" at bounding box center [1229, 200] width 144 height 24
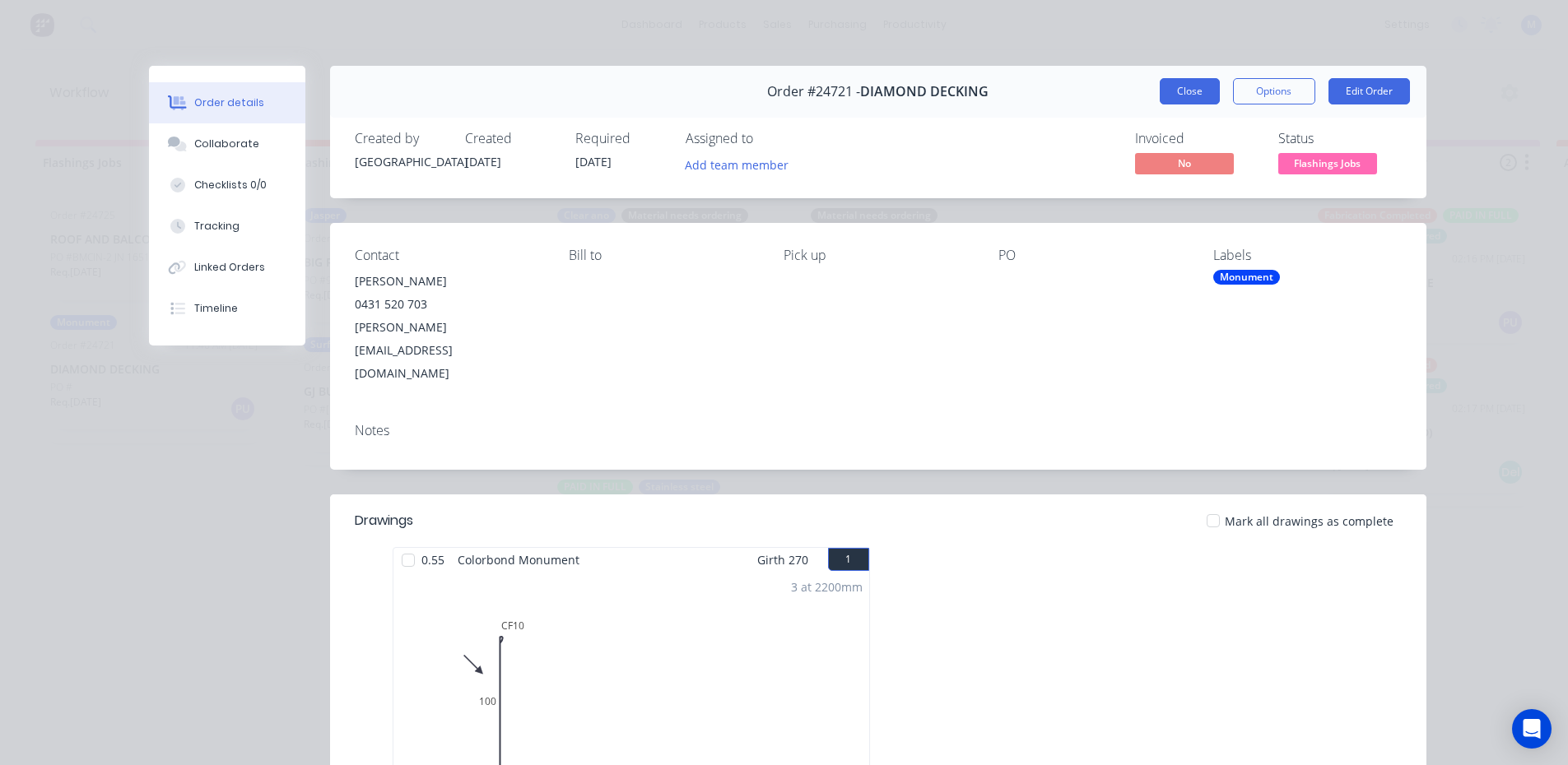
click at [1162, 89] on button "Close" at bounding box center [1190, 91] width 60 height 26
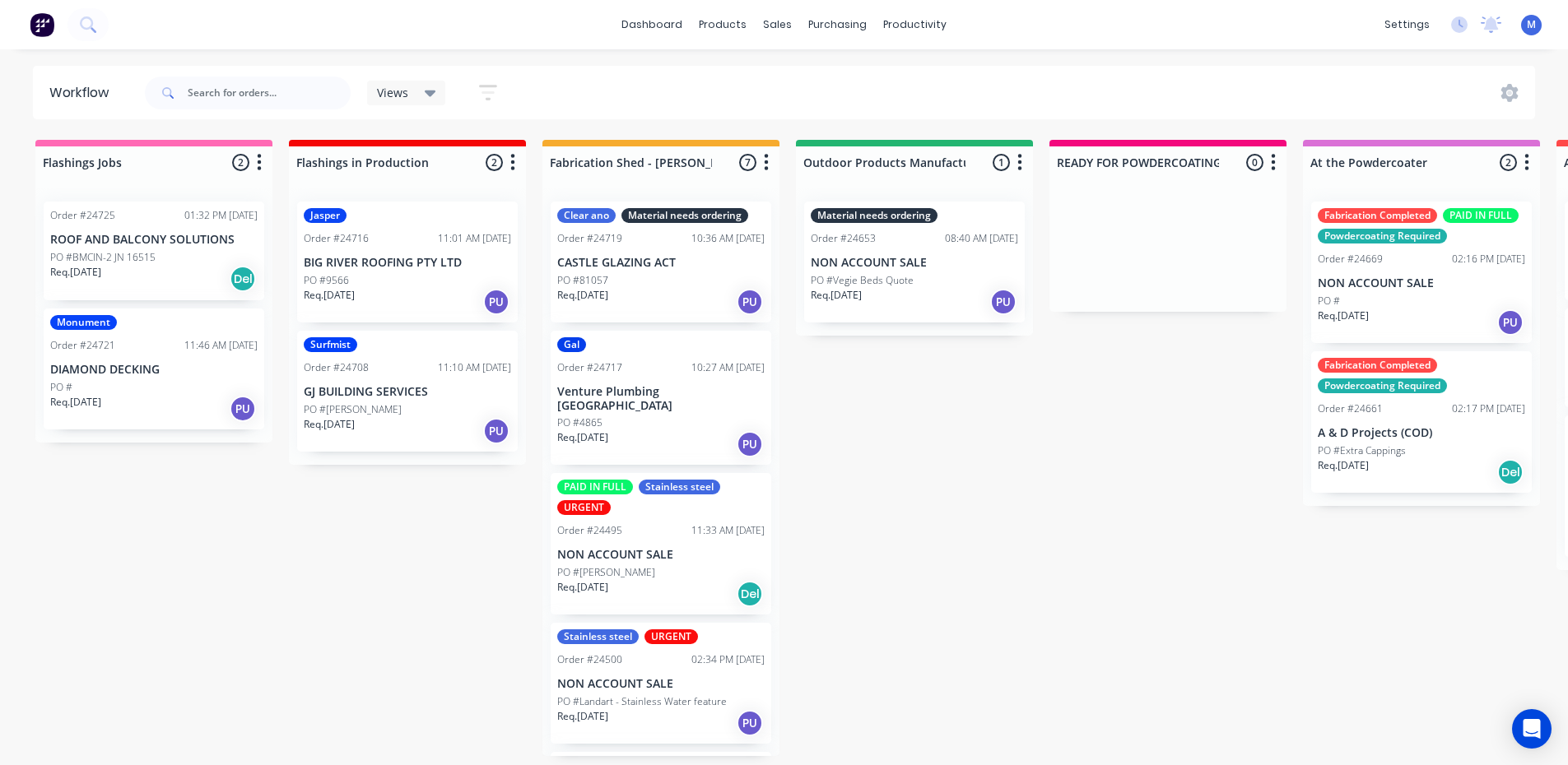
click at [151, 375] on p "DIAMOND DECKING" at bounding box center [154, 370] width 208 height 14
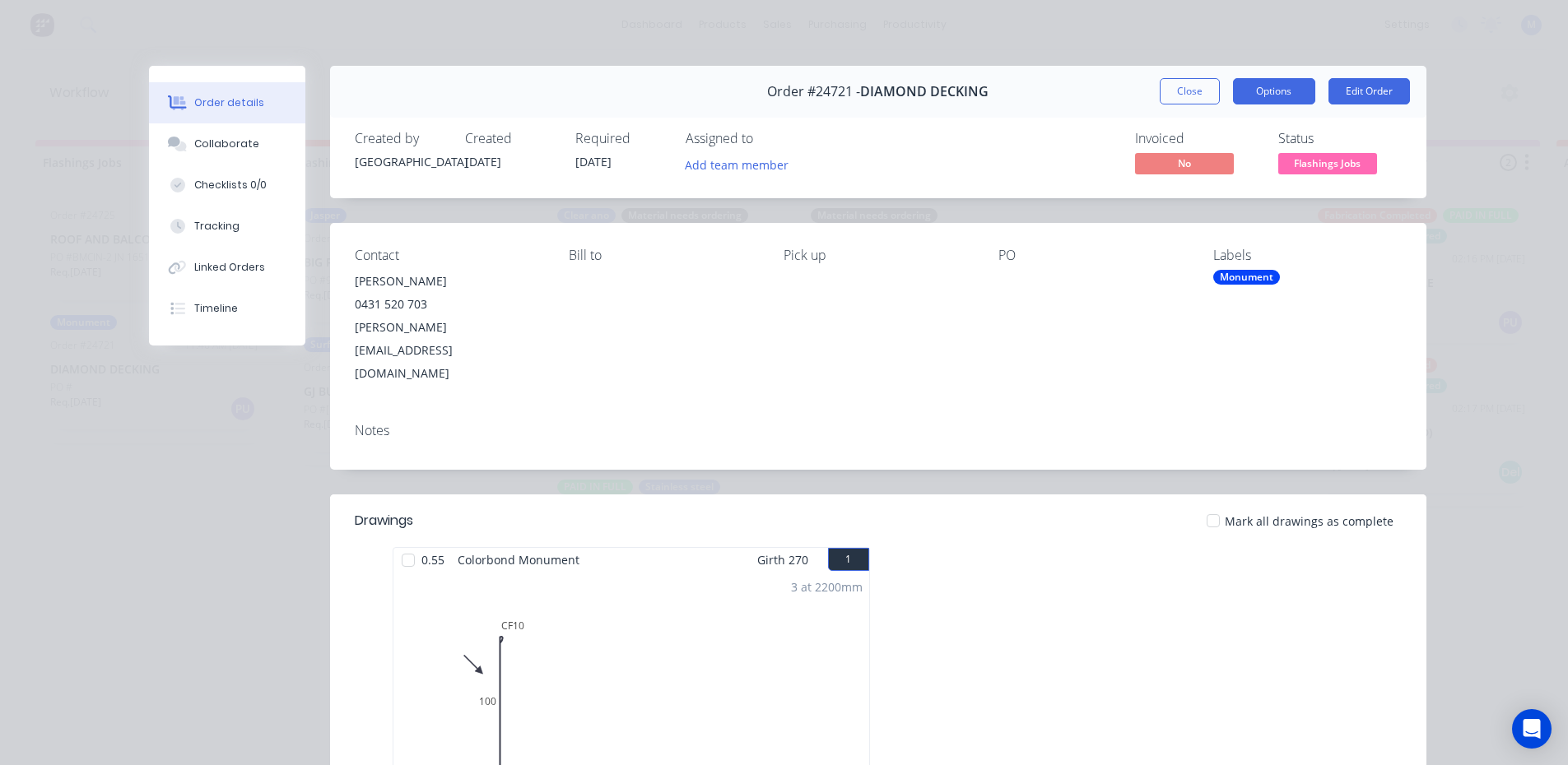
click at [1282, 92] on button "Options" at bounding box center [1274, 91] width 82 height 26
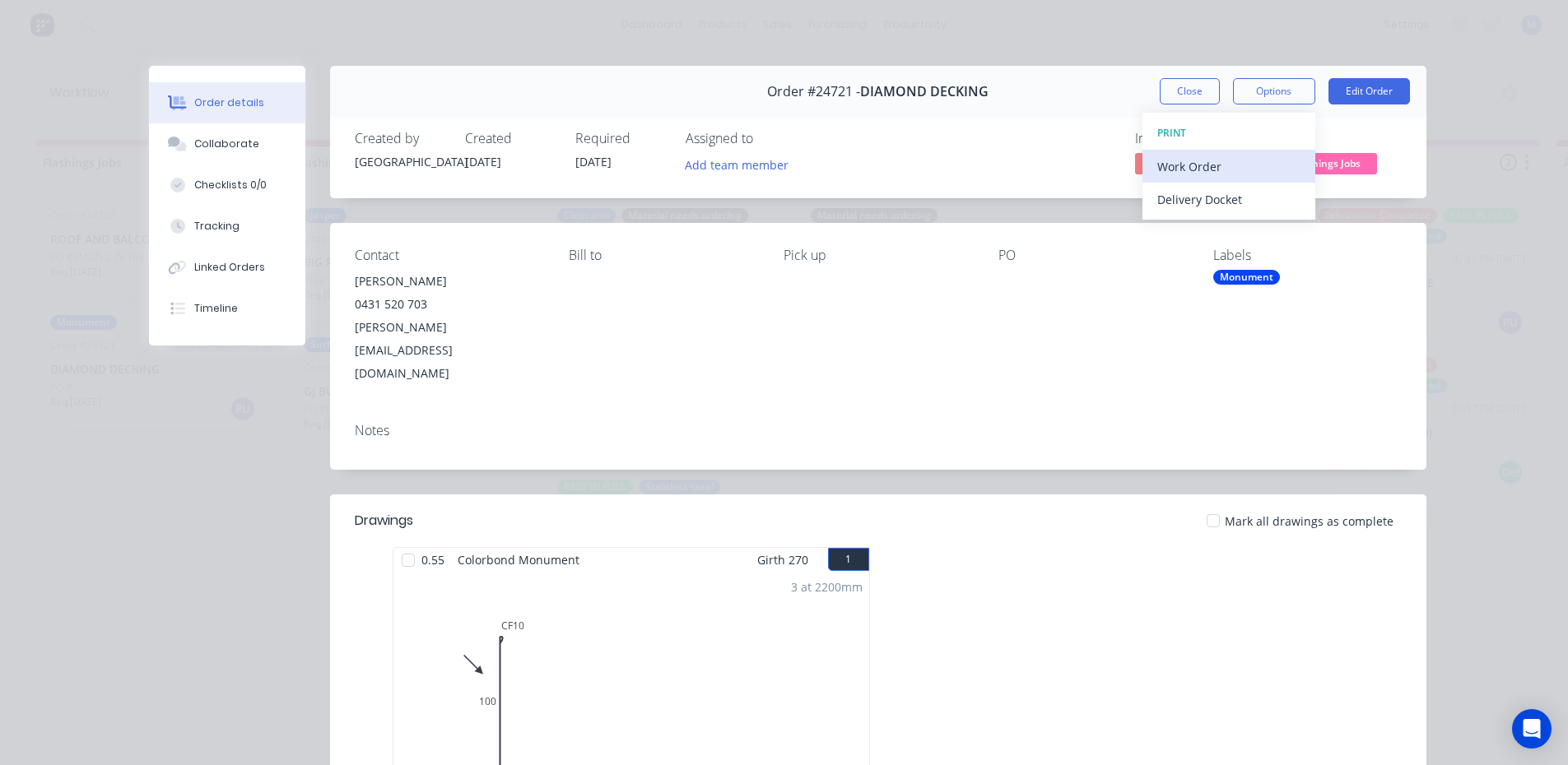
click at [1234, 163] on div "Work Order" at bounding box center [1229, 167] width 144 height 24
click at [1234, 205] on div "Standard" at bounding box center [1229, 200] width 144 height 24
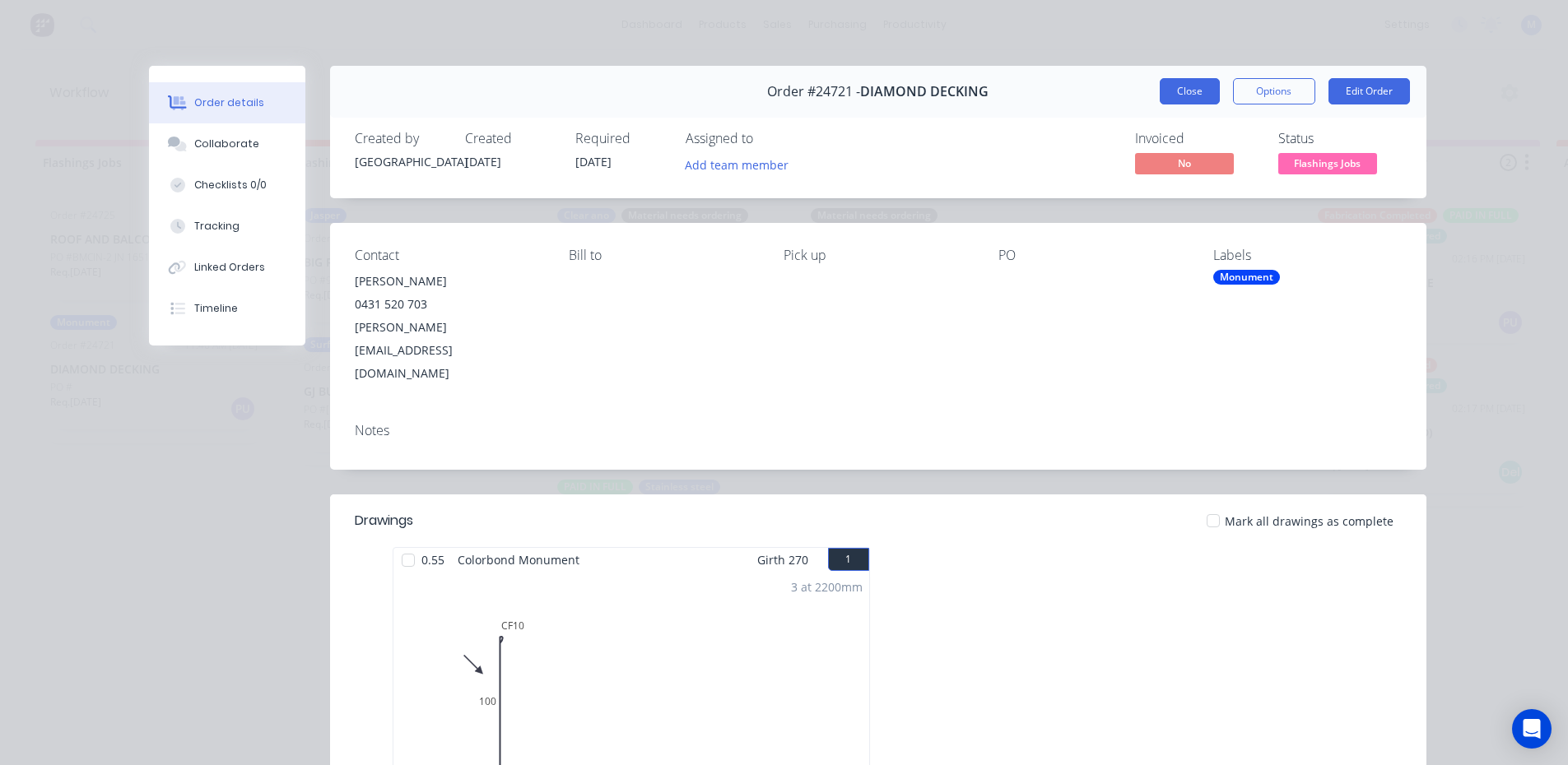
click at [1174, 94] on button "Close" at bounding box center [1190, 91] width 60 height 26
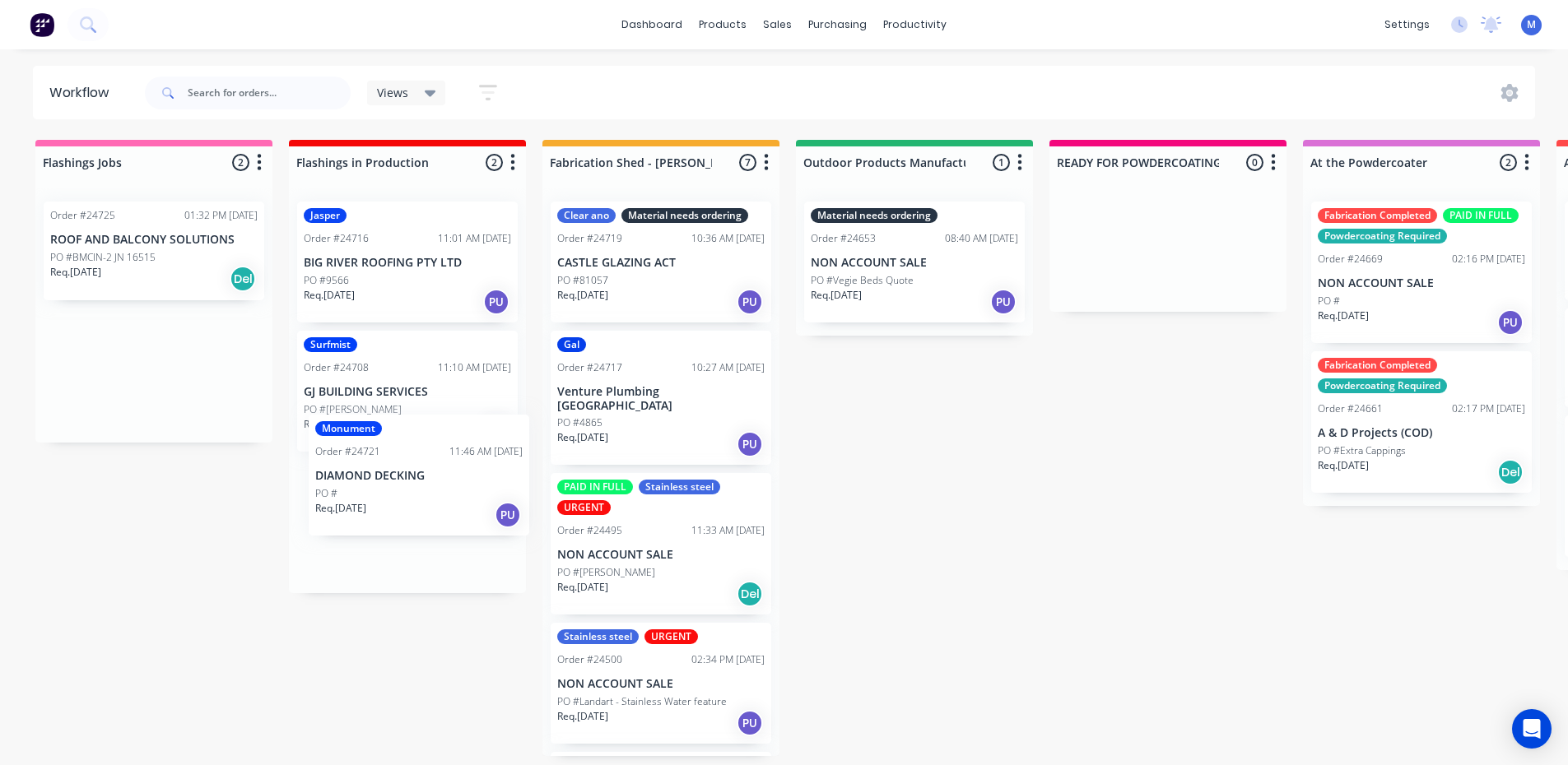
drag, startPoint x: 186, startPoint y: 389, endPoint x: 454, endPoint y: 496, distance: 288.6
click at [151, 246] on p "ROOF AND BALCONY SOLUTIONS" at bounding box center [154, 239] width 208 height 14
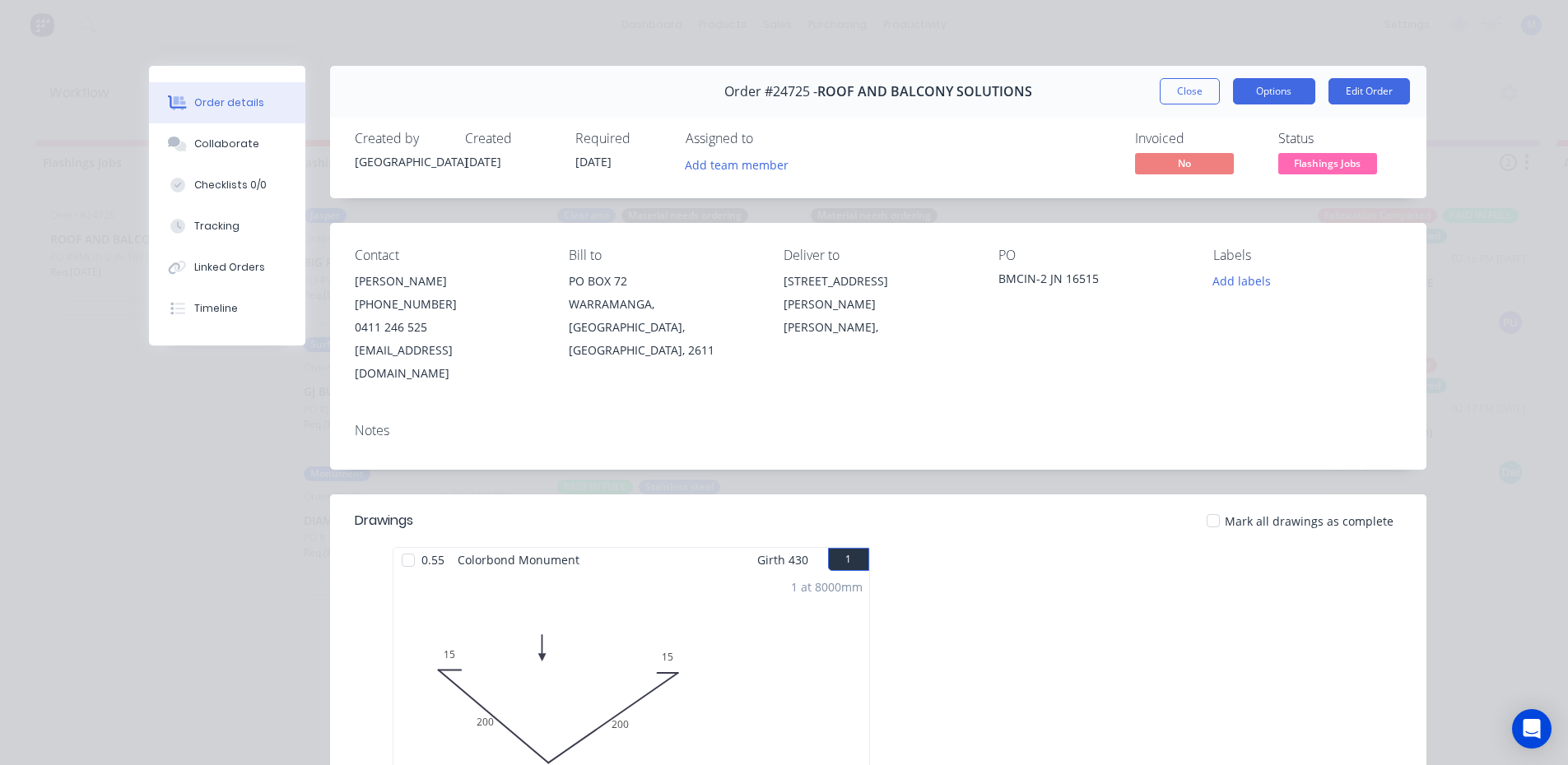
click at [1267, 93] on button "Options" at bounding box center [1274, 91] width 82 height 26
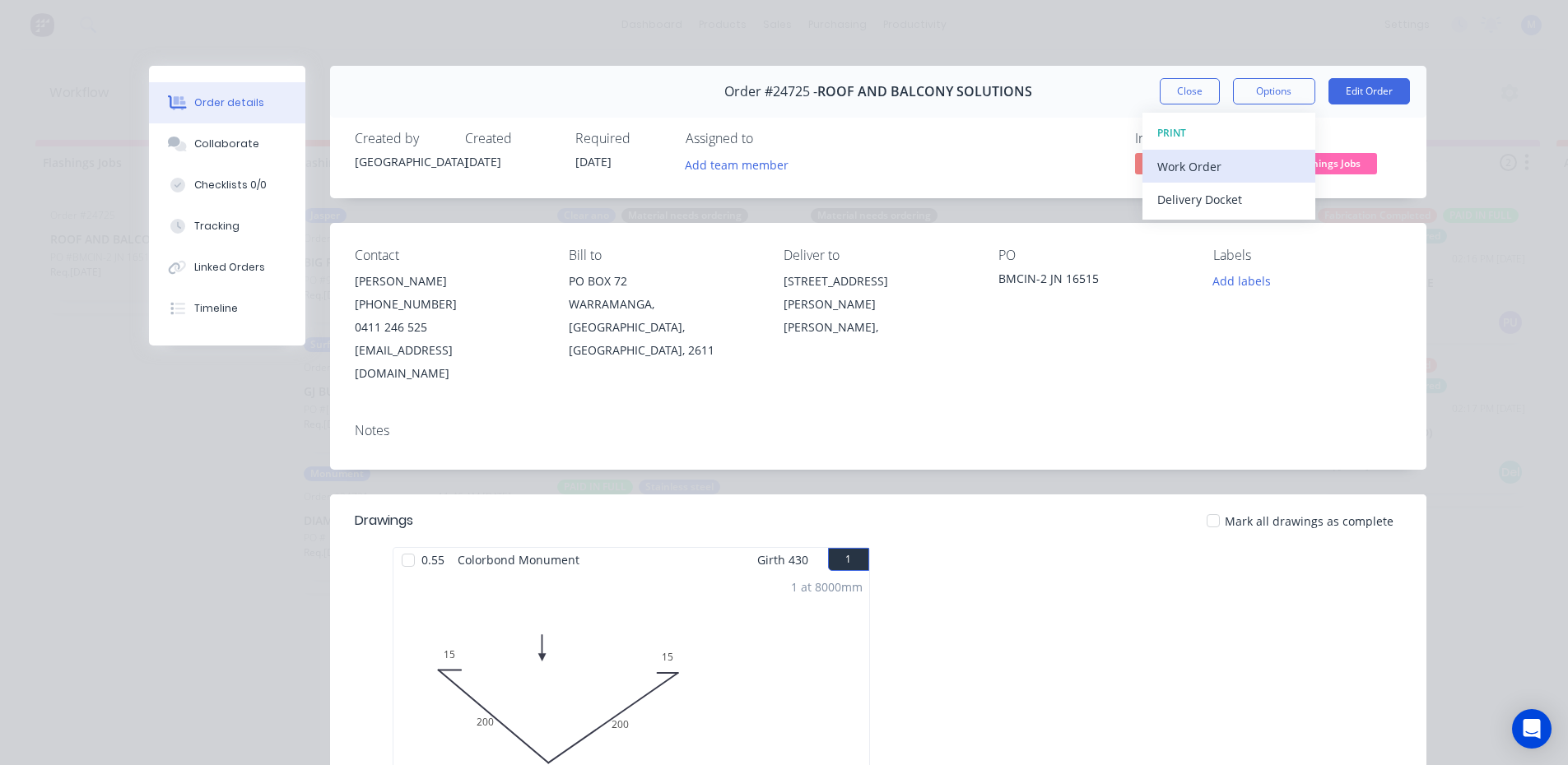
click at [1234, 162] on div "Work Order" at bounding box center [1229, 167] width 144 height 24
click at [1227, 203] on div "Standard" at bounding box center [1229, 200] width 144 height 24
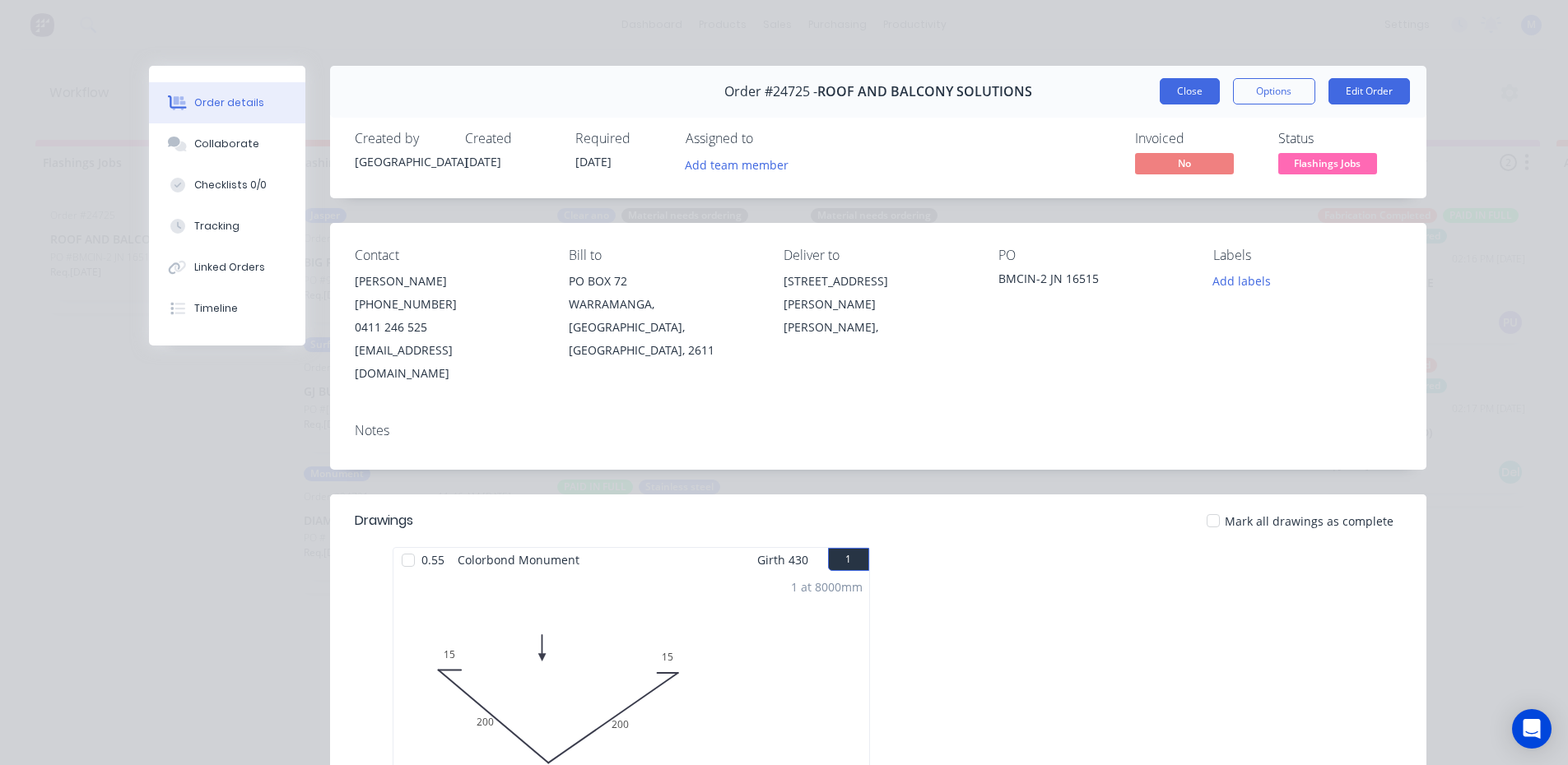
click at [1180, 95] on button "Close" at bounding box center [1190, 91] width 60 height 26
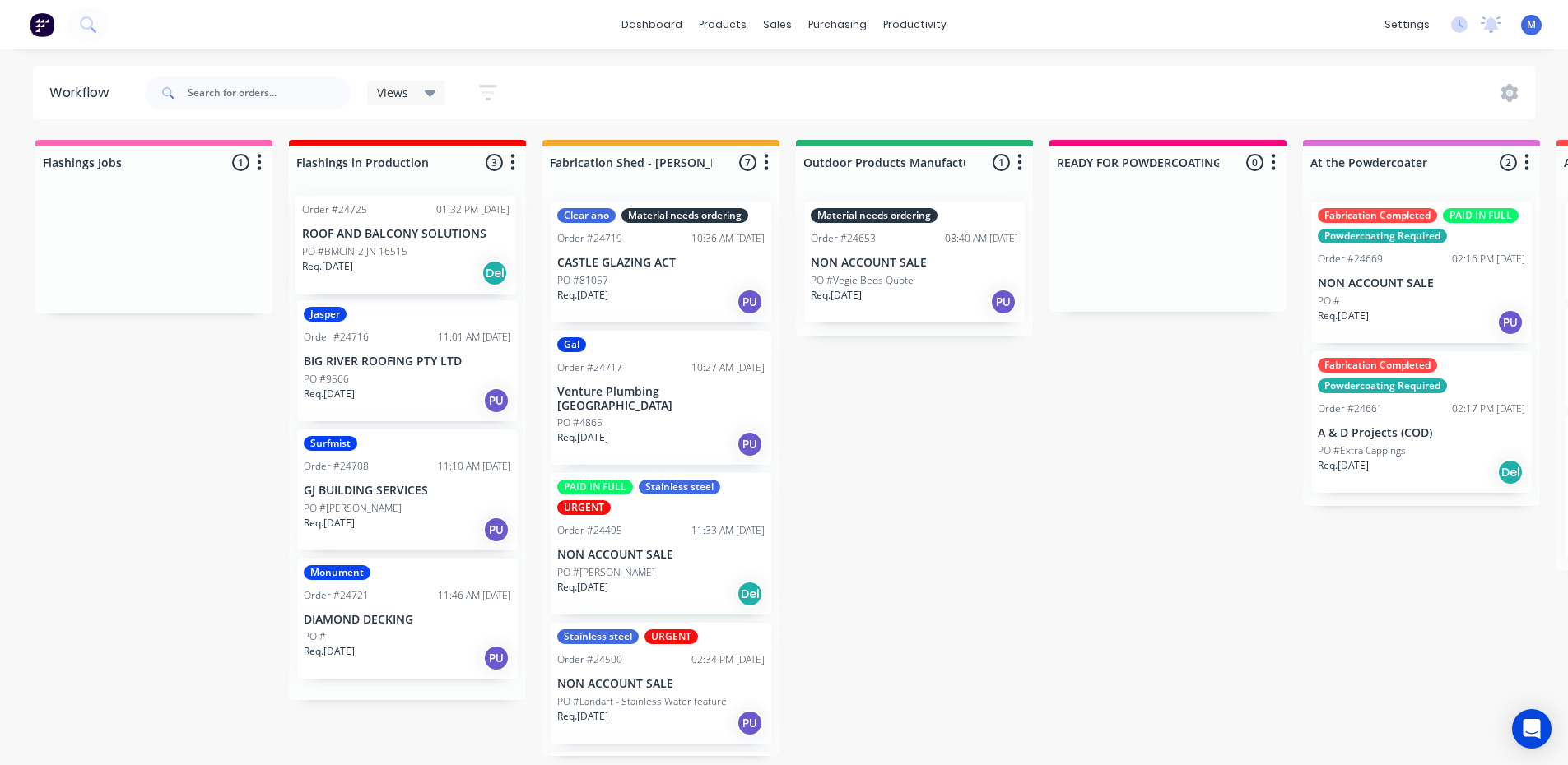
drag, startPoint x: 132, startPoint y: 250, endPoint x: 391, endPoint y: 248, distance: 259.0
